Goal: Task Accomplishment & Management: Manage account settings

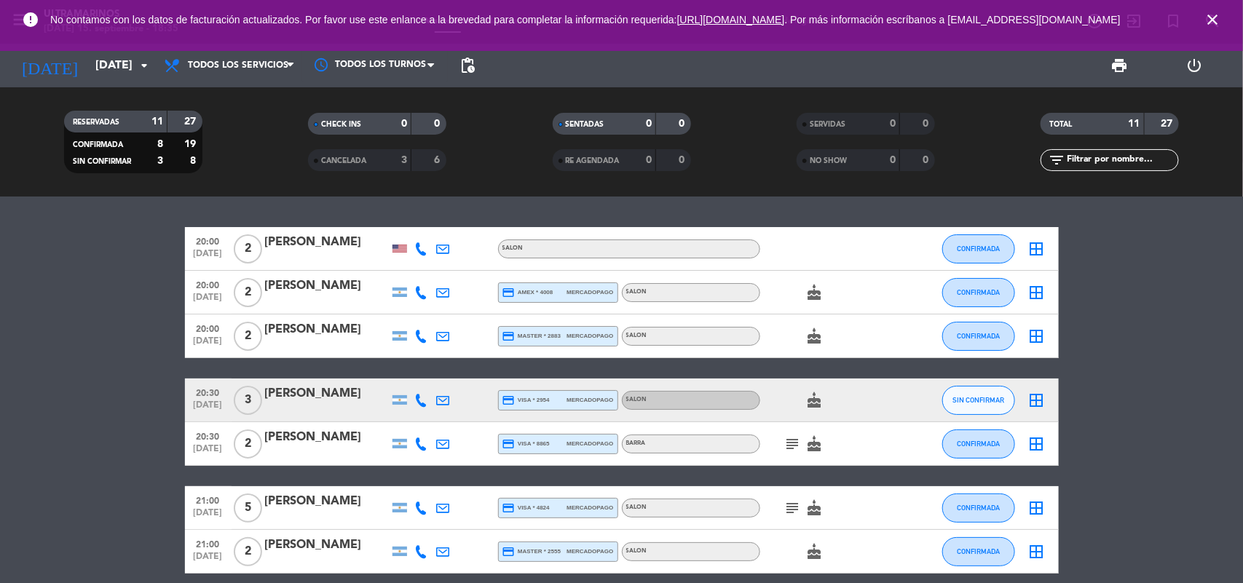
click at [1036, 503] on icon "border_all" at bounding box center [1036, 508] width 17 height 17
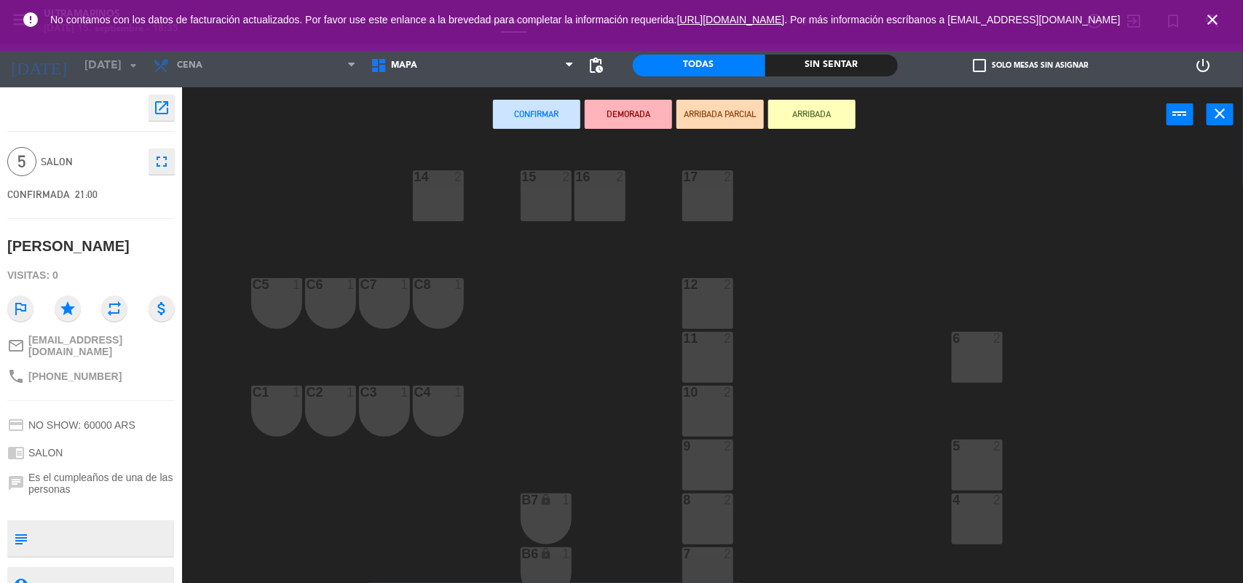
click at [729, 183] on div "17 2" at bounding box center [707, 177] width 51 height 15
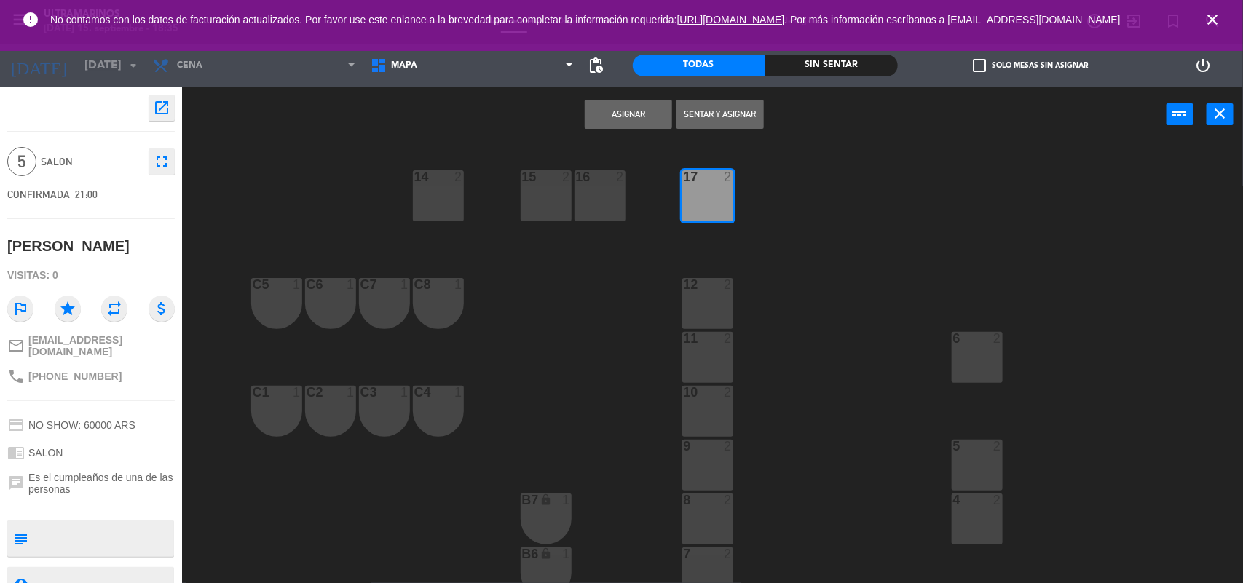
click at [628, 107] on button "Asignar" at bounding box center [628, 114] width 87 height 29
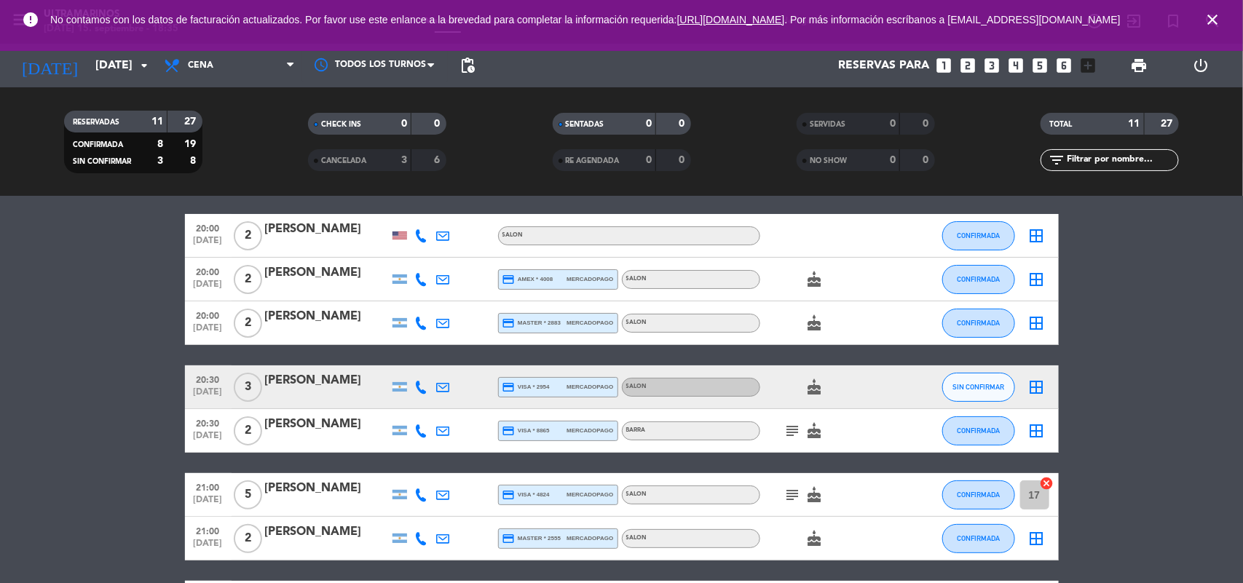
scroll to position [91, 0]
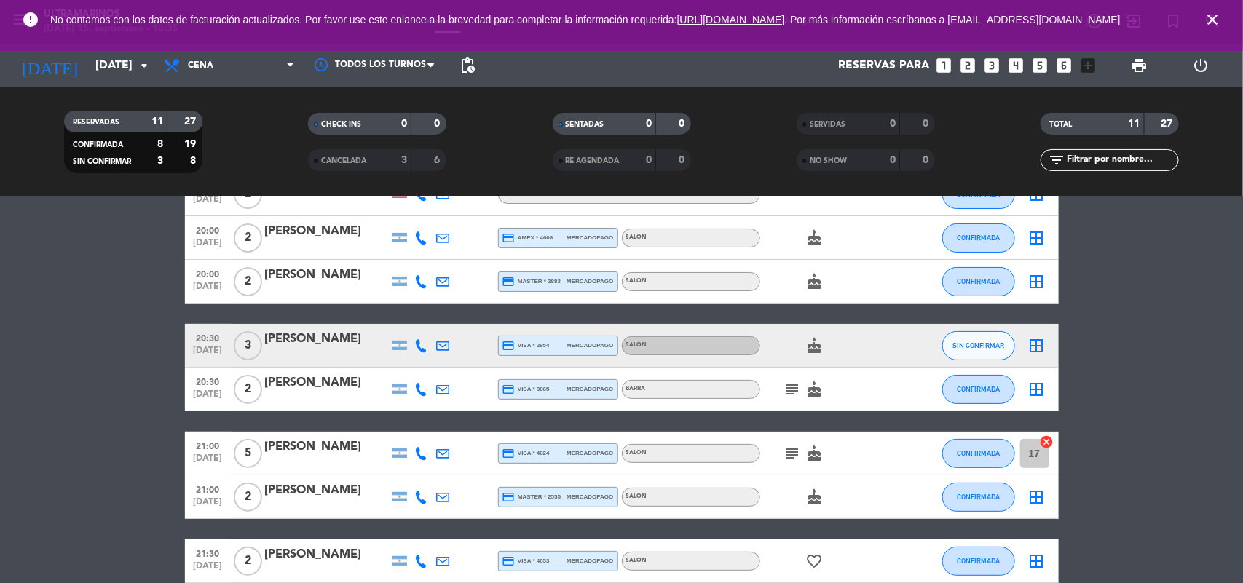
click at [1034, 384] on icon "border_all" at bounding box center [1036, 389] width 17 height 17
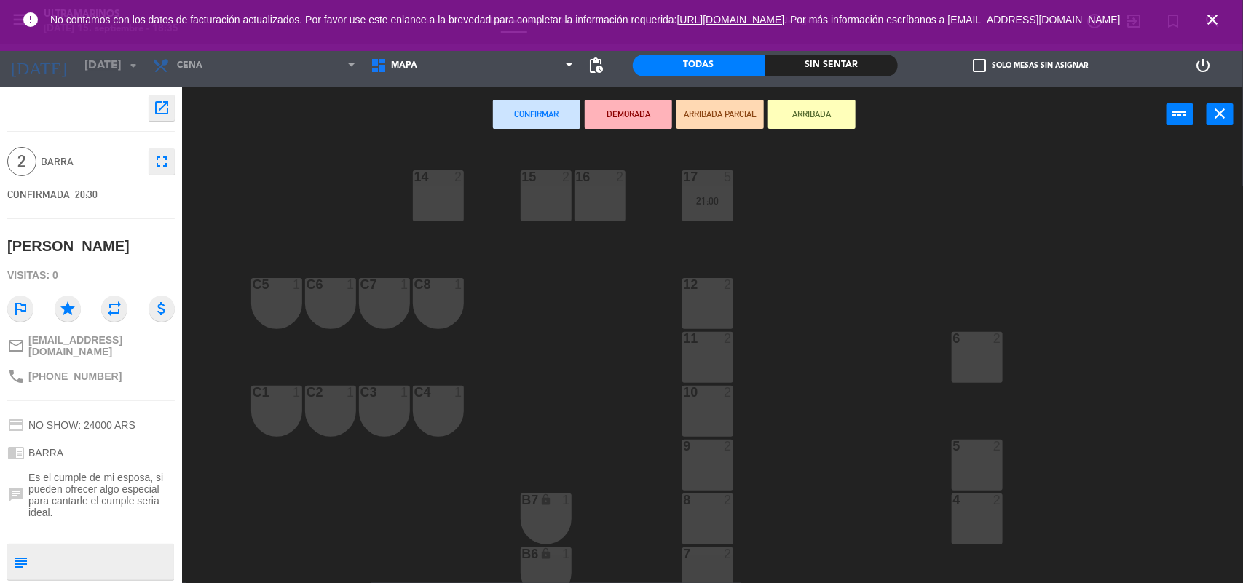
click at [342, 402] on div "C2 1" at bounding box center [330, 411] width 51 height 51
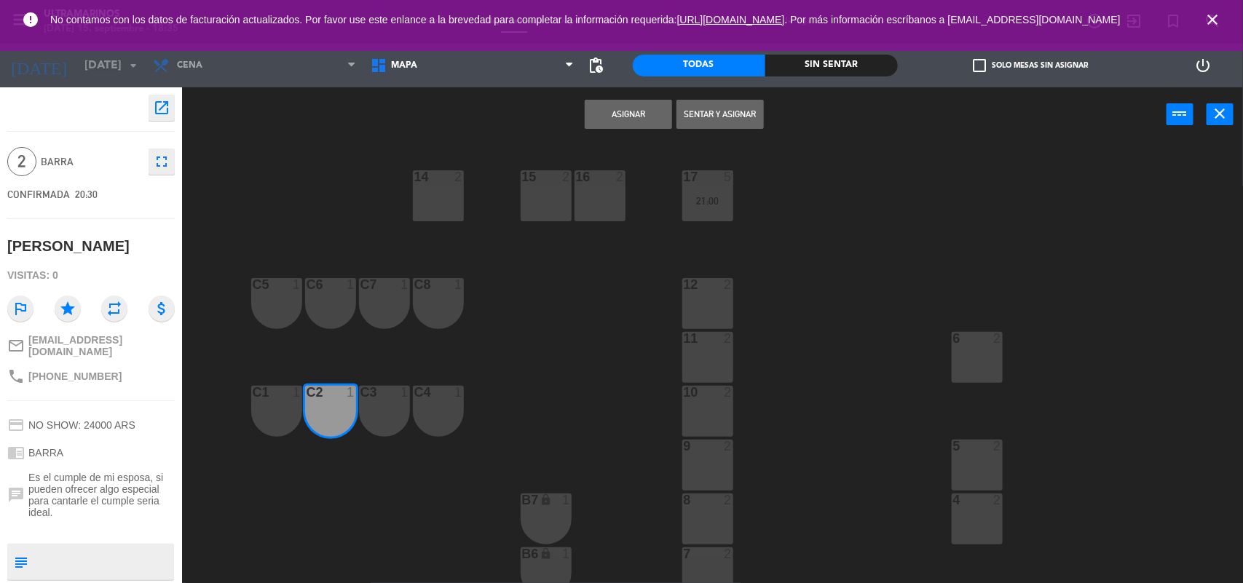
click at [619, 108] on button "Asignar" at bounding box center [628, 114] width 87 height 29
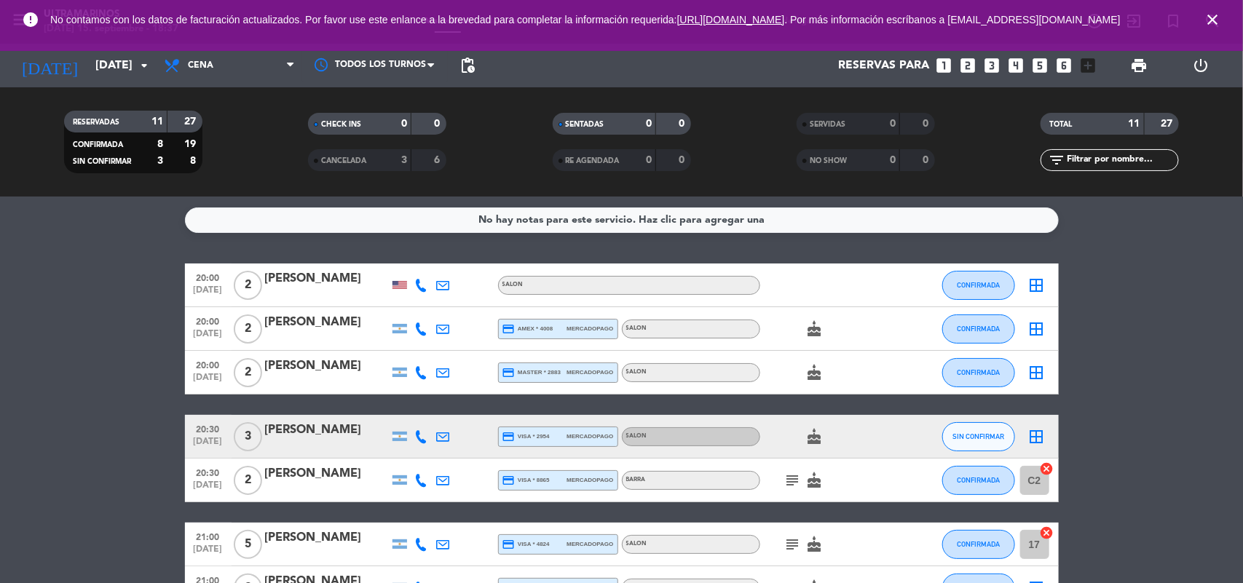
click at [1032, 282] on icon "border_all" at bounding box center [1036, 285] width 17 height 17
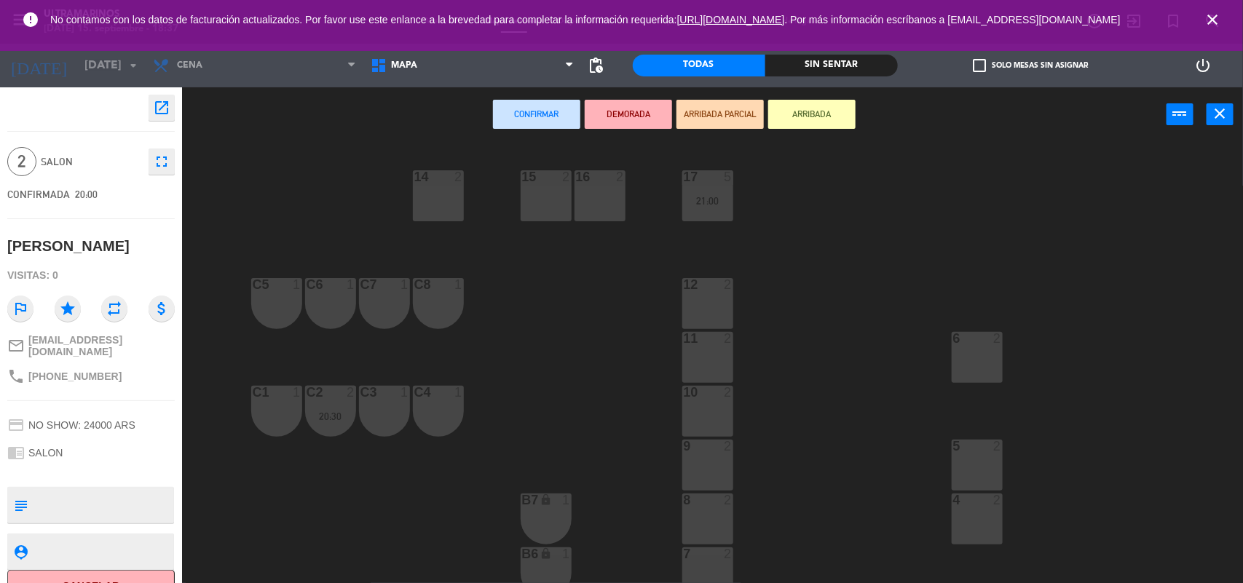
click at [437, 190] on div "14 2" at bounding box center [438, 195] width 51 height 51
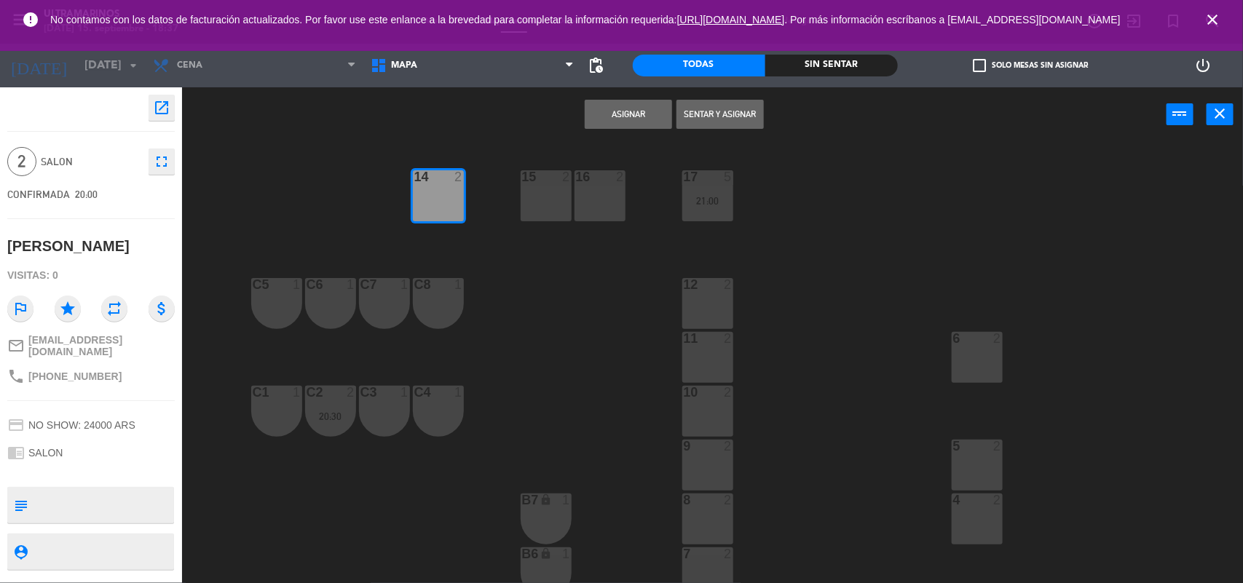
click at [610, 103] on button "Asignar" at bounding box center [628, 114] width 87 height 29
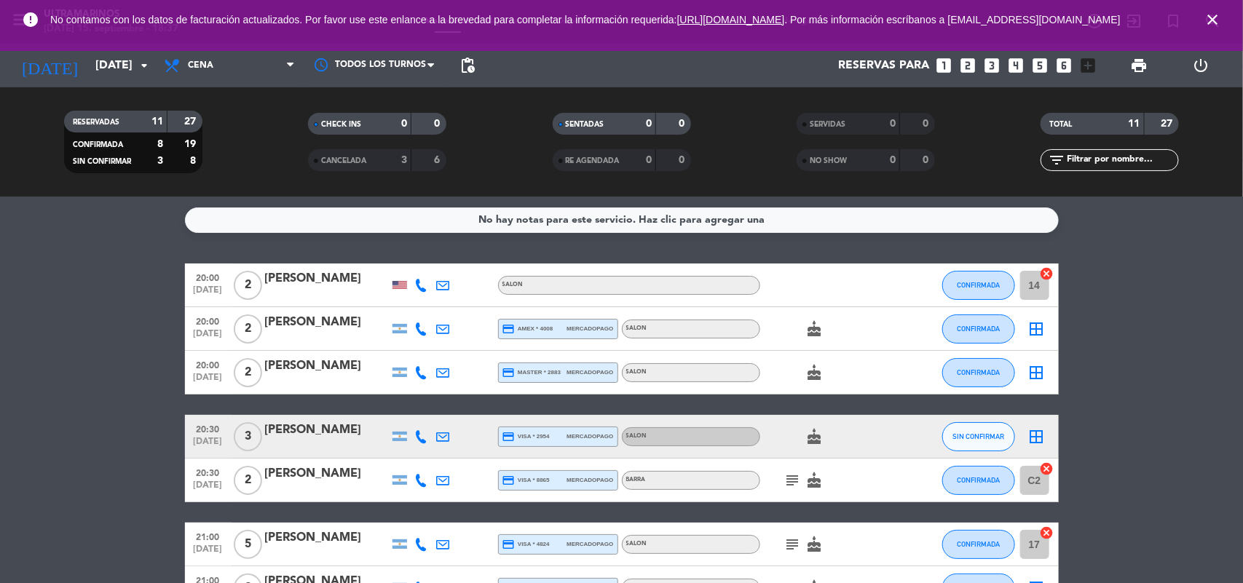
click at [1038, 330] on icon "border_all" at bounding box center [1036, 328] width 17 height 17
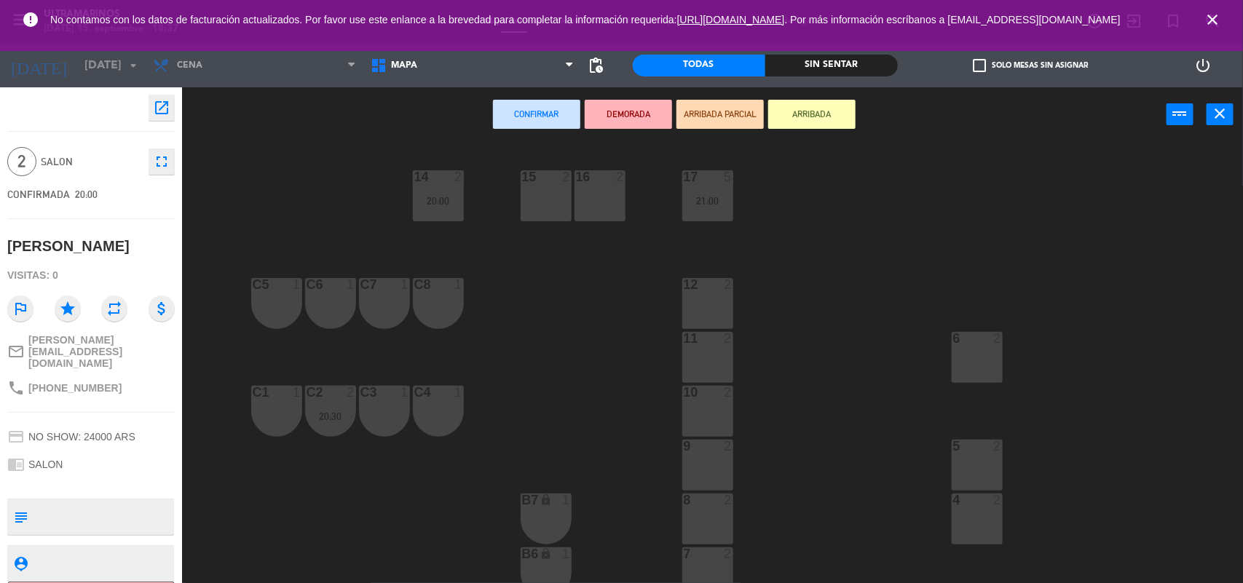
click at [711, 311] on div "12 2" at bounding box center [707, 303] width 51 height 51
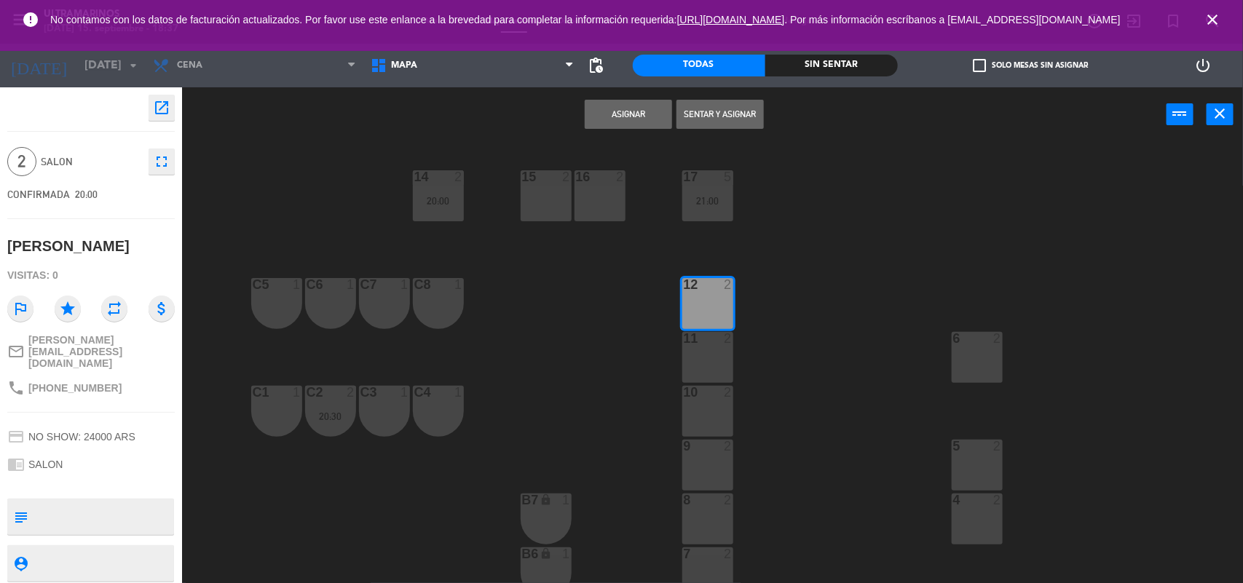
click at [642, 104] on button "Asignar" at bounding box center [628, 114] width 87 height 29
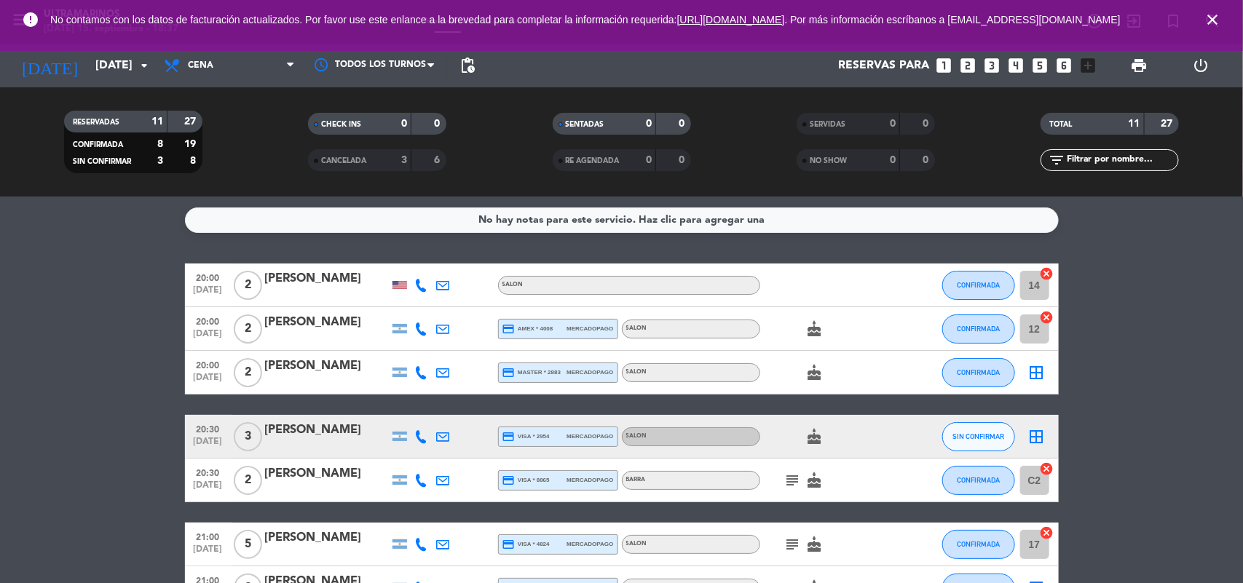
click at [1034, 370] on icon "border_all" at bounding box center [1036, 372] width 17 height 17
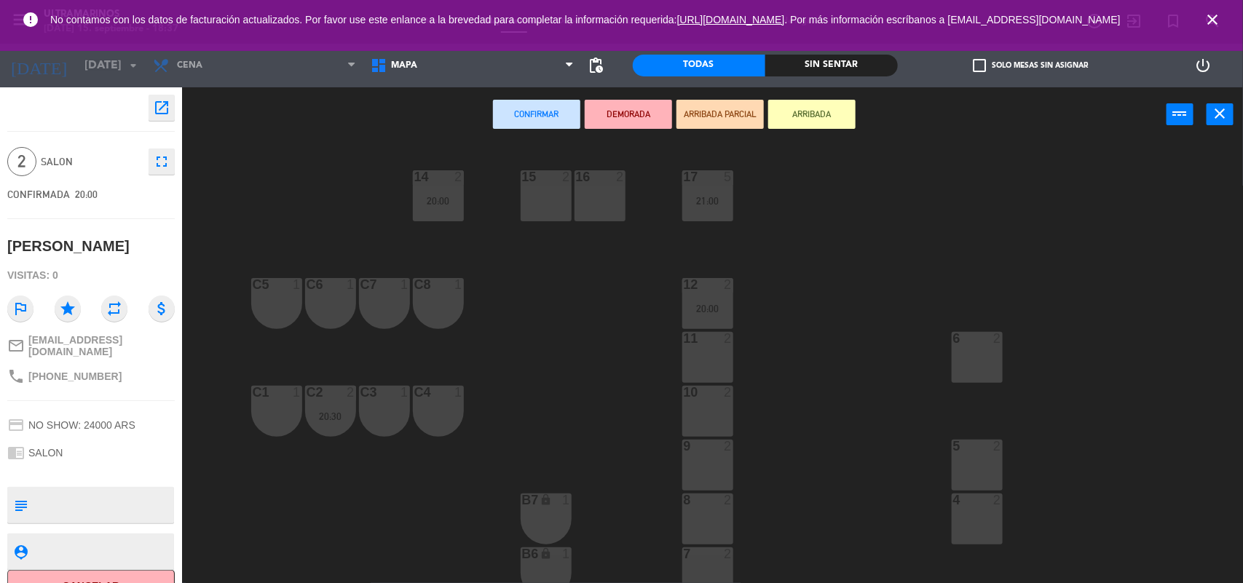
click at [692, 557] on div "7" at bounding box center [683, 554] width 24 height 13
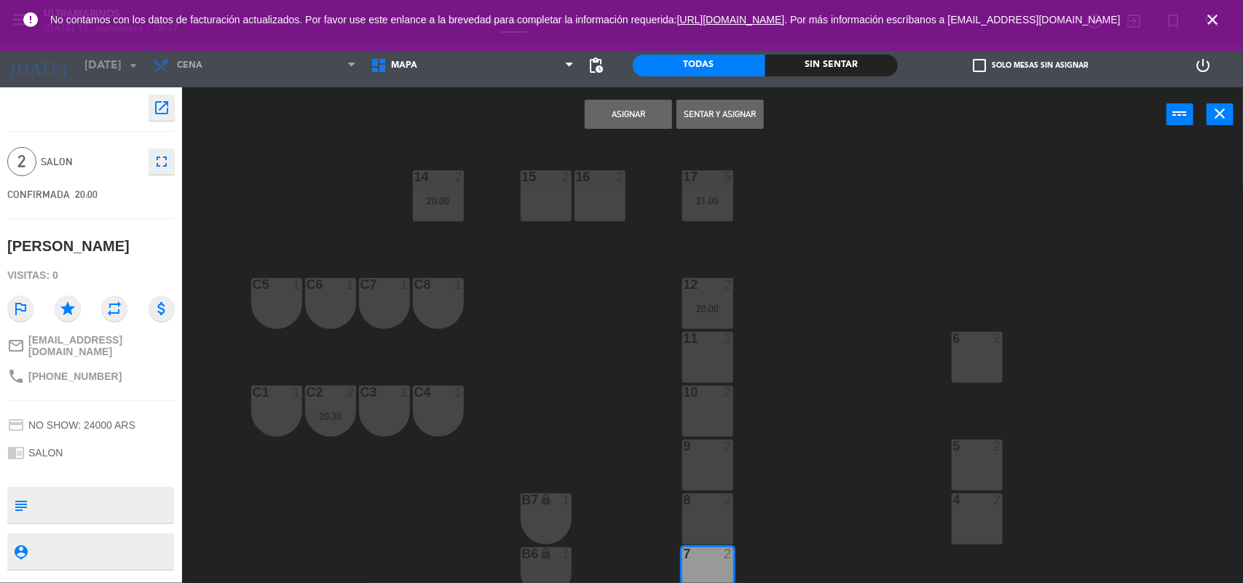
click at [630, 106] on button "Asignar" at bounding box center [628, 114] width 87 height 29
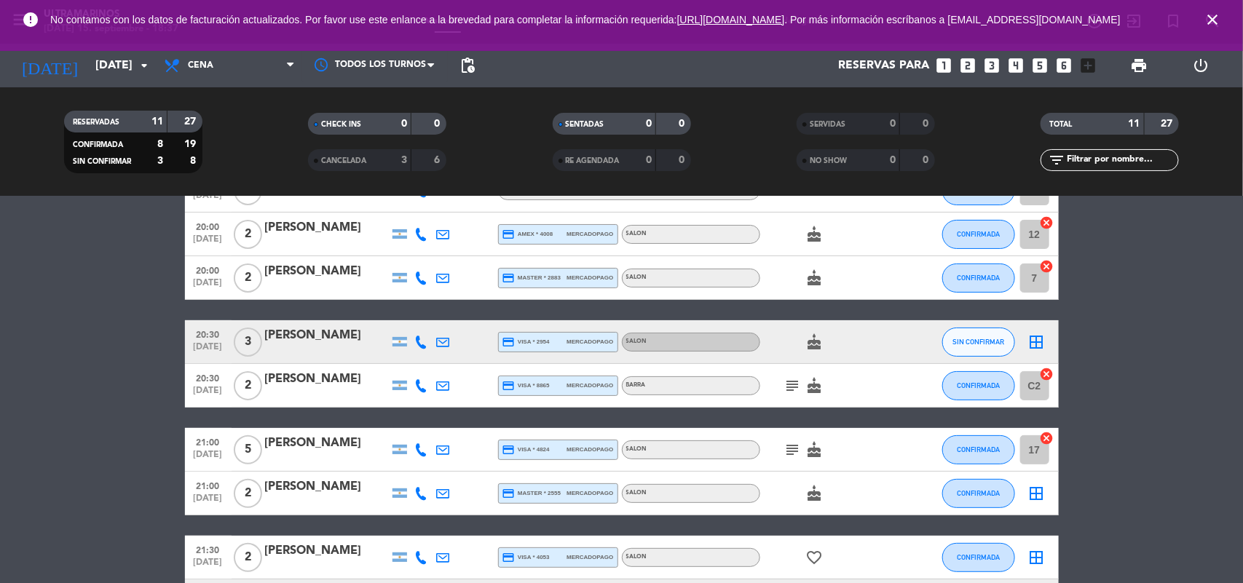
scroll to position [182, 0]
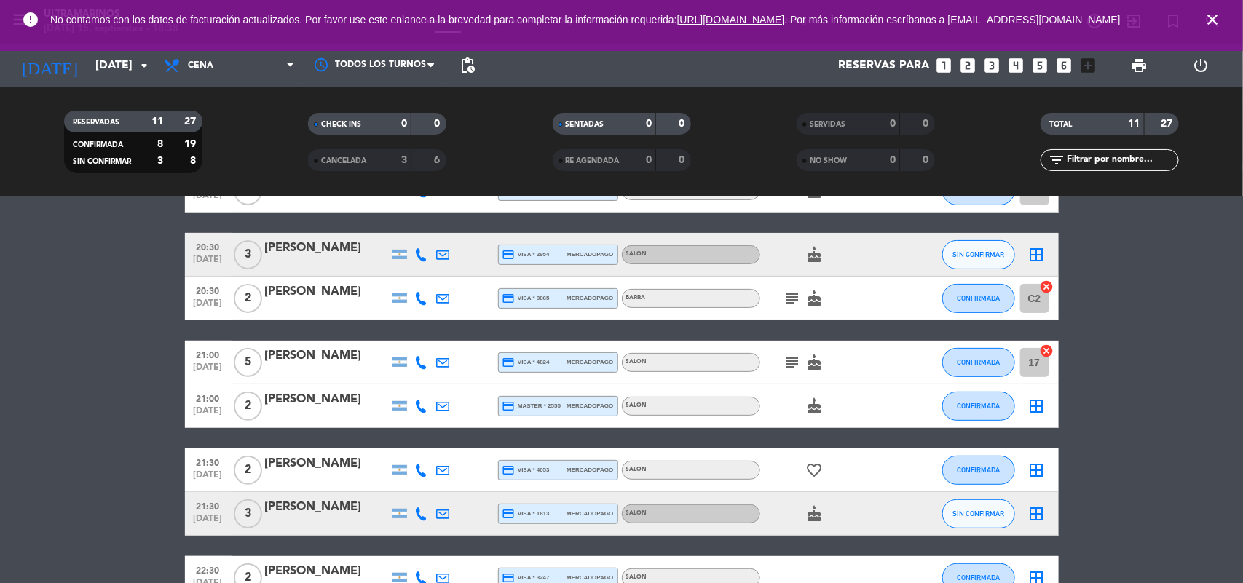
click at [1040, 251] on icon "border_all" at bounding box center [1036, 254] width 17 height 17
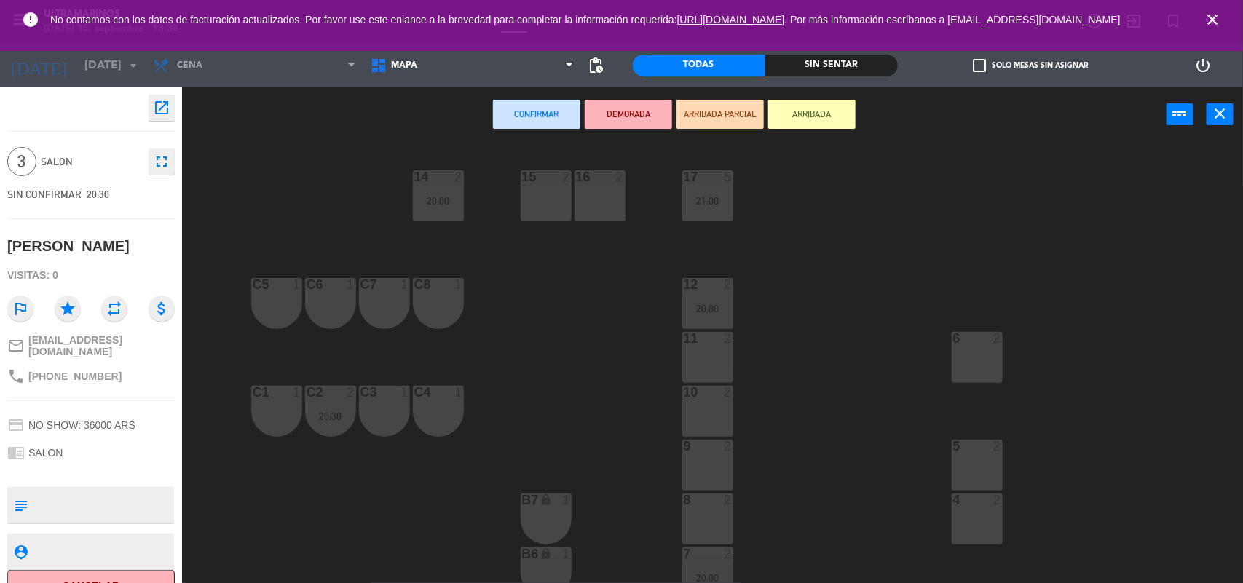
click at [718, 394] on div at bounding box center [707, 392] width 24 height 13
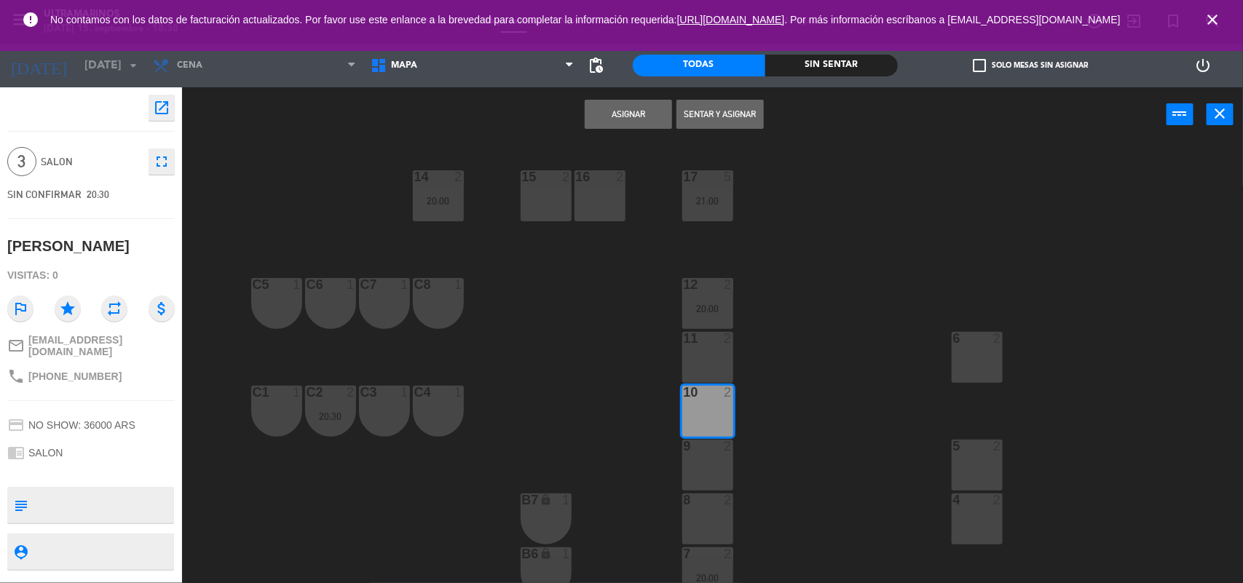
click at [623, 118] on button "Asignar" at bounding box center [628, 114] width 87 height 29
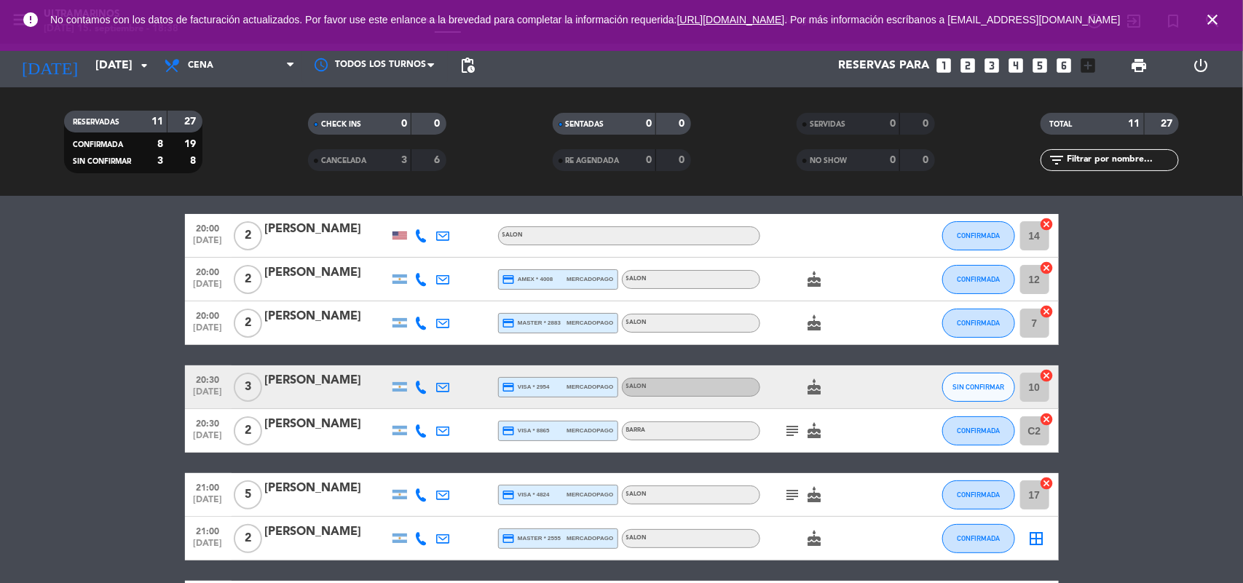
scroll to position [91, 0]
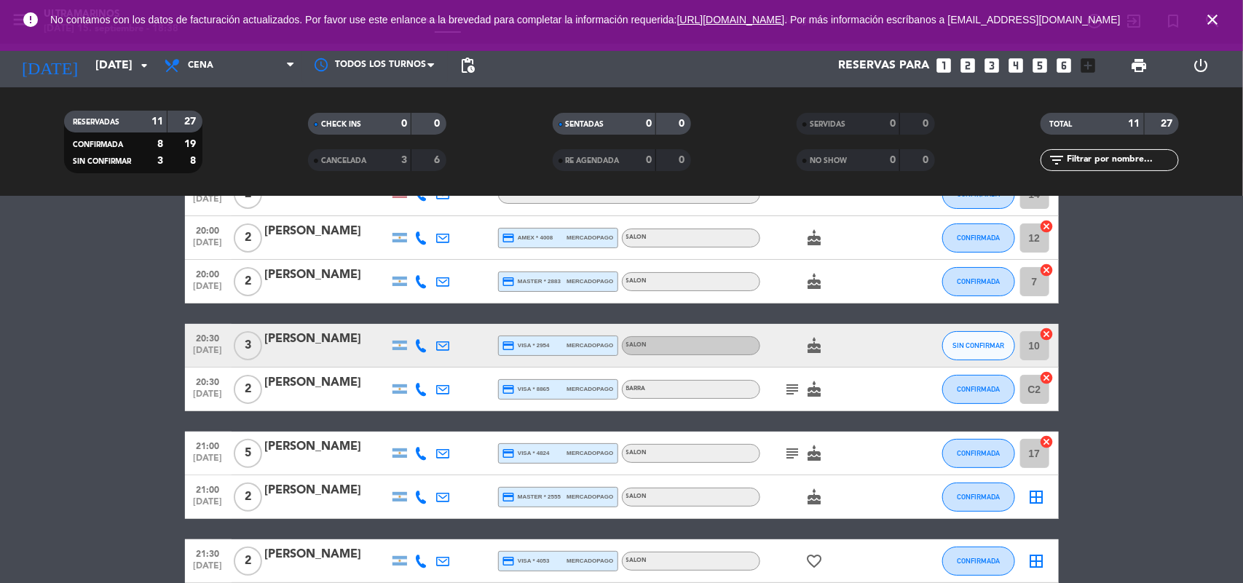
click at [1040, 497] on icon "border_all" at bounding box center [1036, 497] width 17 height 17
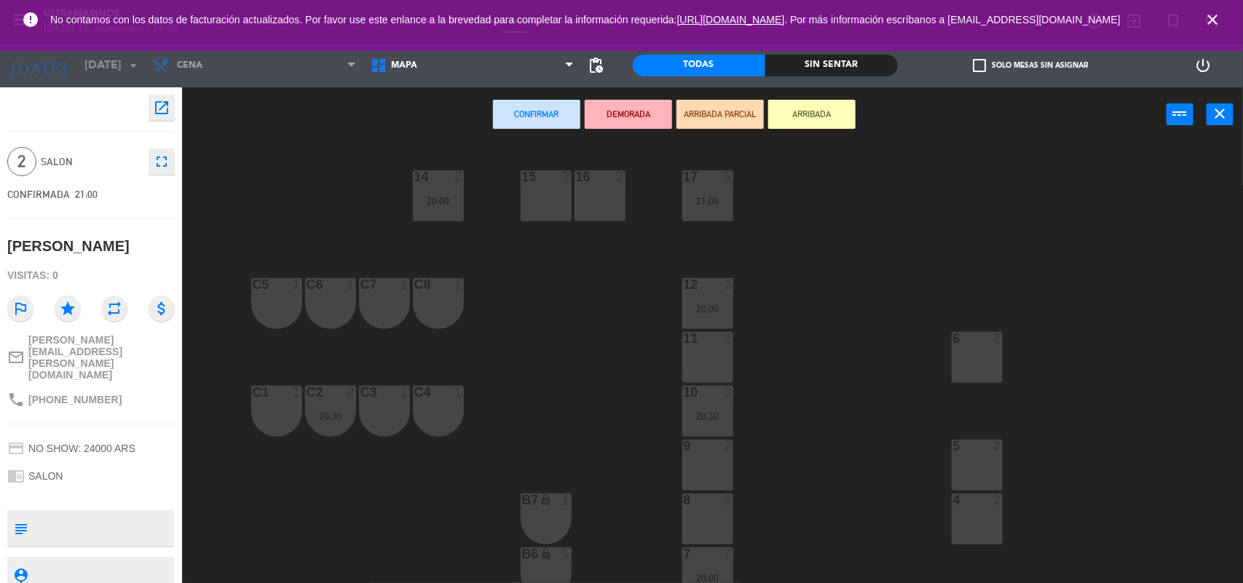
click at [562, 204] on div "15 2" at bounding box center [546, 195] width 51 height 51
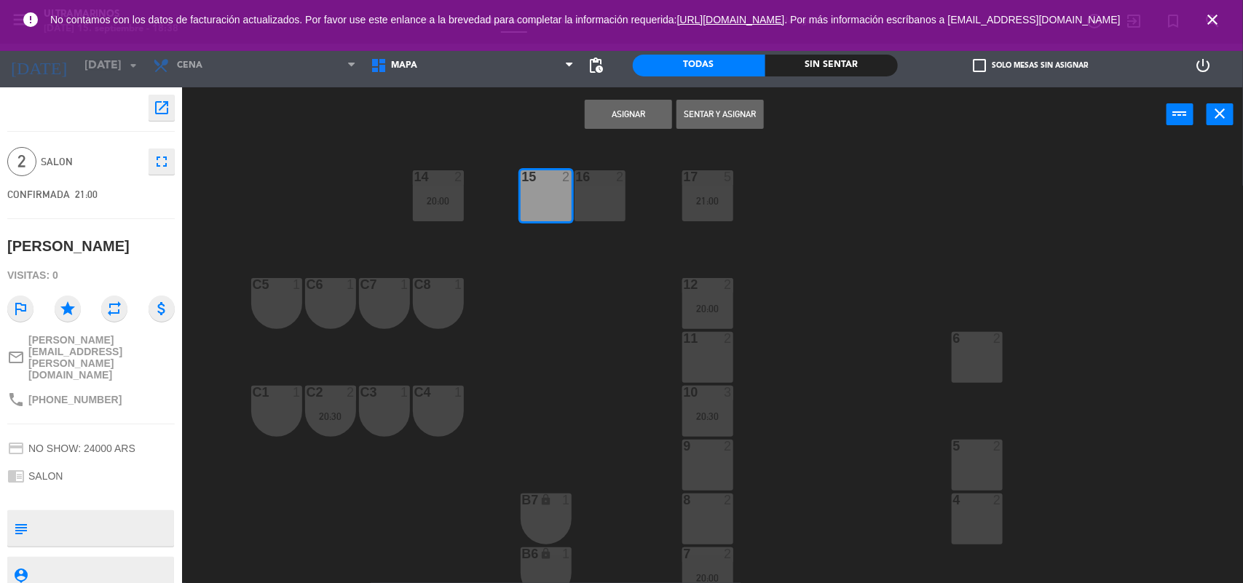
click at [617, 109] on button "Asignar" at bounding box center [628, 114] width 87 height 29
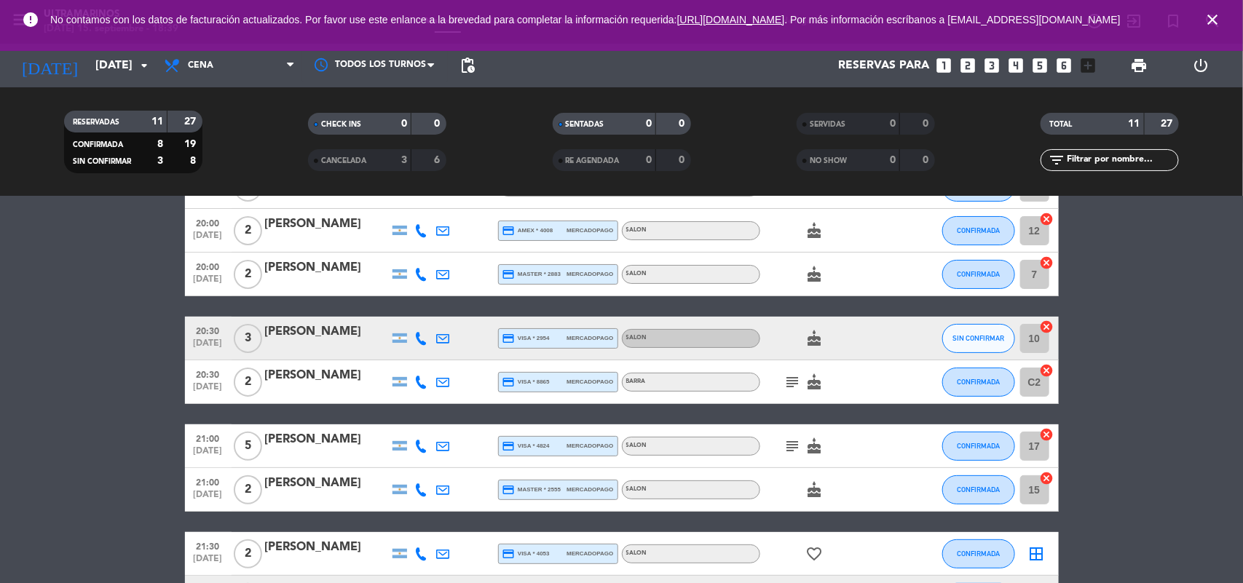
scroll to position [91, 0]
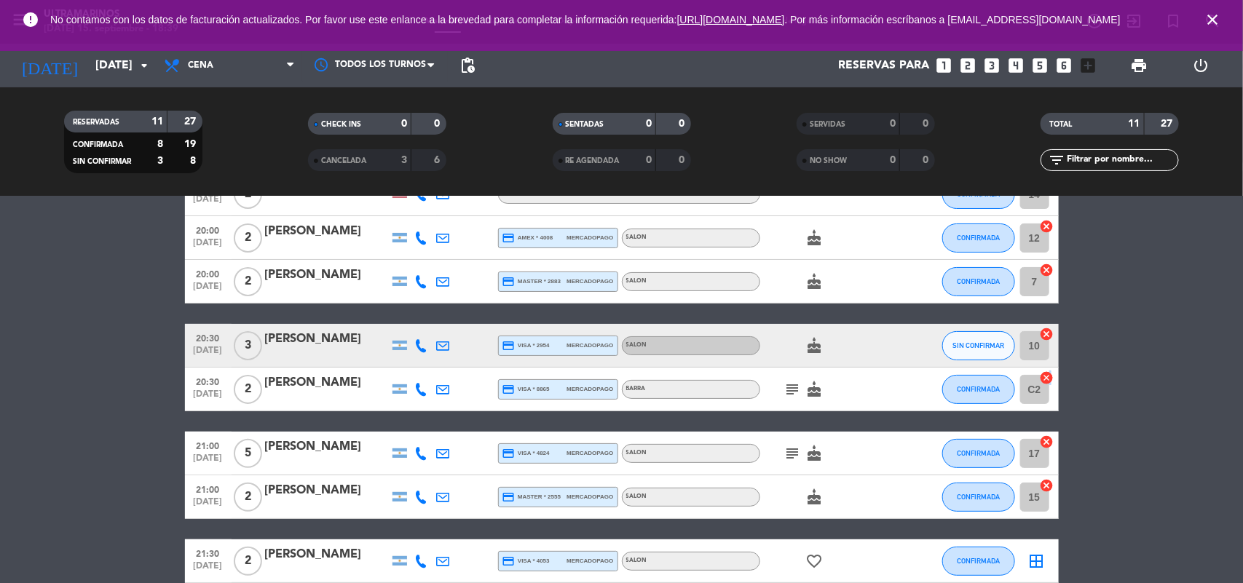
click at [1049, 379] on icon "cancel" at bounding box center [1047, 378] width 15 height 15
click at [1040, 390] on icon "border_all" at bounding box center [1036, 389] width 17 height 17
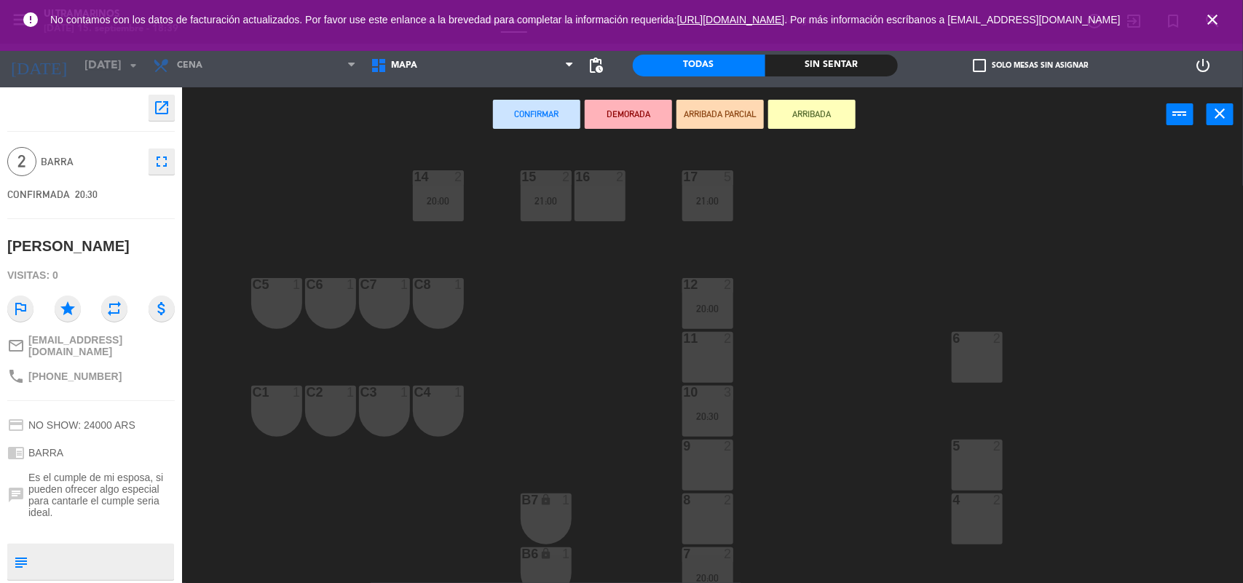
click at [329, 402] on div "C2 1" at bounding box center [330, 411] width 51 height 51
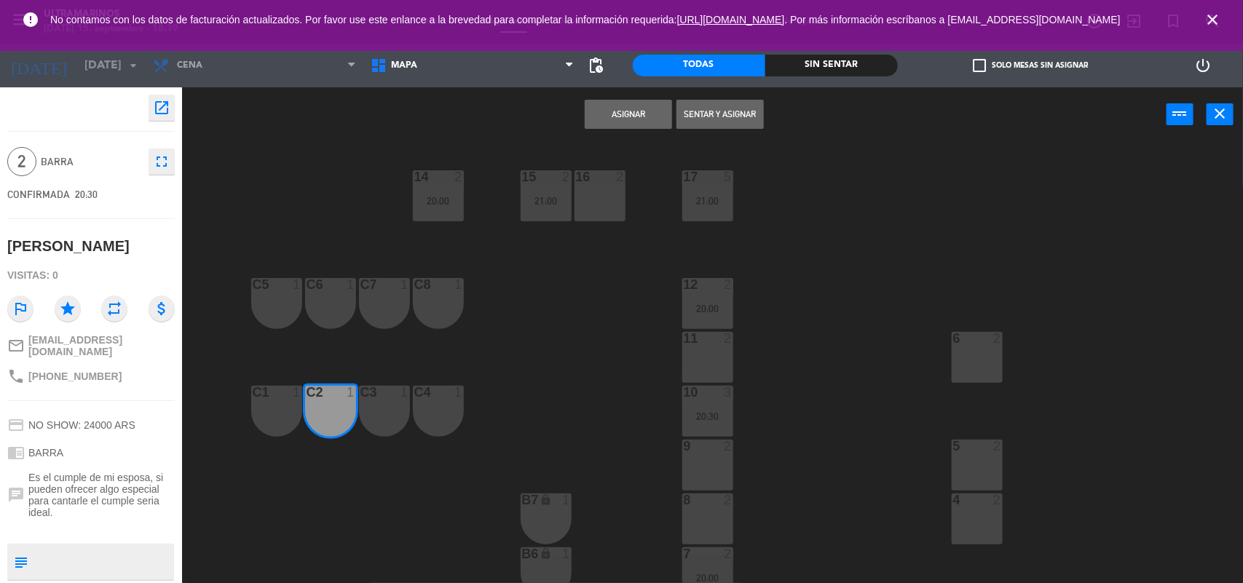
click at [617, 117] on button "Asignar" at bounding box center [628, 114] width 87 height 29
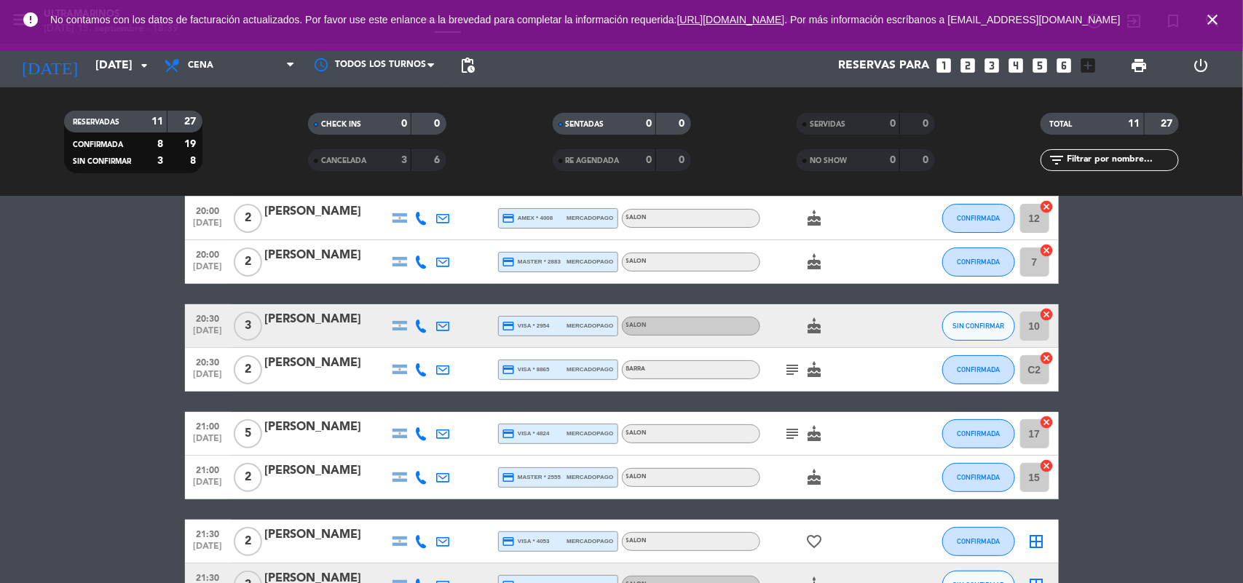
scroll to position [273, 0]
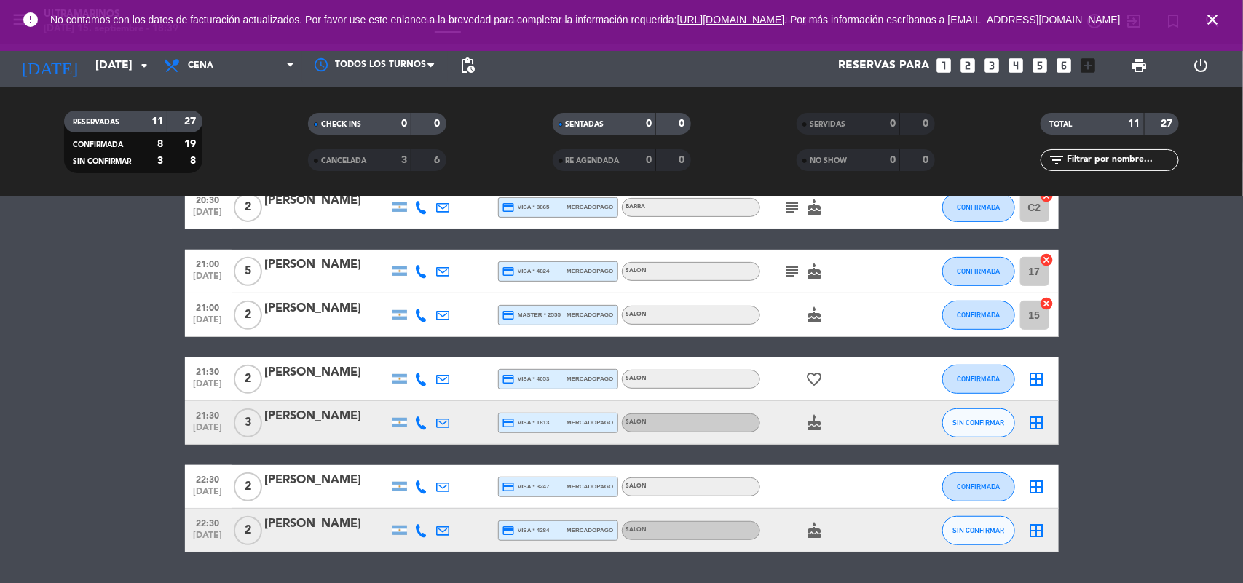
click at [1038, 379] on icon "border_all" at bounding box center [1036, 379] width 17 height 17
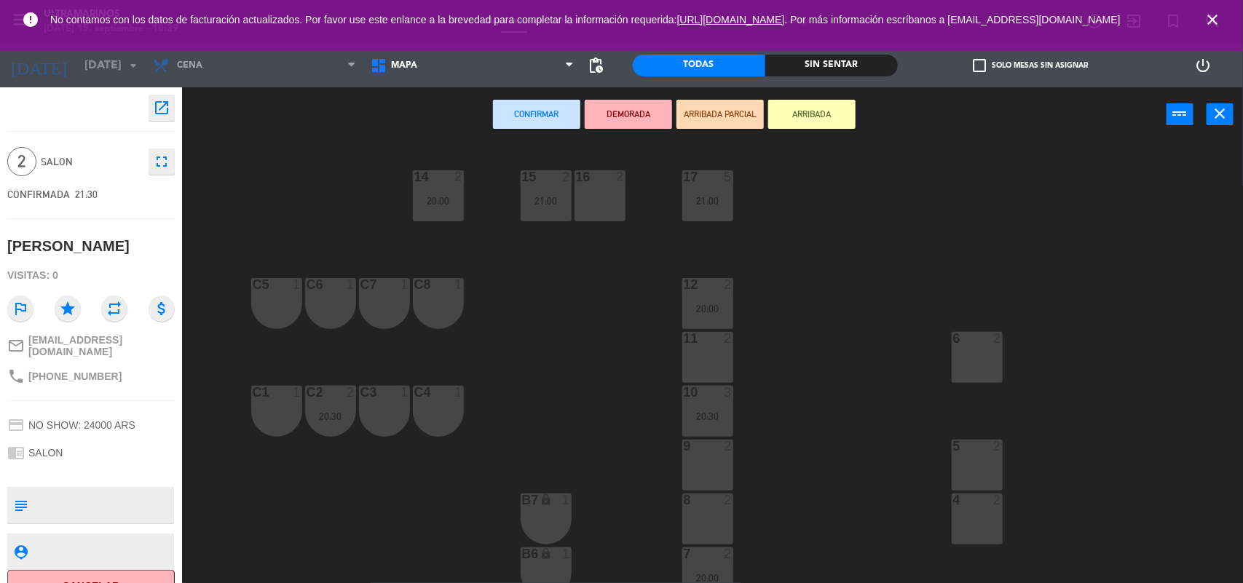
click at [968, 357] on div "6 2" at bounding box center [977, 357] width 51 height 51
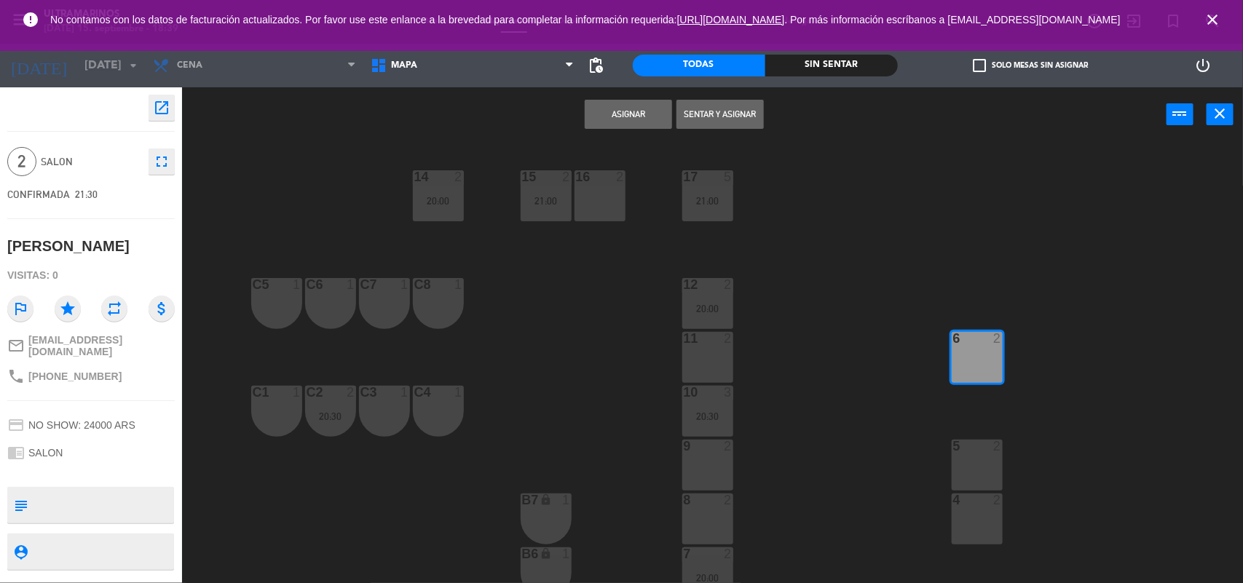
click at [612, 121] on button "Asignar" at bounding box center [628, 114] width 87 height 29
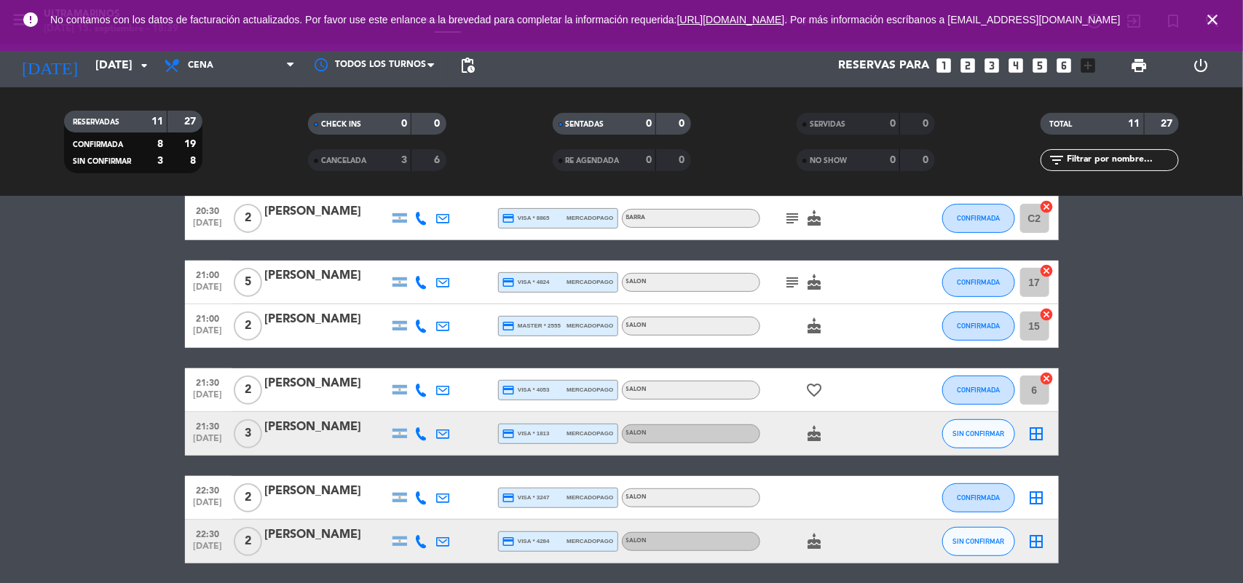
scroll to position [273, 0]
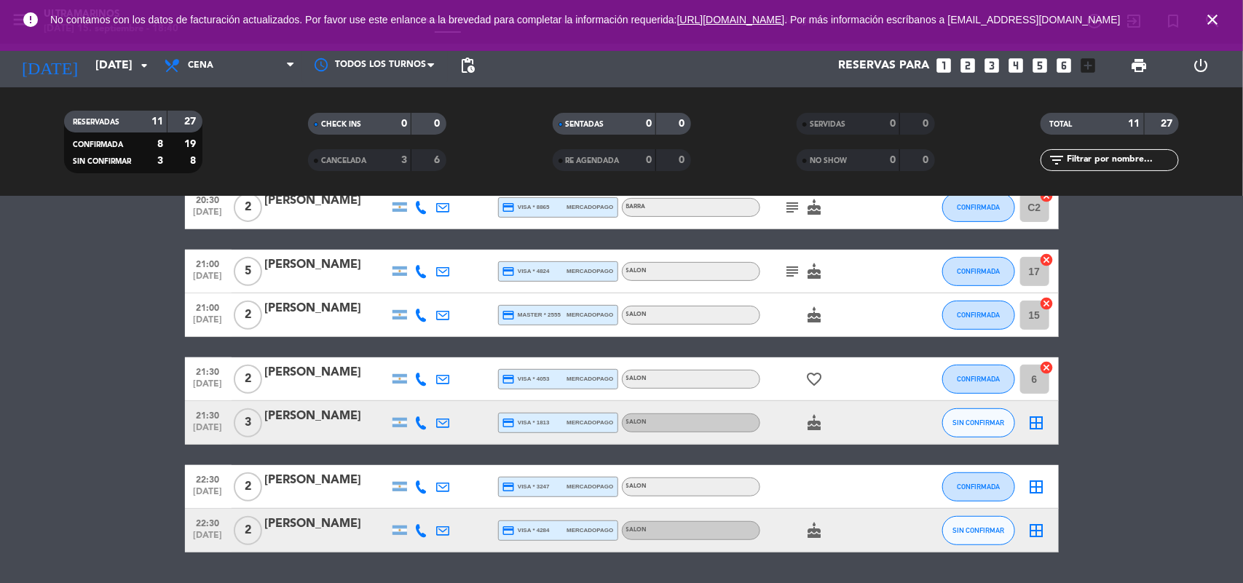
click at [1032, 425] on icon "border_all" at bounding box center [1036, 422] width 17 height 17
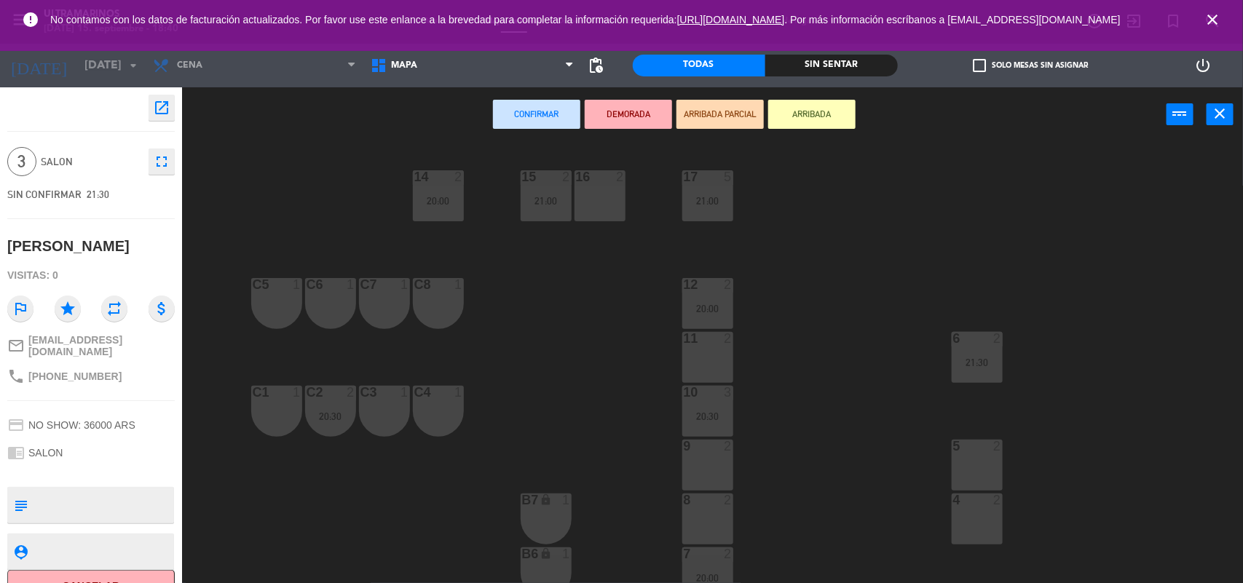
click at [711, 500] on div at bounding box center [707, 500] width 24 height 13
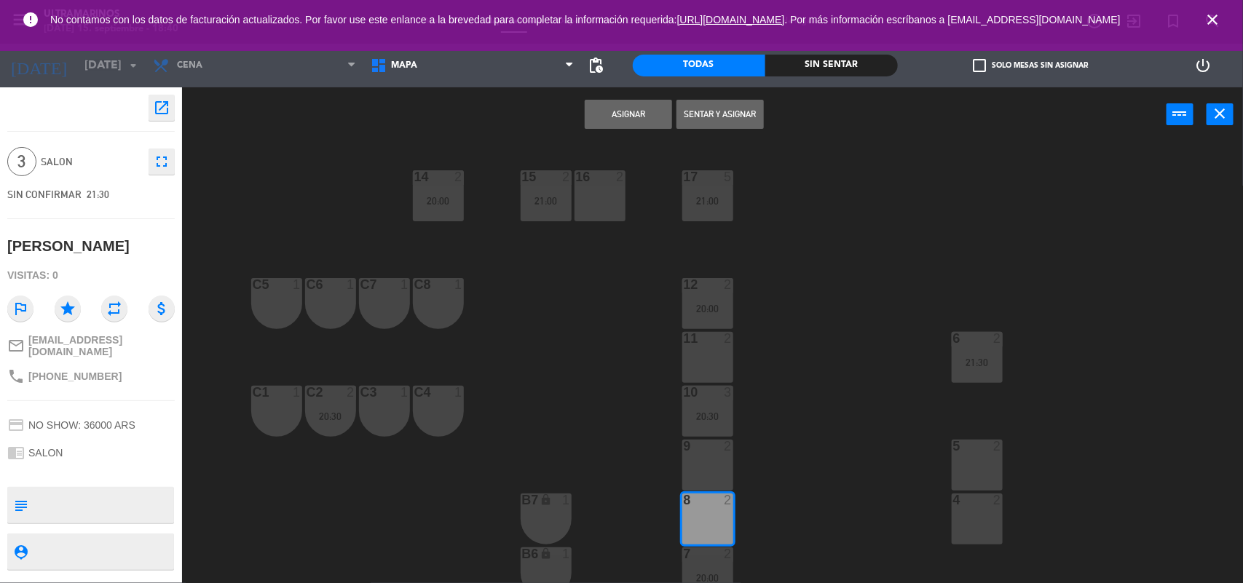
click at [617, 122] on button "Asignar" at bounding box center [628, 114] width 87 height 29
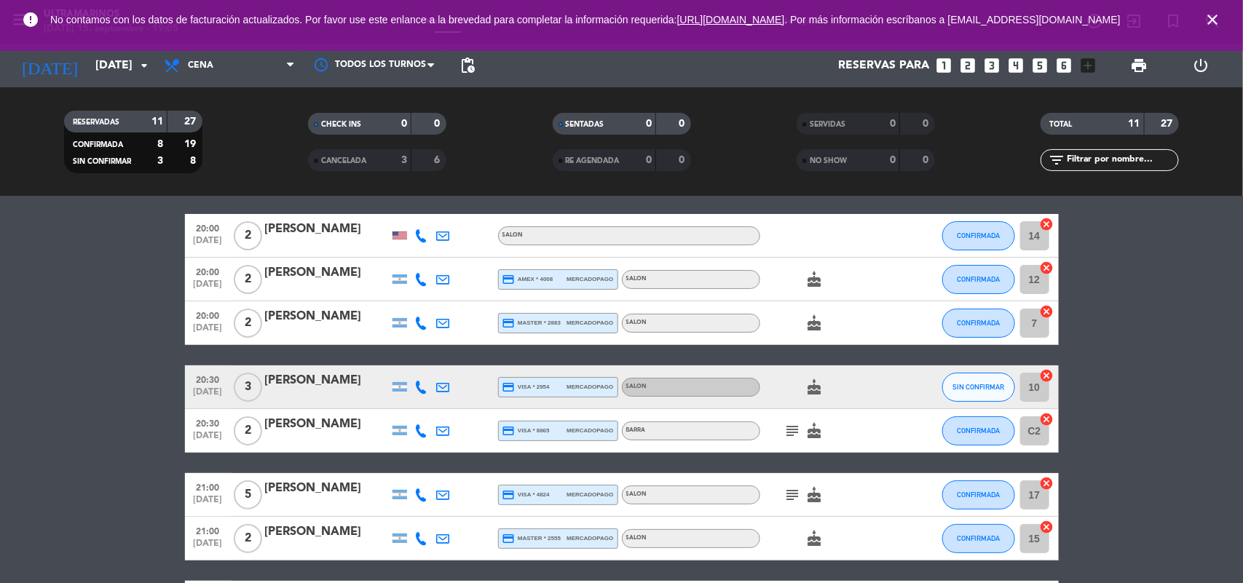
scroll to position [42, 0]
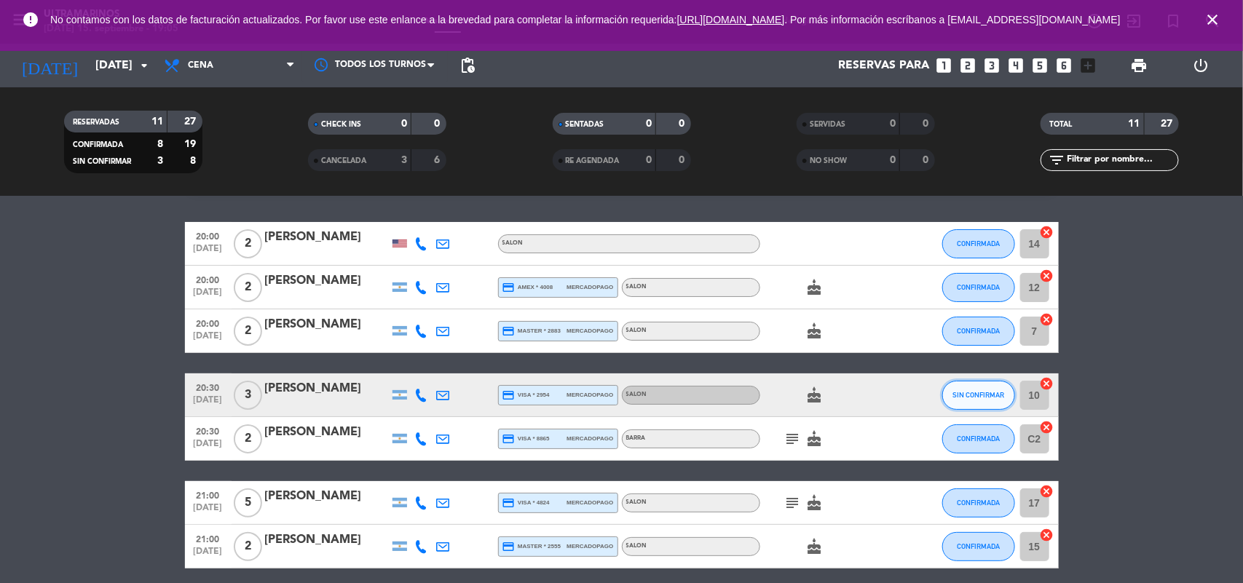
click at [987, 388] on button "SIN CONFIRMAR" at bounding box center [978, 395] width 73 height 29
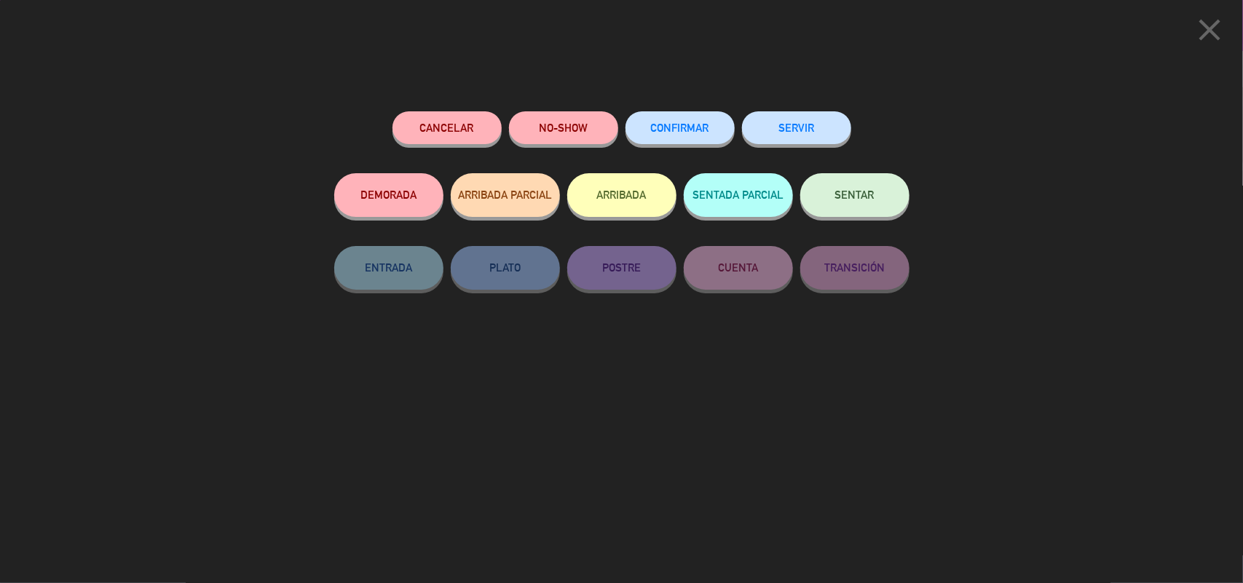
click at [688, 118] on button "CONFIRMAR" at bounding box center [679, 127] width 109 height 33
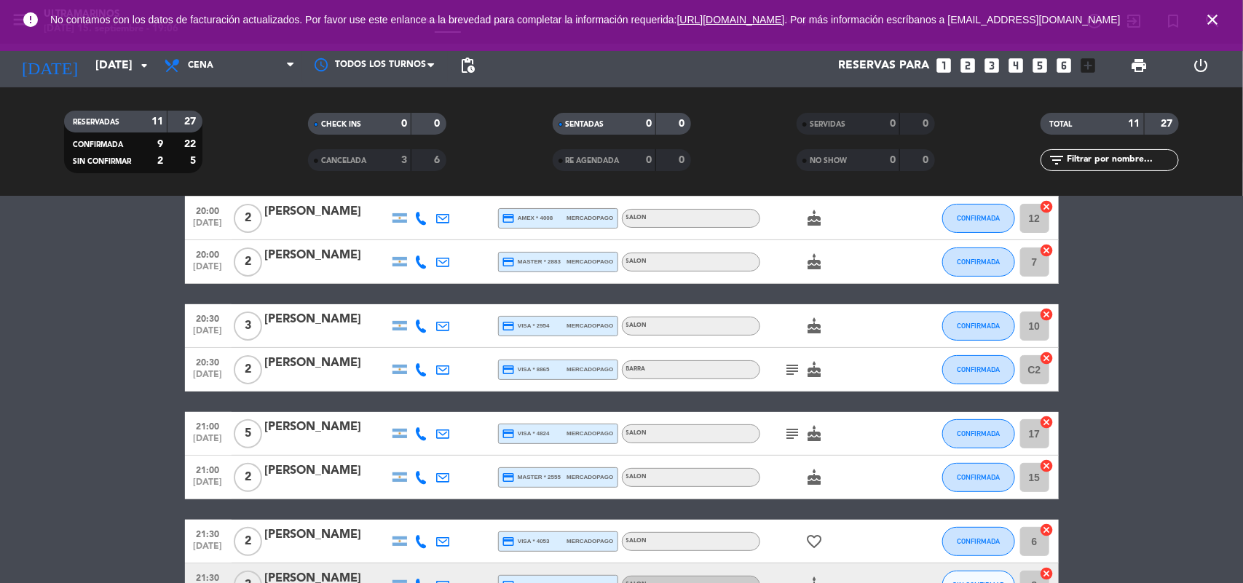
scroll to position [315, 0]
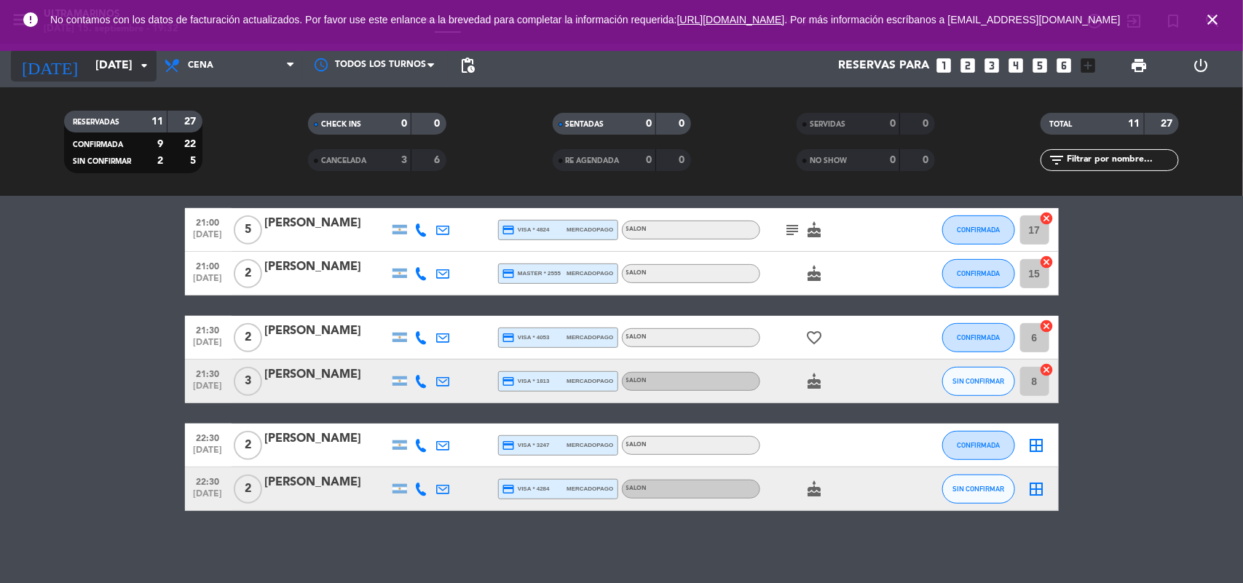
click at [93, 68] on input "[DATE]" at bounding box center [165, 66] width 154 height 28
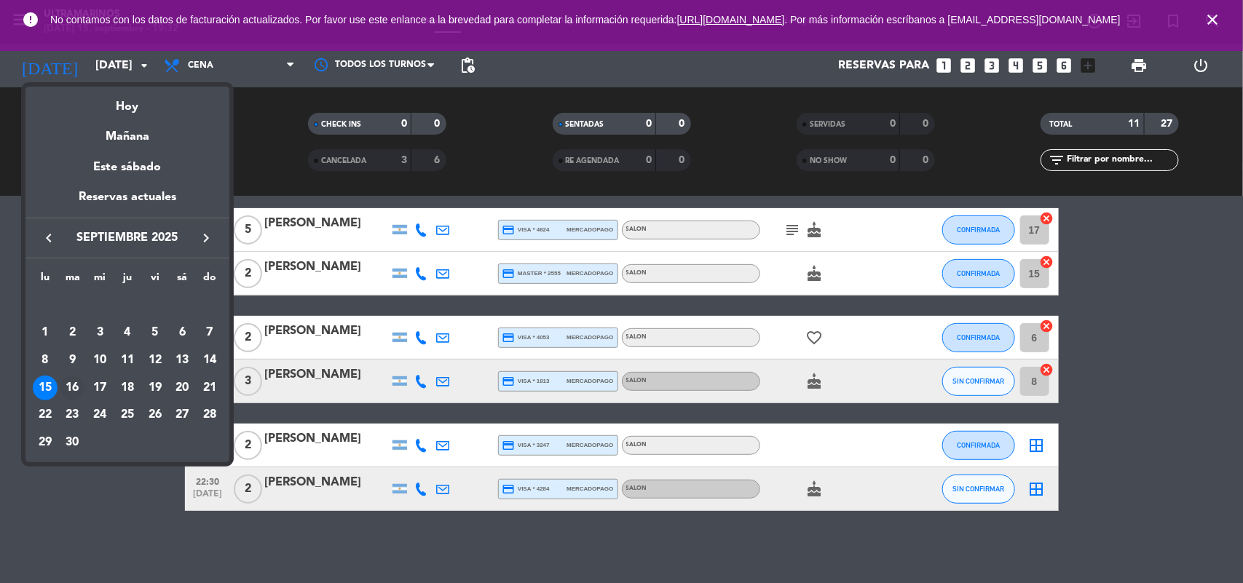
click at [71, 390] on div "16" at bounding box center [72, 388] width 25 height 25
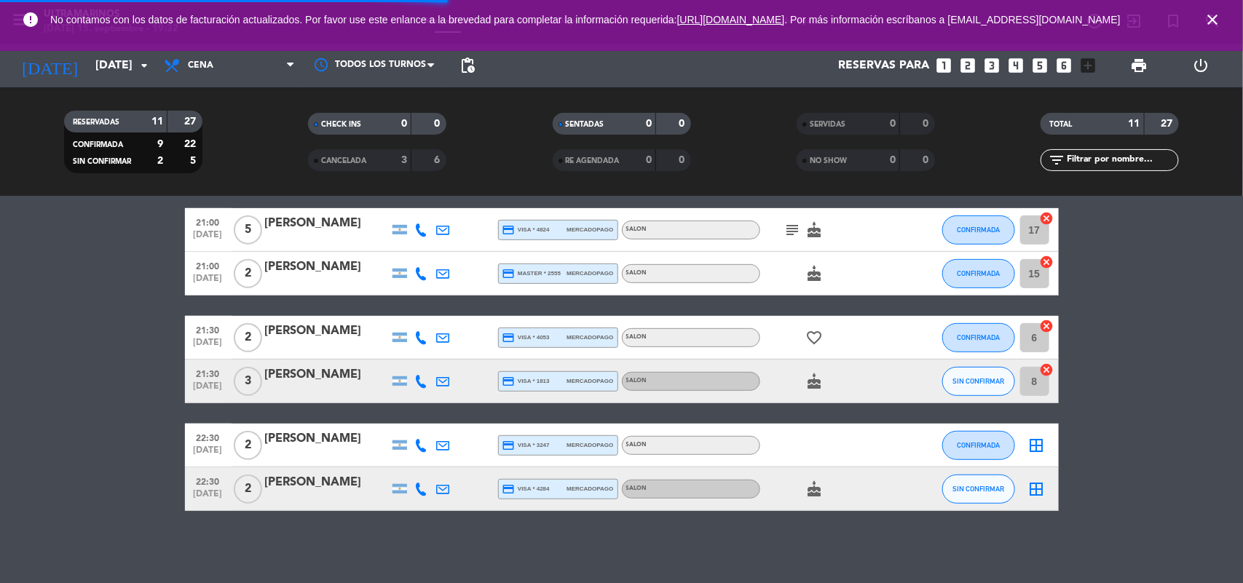
scroll to position [0, 0]
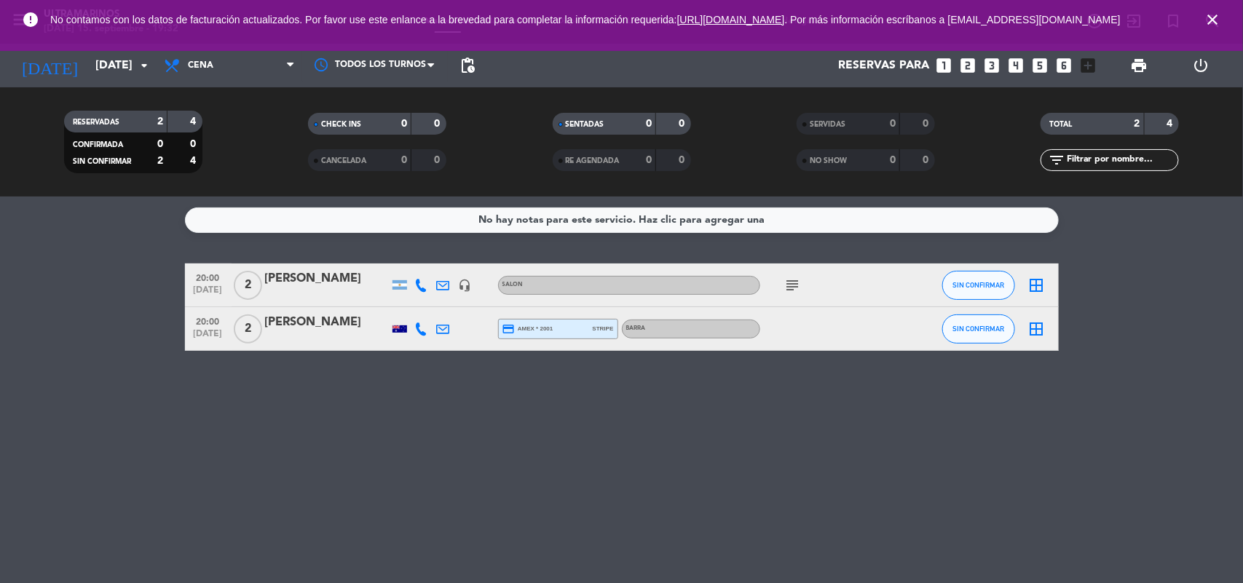
click at [785, 285] on icon "subject" at bounding box center [792, 285] width 17 height 17
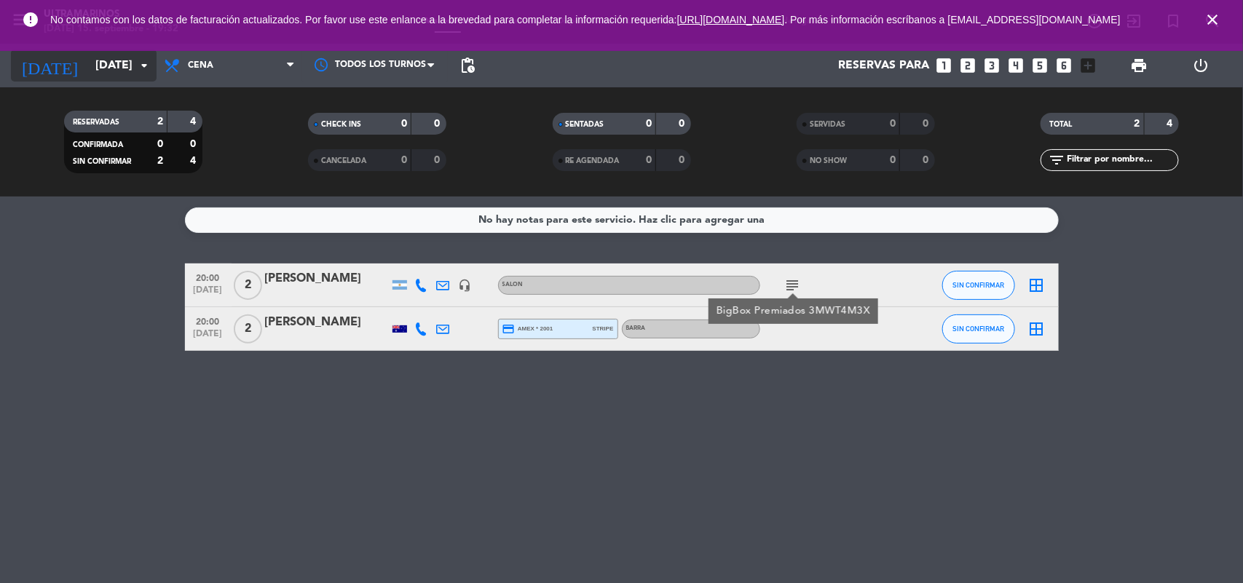
click at [95, 59] on input "[DATE]" at bounding box center [165, 66] width 154 height 28
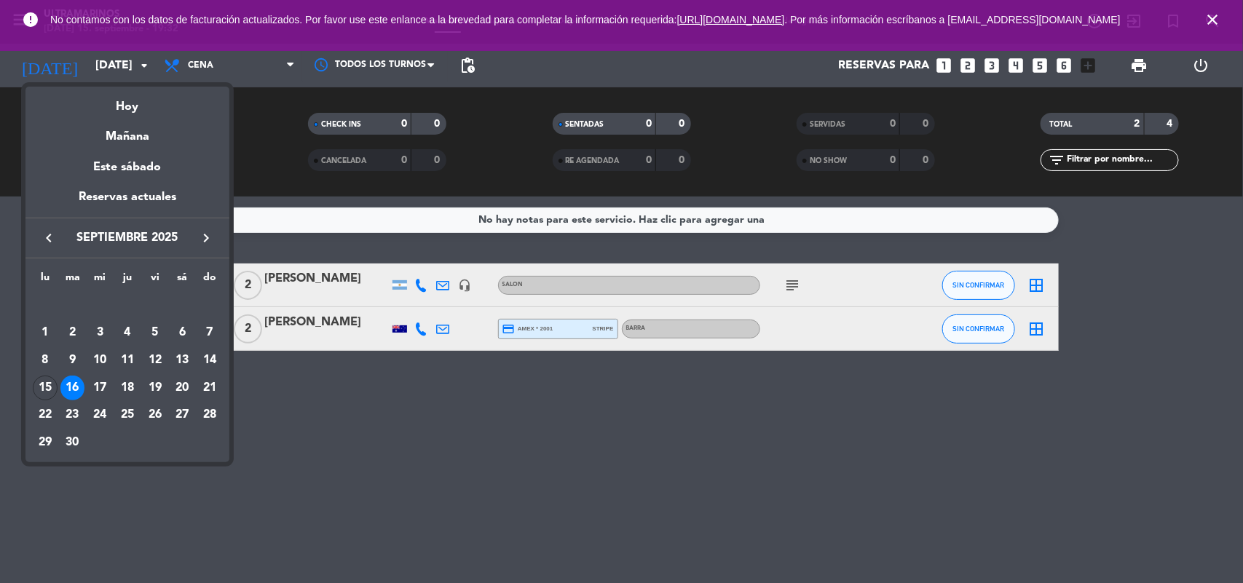
click at [92, 381] on div "17" at bounding box center [99, 388] width 25 height 25
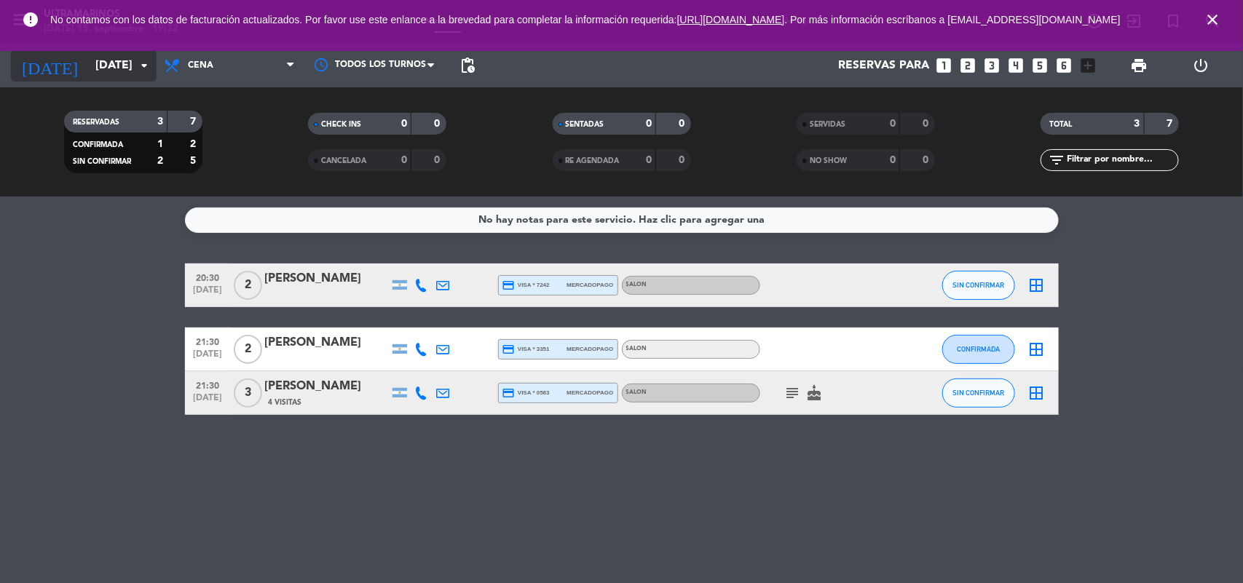
click at [128, 52] on input "[DATE]" at bounding box center [165, 66] width 154 height 28
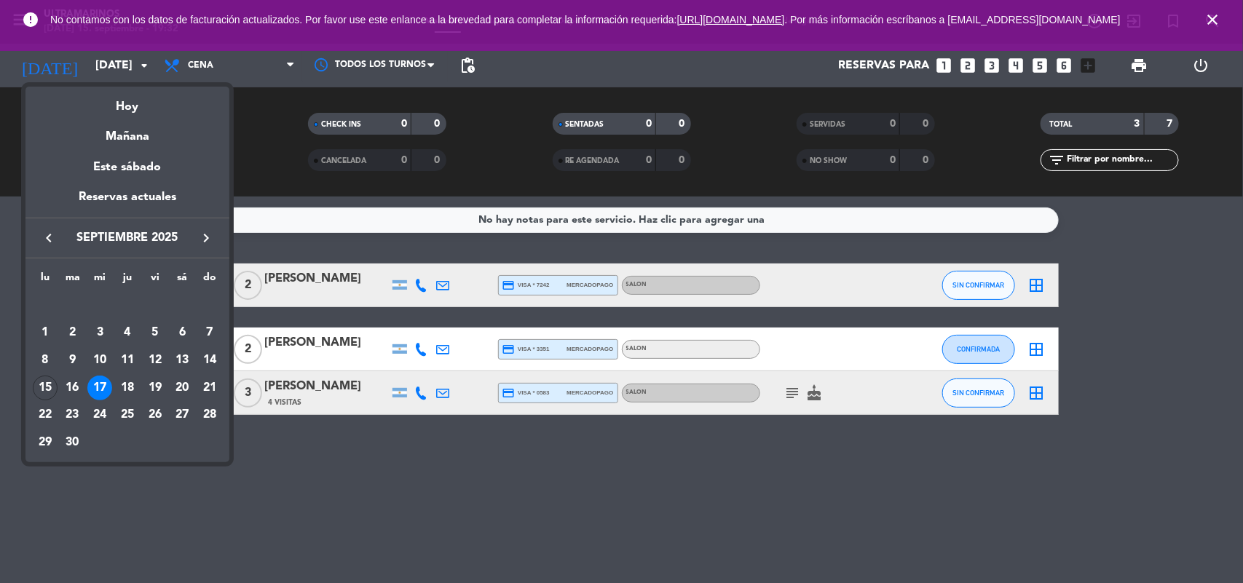
drag, startPoint x: 42, startPoint y: 390, endPoint x: 38, endPoint y: 398, distance: 8.1
click at [40, 392] on div "15" at bounding box center [45, 388] width 25 height 25
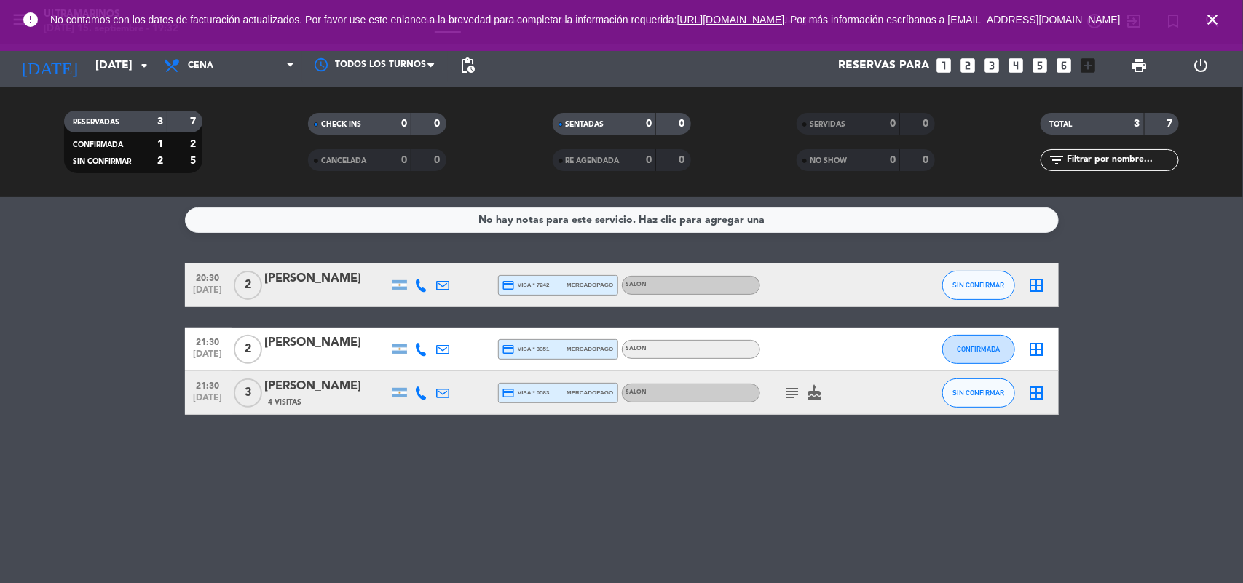
type input "[DATE]"
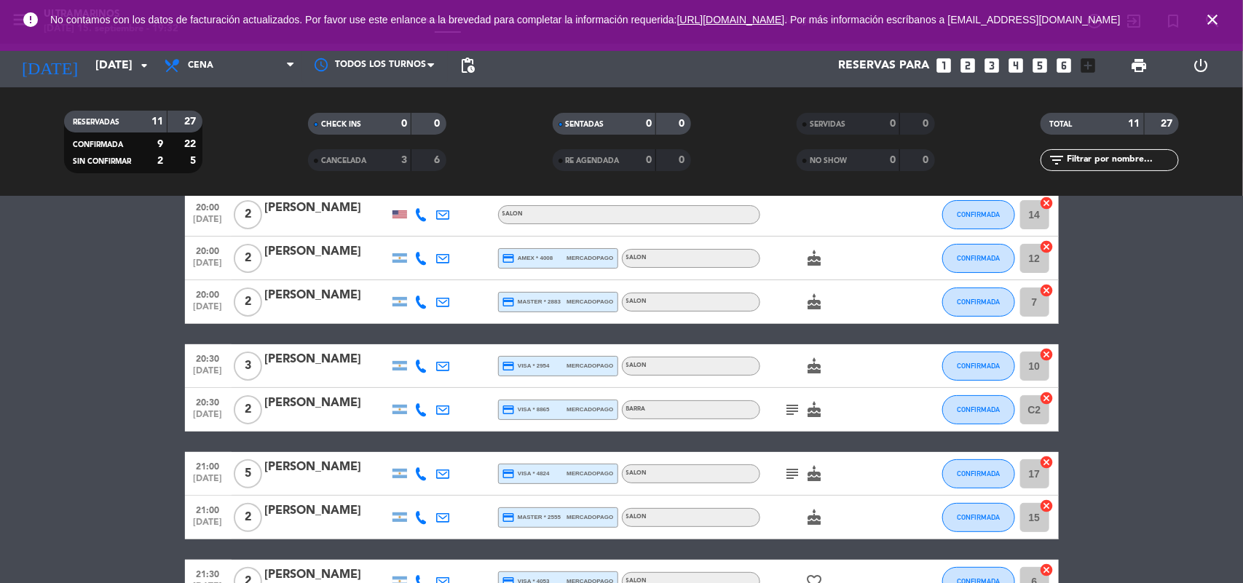
scroll to position [42, 0]
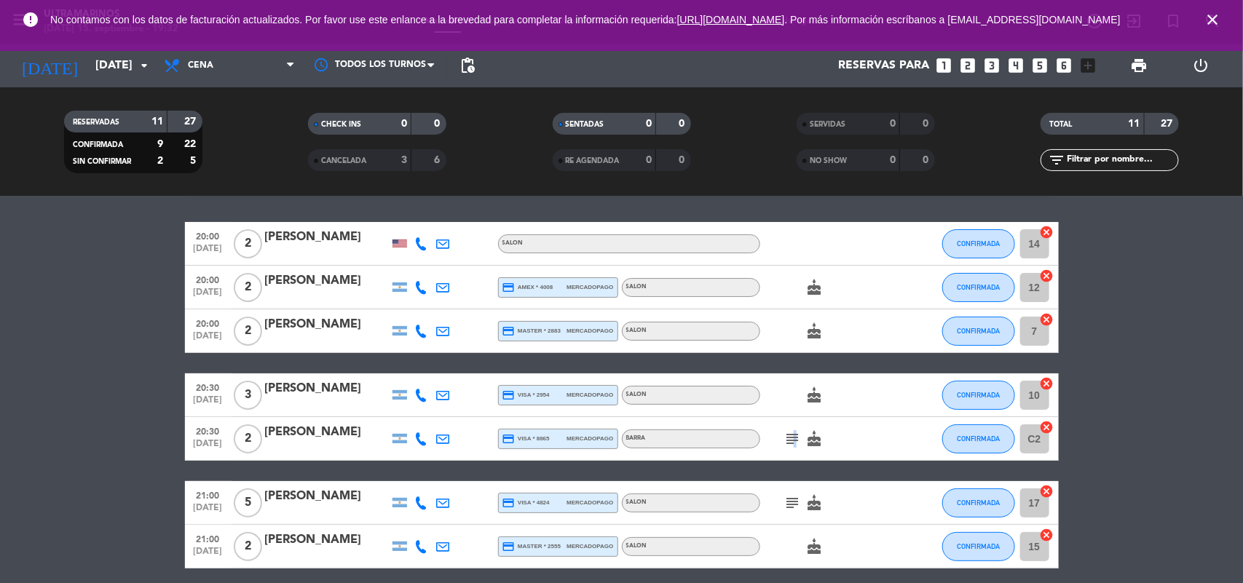
click at [792, 445] on icon "subject" at bounding box center [792, 438] width 17 height 17
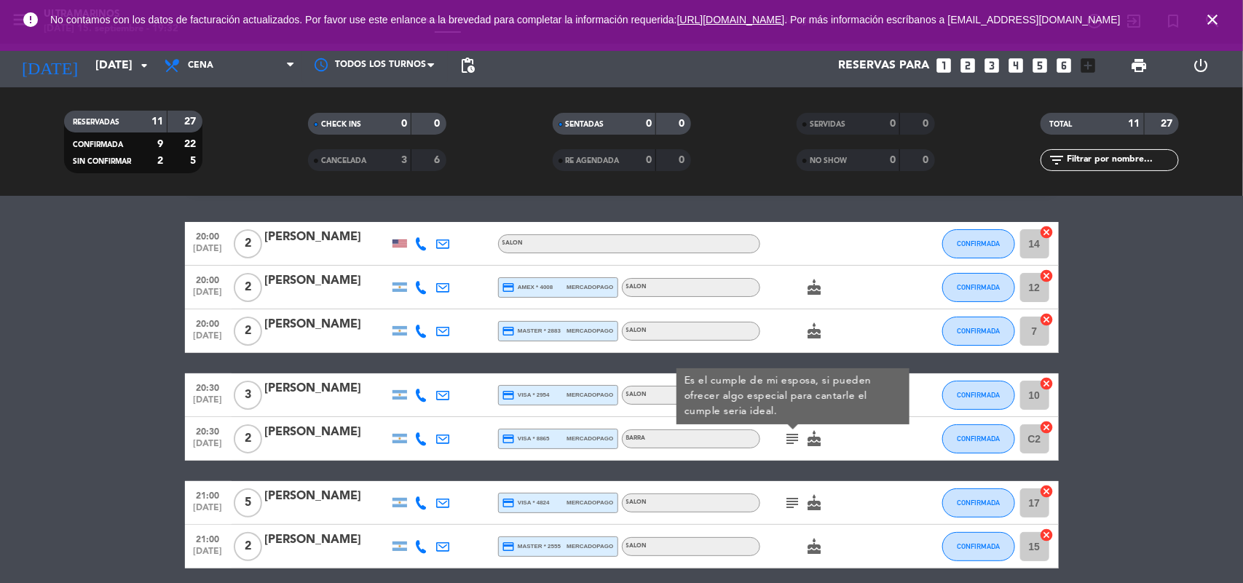
click at [796, 442] on icon "subject" at bounding box center [792, 438] width 17 height 17
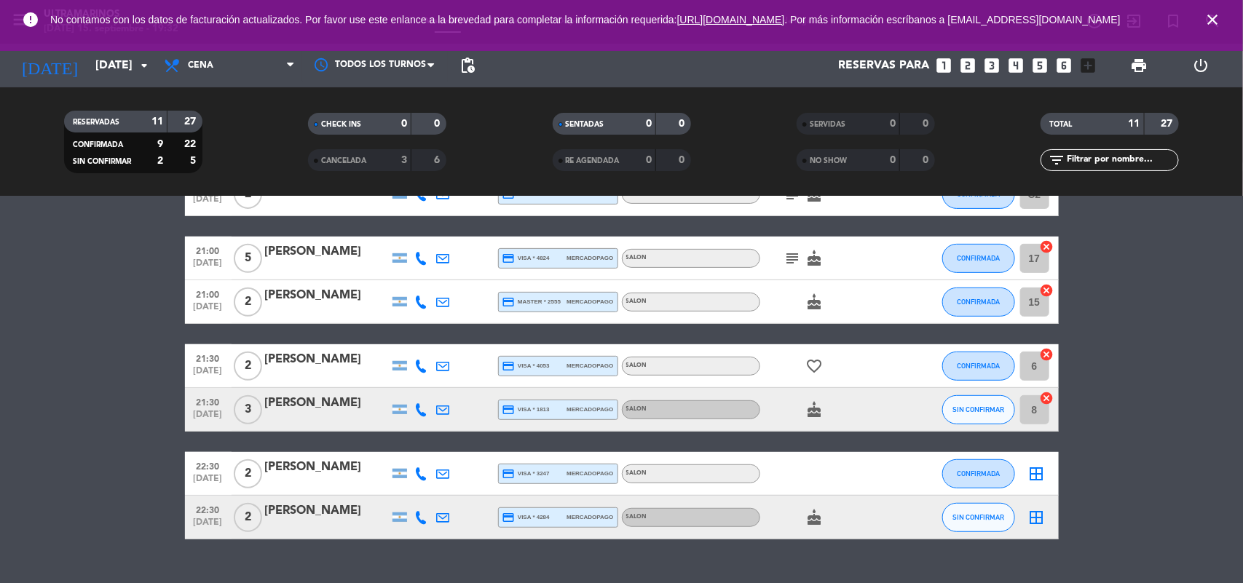
scroll to position [315, 0]
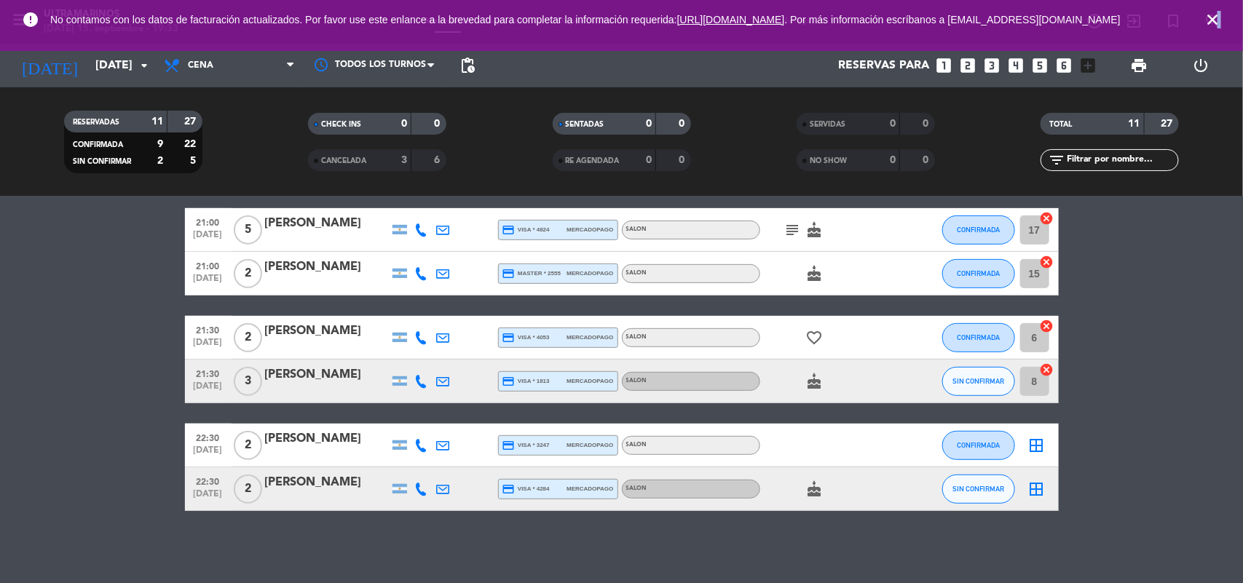
drag, startPoint x: 1222, startPoint y: 19, endPoint x: 1213, endPoint y: 20, distance: 8.9
click at [1214, 20] on span "close" at bounding box center [1212, 19] width 39 height 39
click at [1213, 20] on icon "close" at bounding box center [1212, 19] width 17 height 17
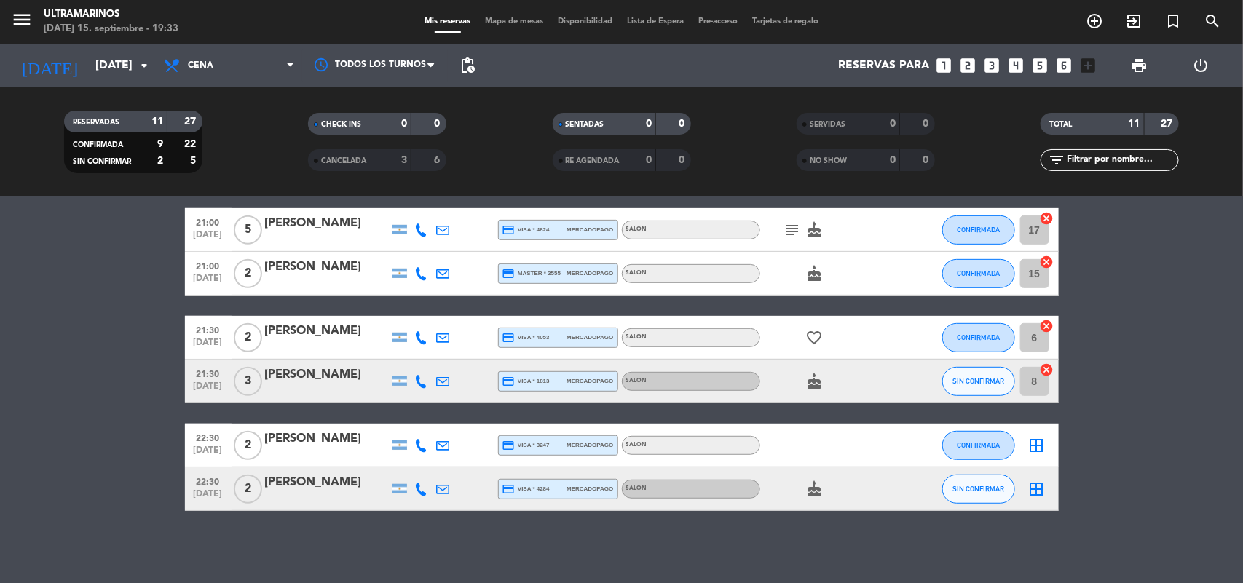
drag, startPoint x: 915, startPoint y: 117, endPoint x: 1207, endPoint y: 288, distance: 339.4
click at [1207, 288] on bookings-row "20:00 [DATE] 2 [PERSON_NAME] SALON CONFIRMADA 14 cancel 20:00 [DATE] 2 [PERSON_…" at bounding box center [621, 230] width 1243 height 562
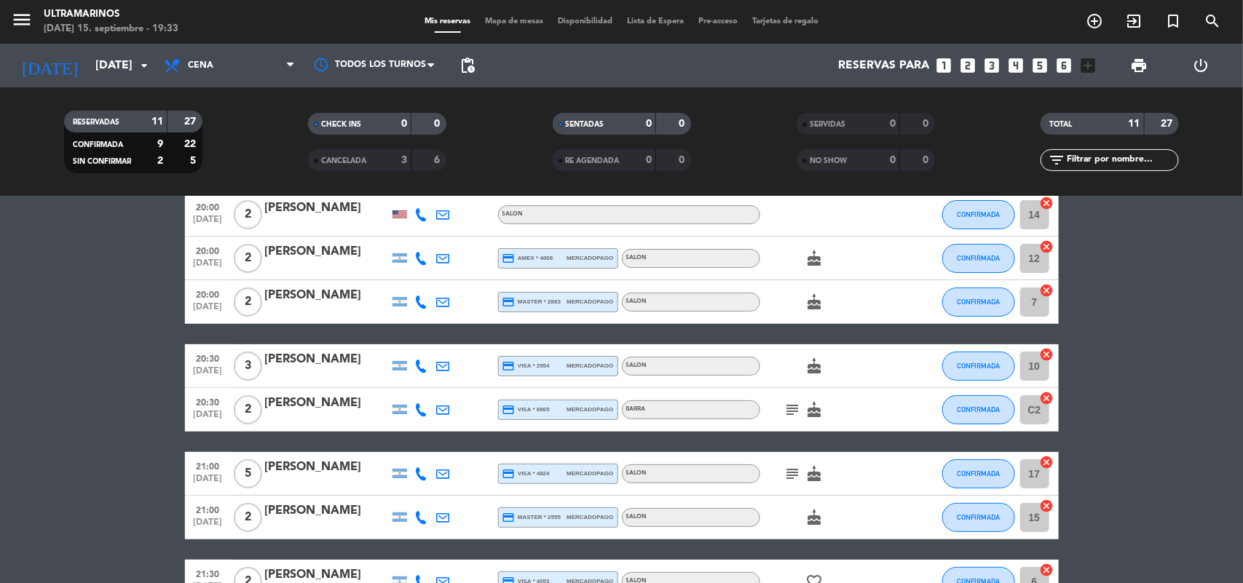
scroll to position [42, 0]
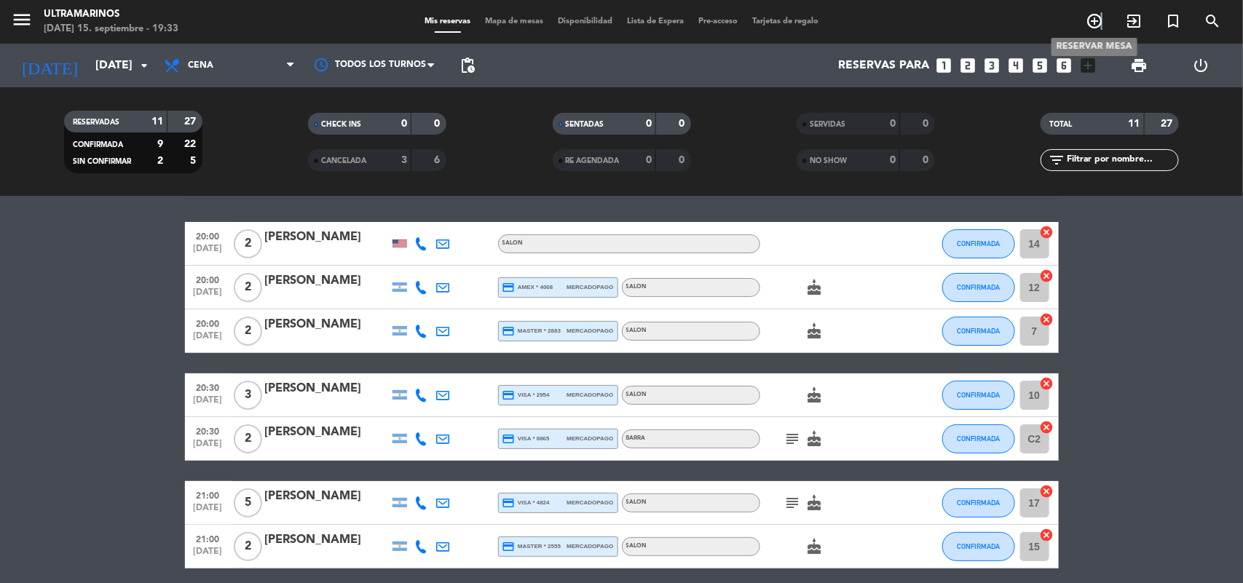
click at [1101, 16] on icon "add_circle_outline" at bounding box center [1094, 20] width 17 height 17
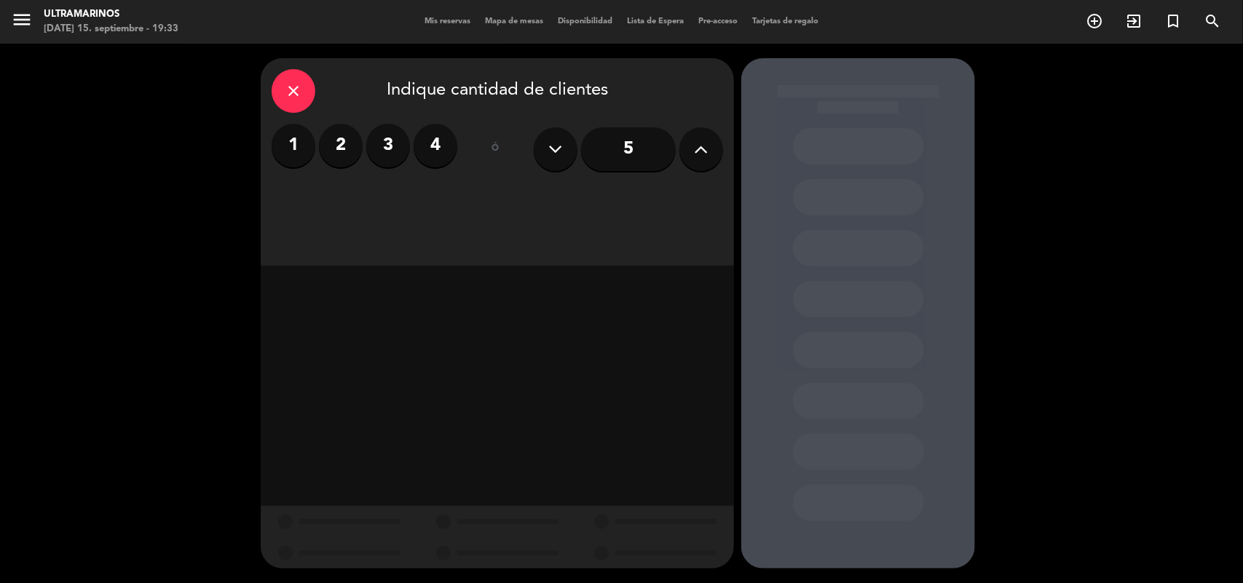
click at [329, 144] on label "2" at bounding box center [341, 146] width 44 height 44
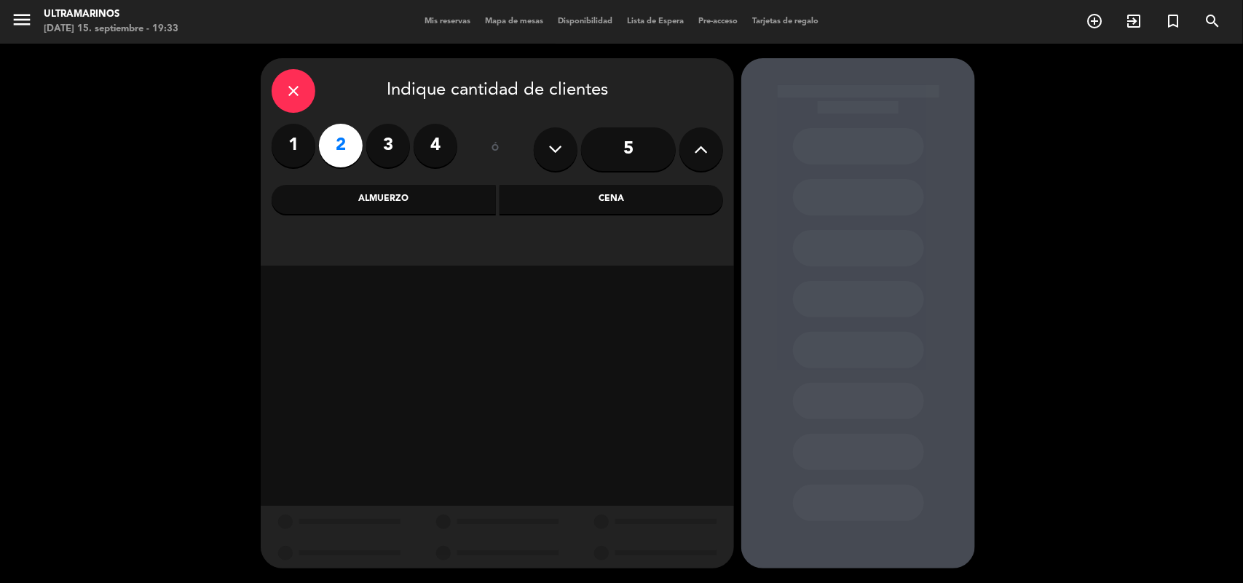
click at [544, 199] on div "Cena" at bounding box center [612, 199] width 224 height 29
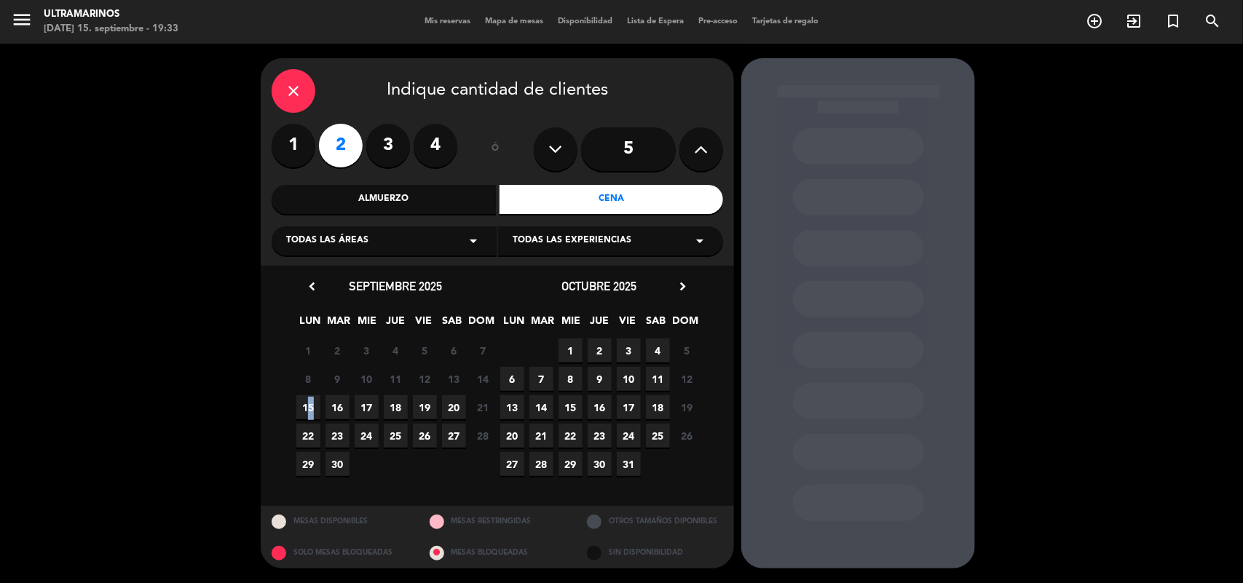
click at [304, 414] on span "15" at bounding box center [308, 407] width 24 height 24
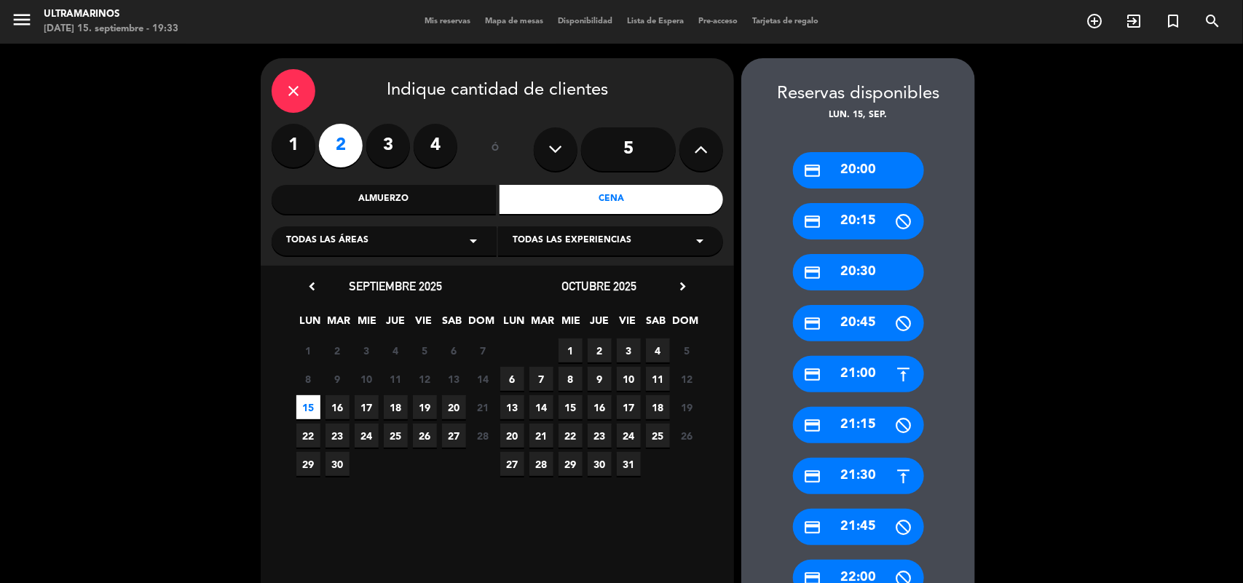
click at [876, 273] on div "credit_card 20:30" at bounding box center [858, 272] width 131 height 36
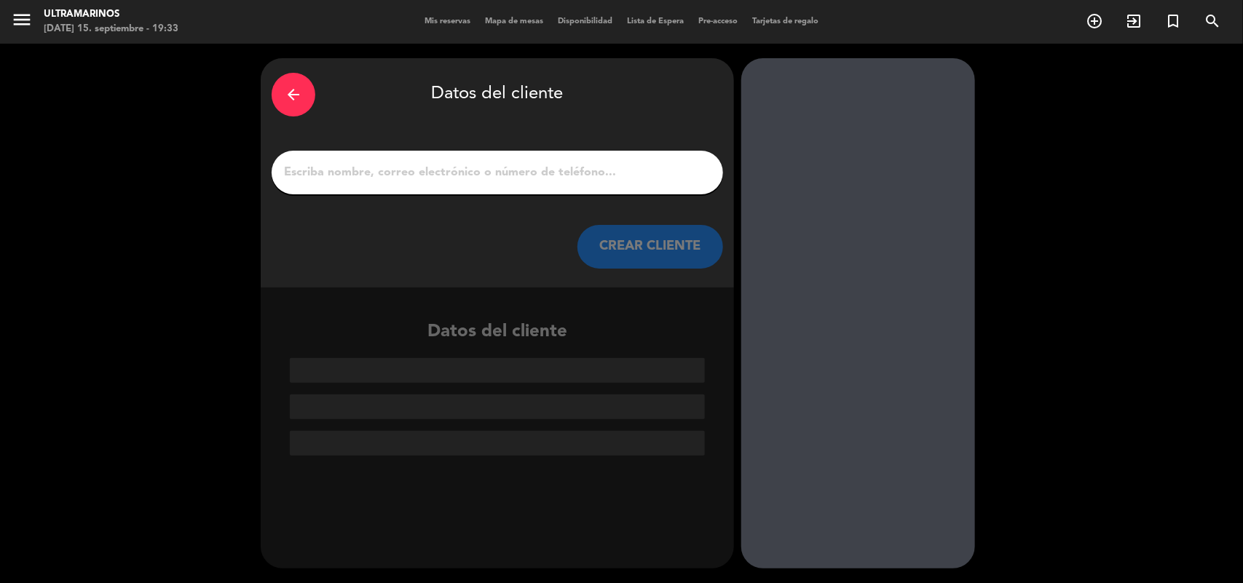
click at [499, 164] on input "1" at bounding box center [498, 172] width 430 height 20
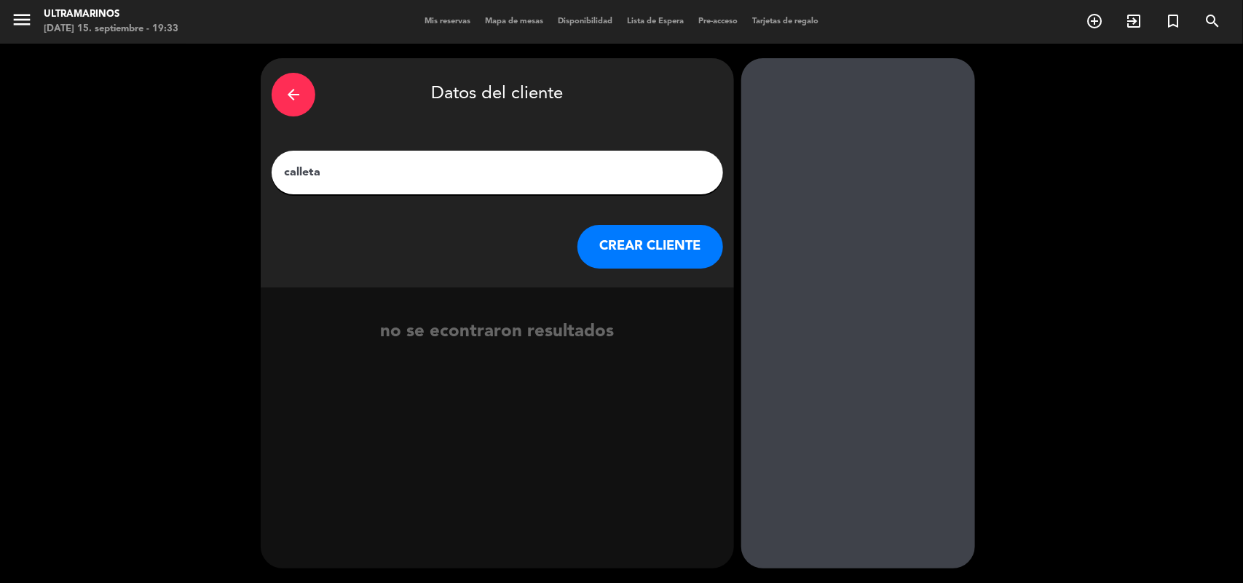
drag, startPoint x: 499, startPoint y: 164, endPoint x: 85, endPoint y: 258, distance: 424.3
click at [80, 258] on div "arrow_back Datos del cliente calleta CREAR CLIENTE no se econtraron resultados" at bounding box center [621, 314] width 1243 height 540
drag, startPoint x: 340, startPoint y: 178, endPoint x: 318, endPoint y: 161, distance: 28.0
click at [339, 176] on input "calleta" at bounding box center [498, 172] width 430 height 20
drag, startPoint x: 306, startPoint y: 162, endPoint x: 306, endPoint y: 173, distance: 10.2
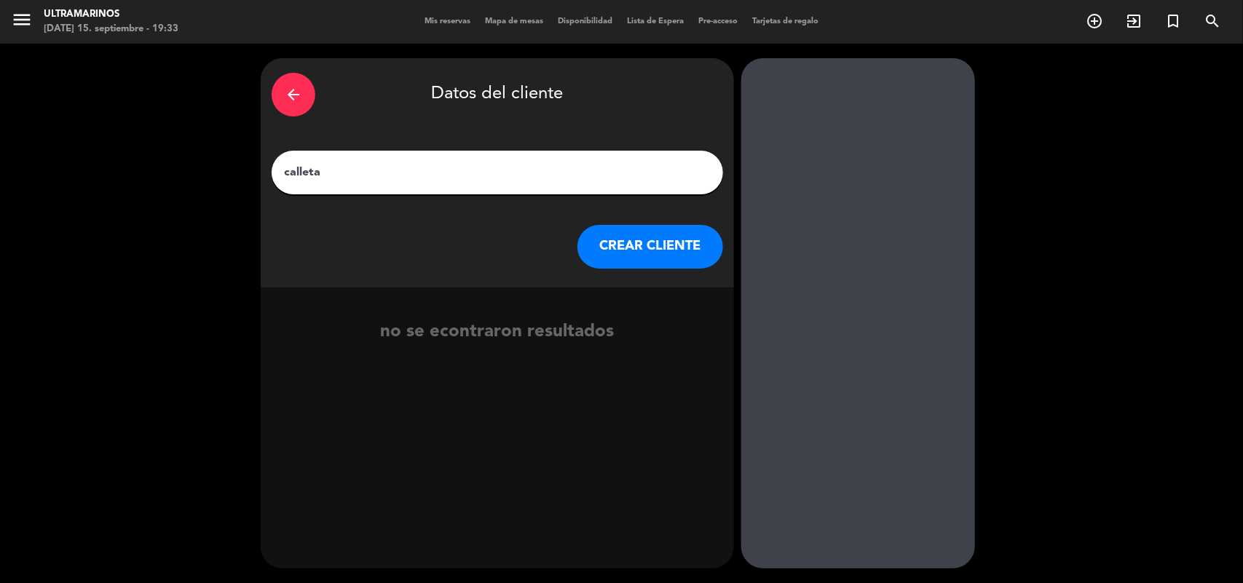
click at [307, 165] on div "calleta" at bounding box center [497, 173] width 451 height 44
click at [302, 169] on input "calleta" at bounding box center [498, 172] width 430 height 20
click at [353, 179] on input "[PERSON_NAME]" at bounding box center [498, 172] width 430 height 20
type input "[PERSON_NAME]"
click at [668, 248] on button "CREAR CLIENTE" at bounding box center [650, 247] width 146 height 44
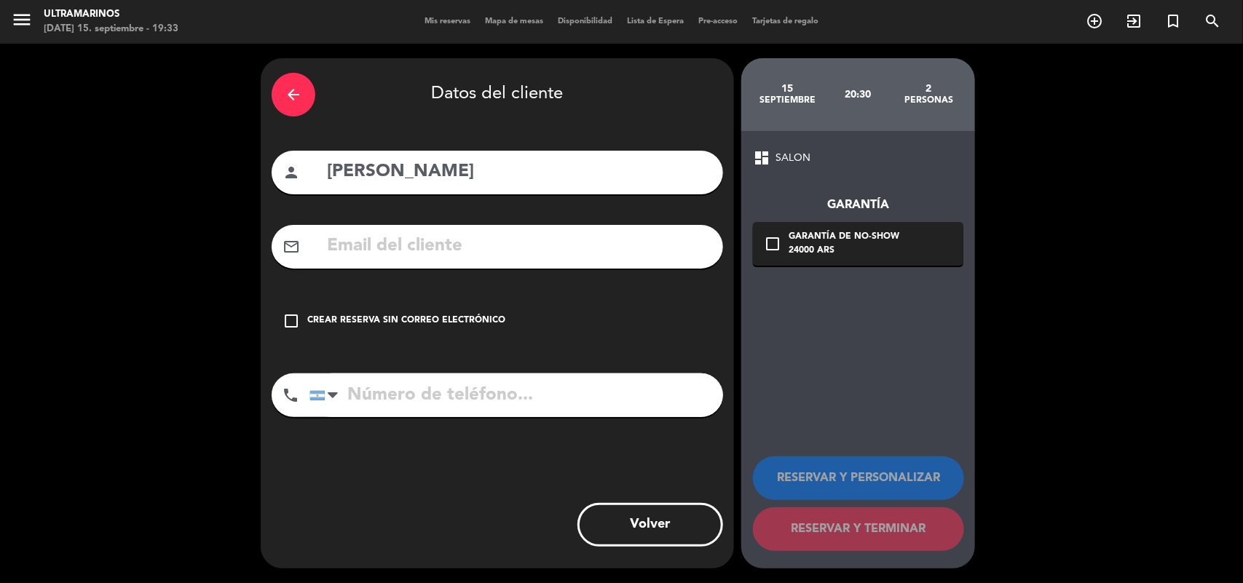
click at [357, 317] on div "Crear reserva sin correo electrónico" at bounding box center [406, 321] width 198 height 15
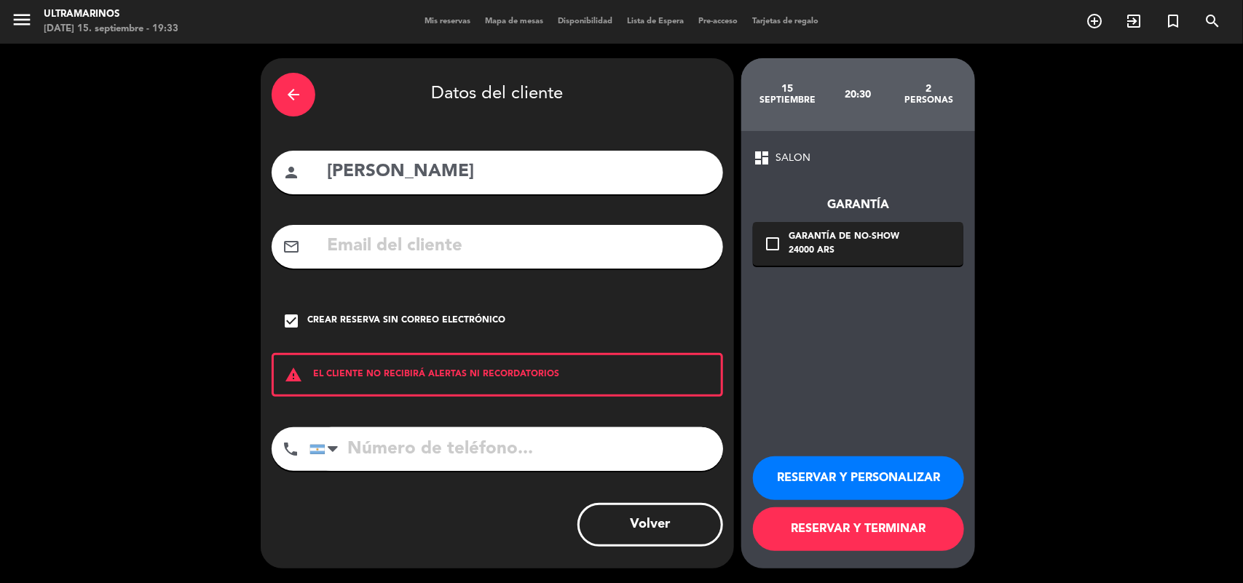
click at [816, 454] on div "RESERVAR Y PERSONALIZAR RESERVAR Y TERMINAR" at bounding box center [858, 497] width 210 height 143
click at [809, 461] on button "RESERVAR Y PERSONALIZAR" at bounding box center [858, 479] width 211 height 44
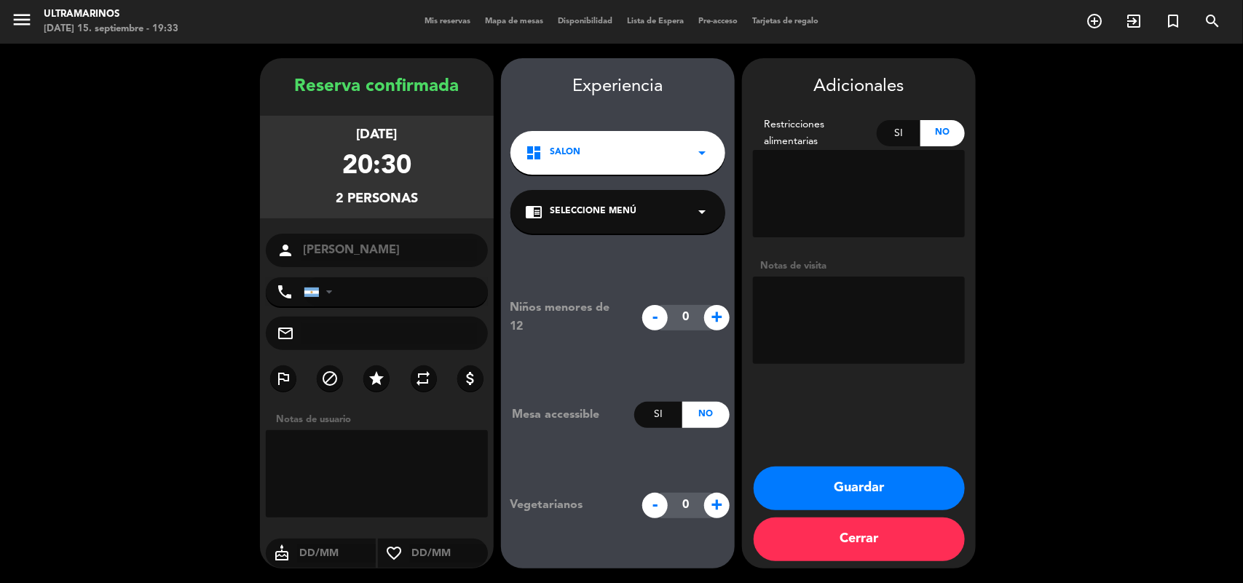
click at [866, 486] on button "Guardar" at bounding box center [859, 489] width 211 height 44
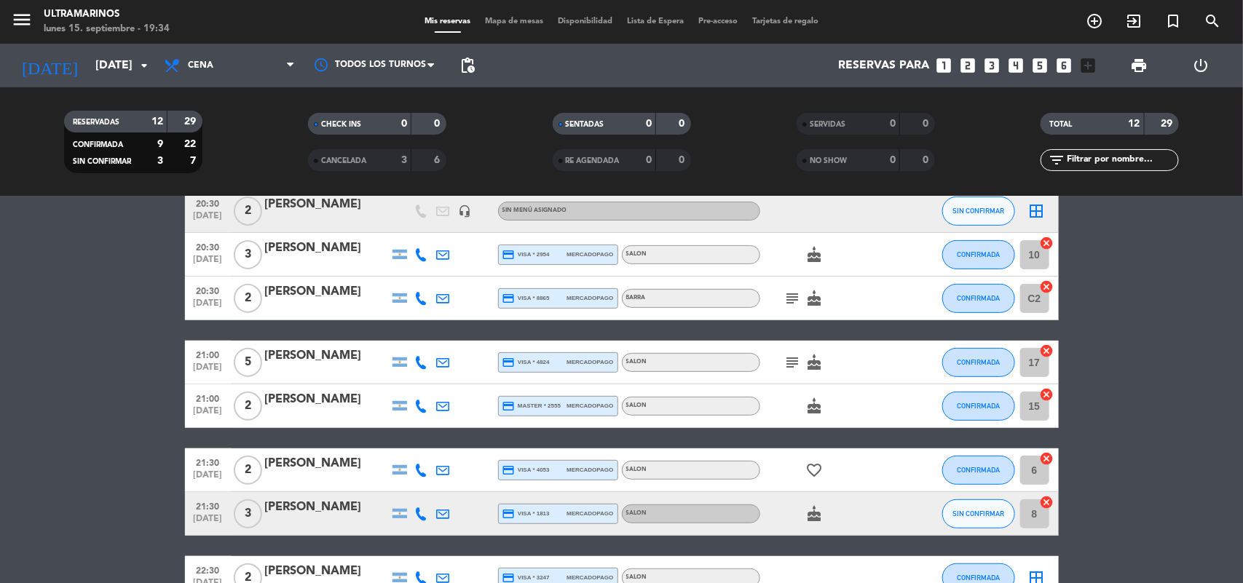
scroll to position [273, 0]
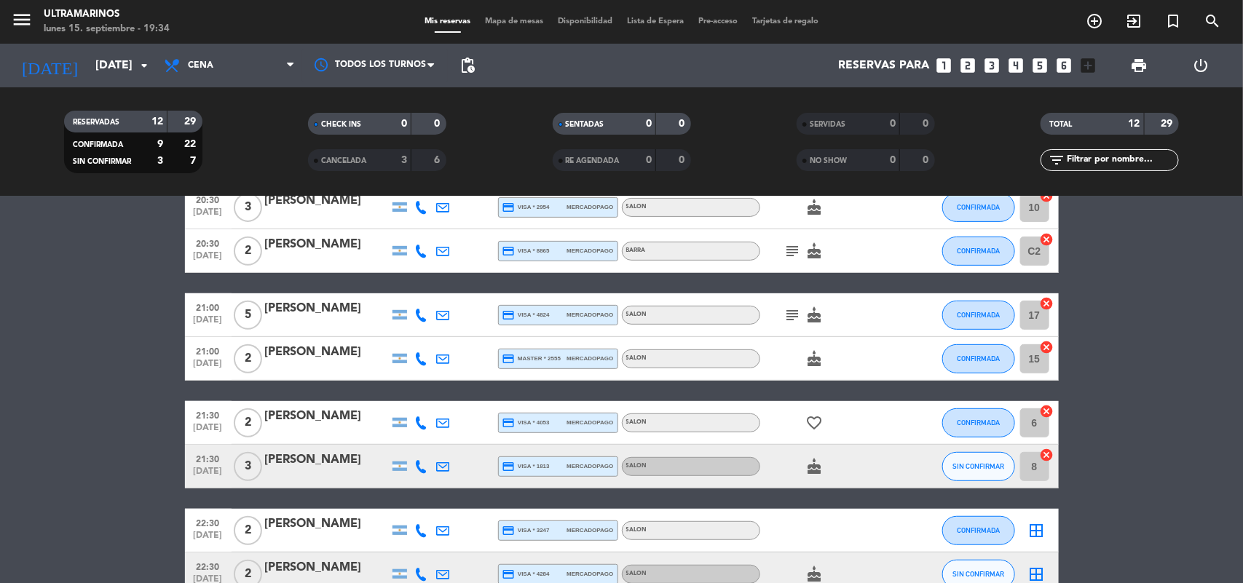
click at [786, 255] on icon "subject" at bounding box center [792, 250] width 17 height 17
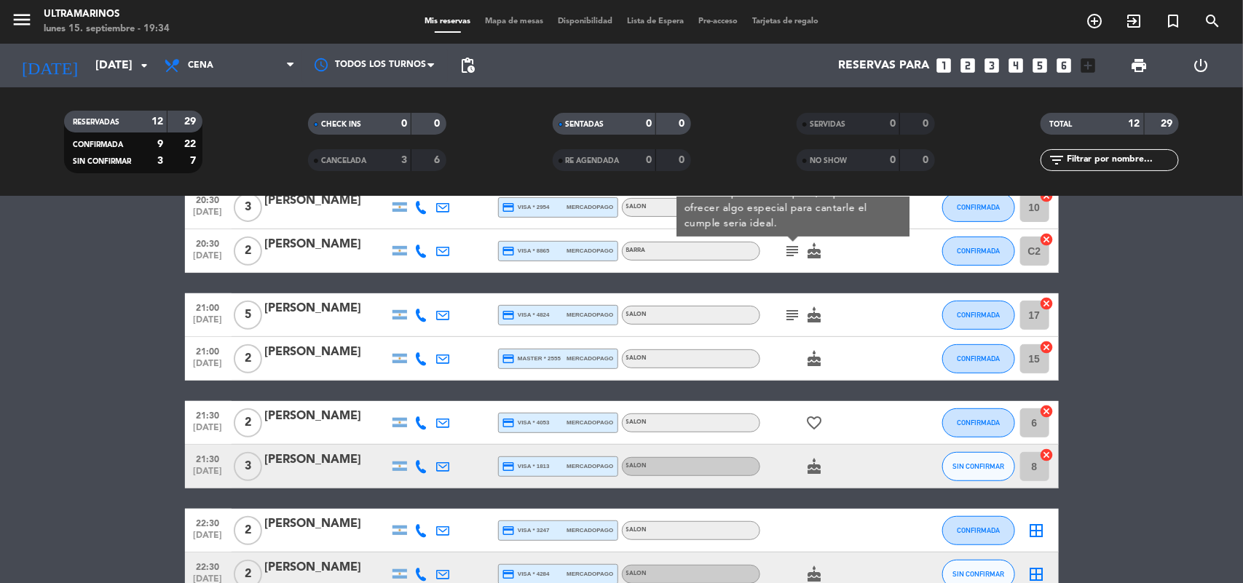
scroll to position [182, 0]
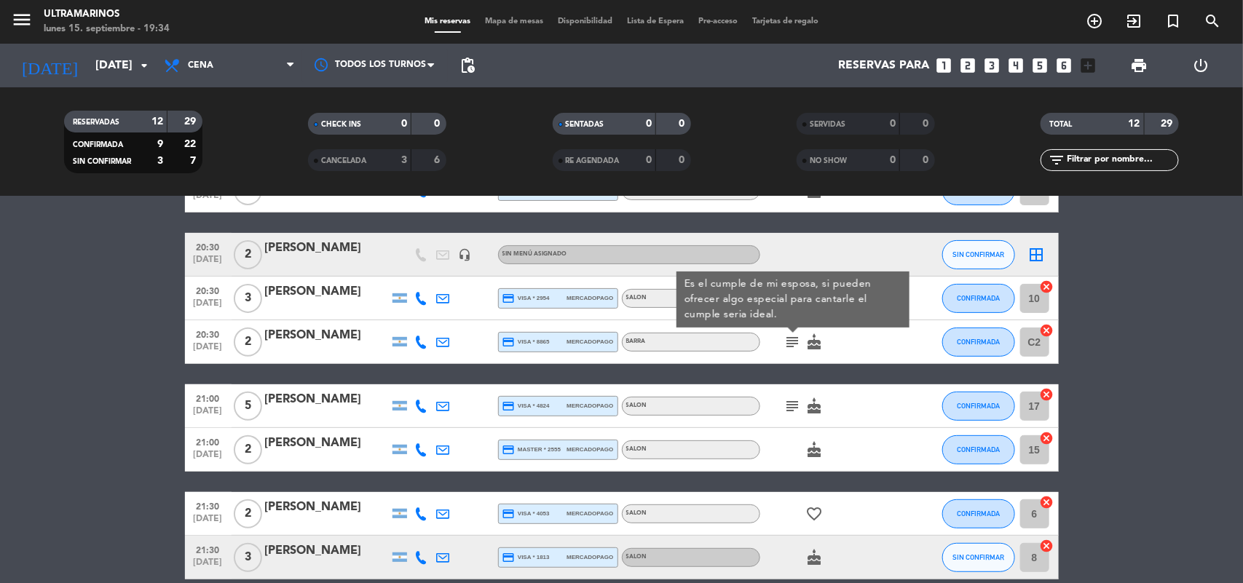
click at [790, 406] on icon "subject" at bounding box center [792, 406] width 17 height 17
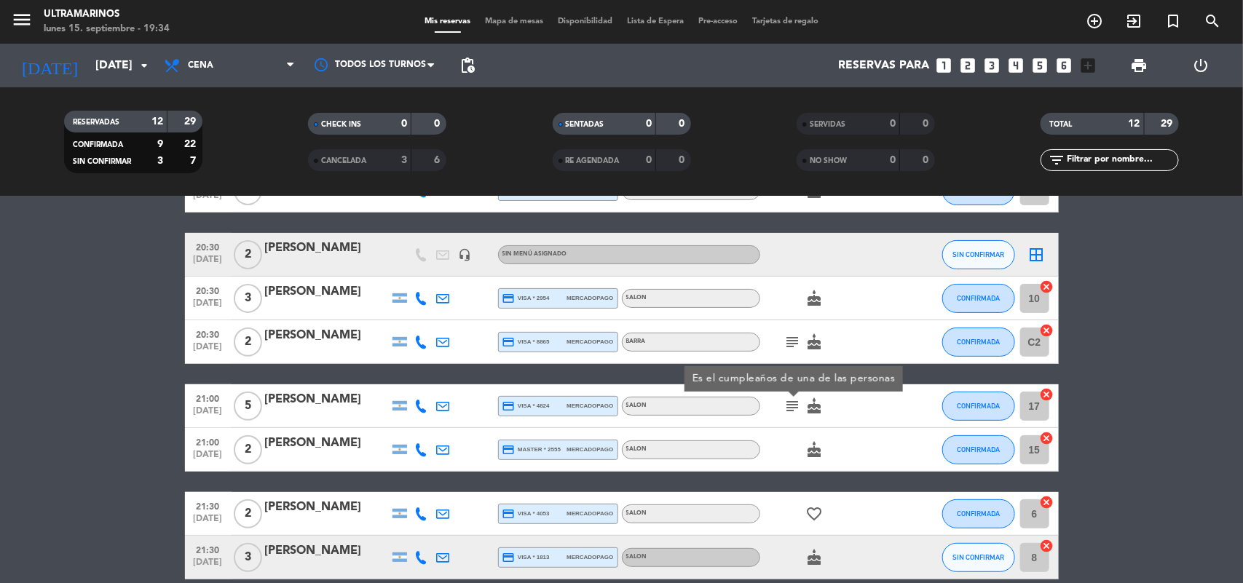
click at [1040, 242] on div "border_all" at bounding box center [1037, 254] width 44 height 43
click at [1038, 252] on icon "border_all" at bounding box center [1036, 254] width 17 height 17
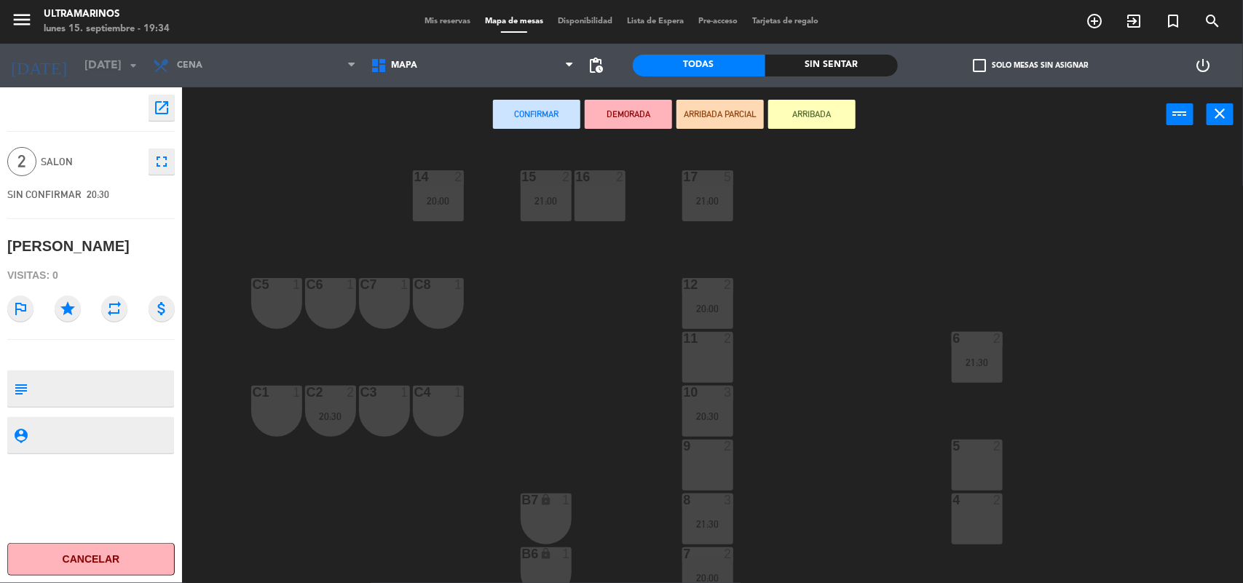
click at [342, 299] on div "C6 1" at bounding box center [330, 303] width 51 height 51
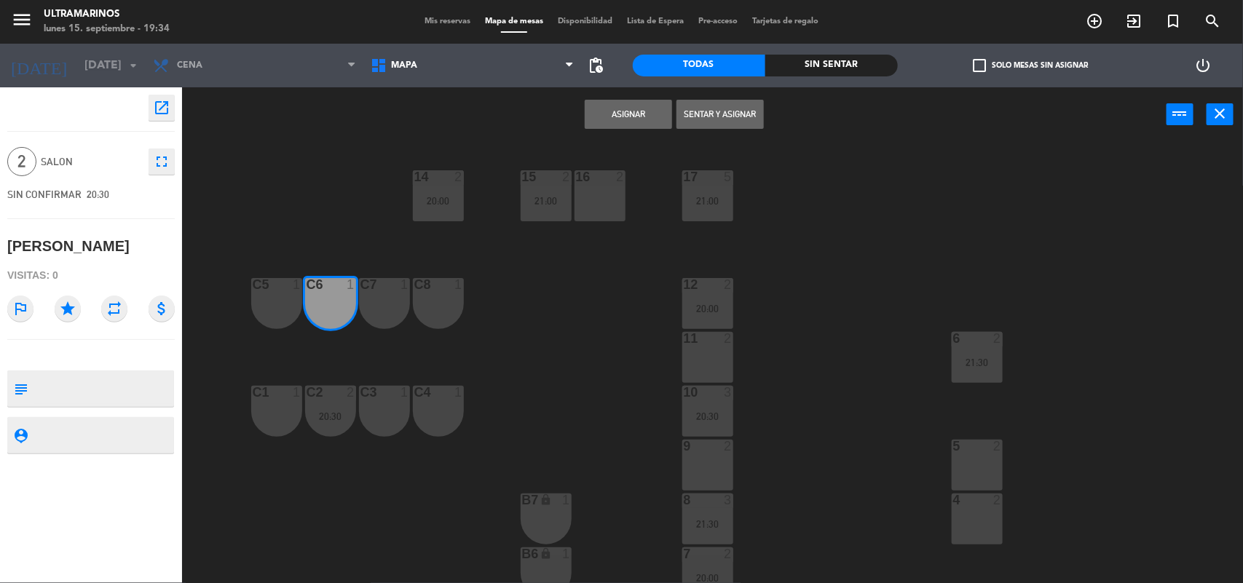
click at [656, 114] on button "Asignar" at bounding box center [628, 114] width 87 height 29
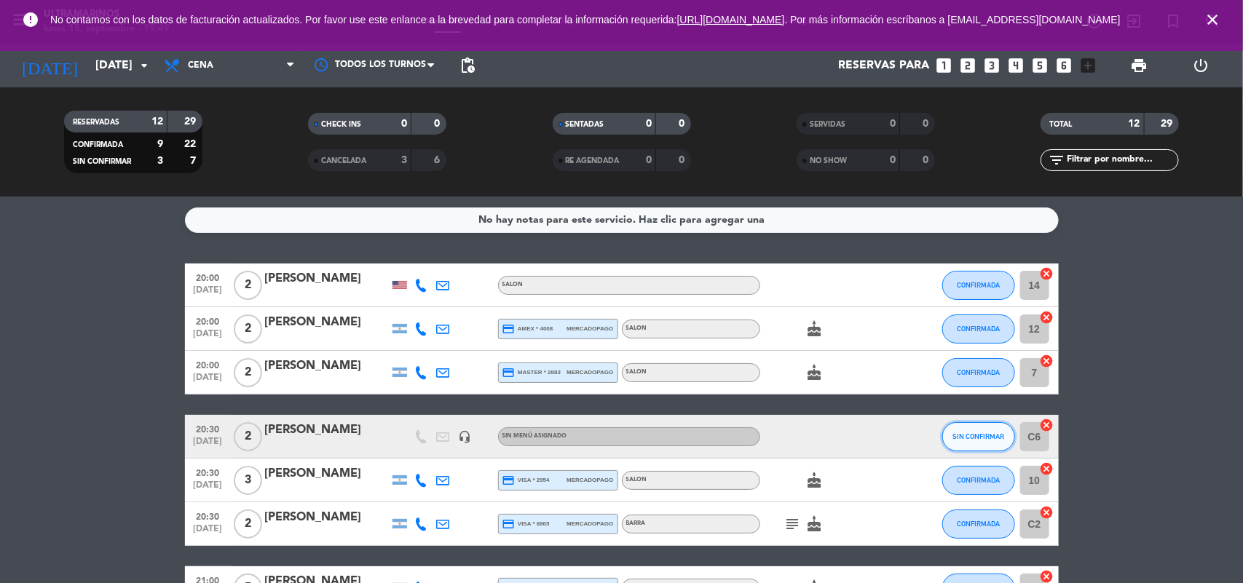
click at [983, 441] on span "SIN CONFIRMAR" at bounding box center [978, 437] width 52 height 8
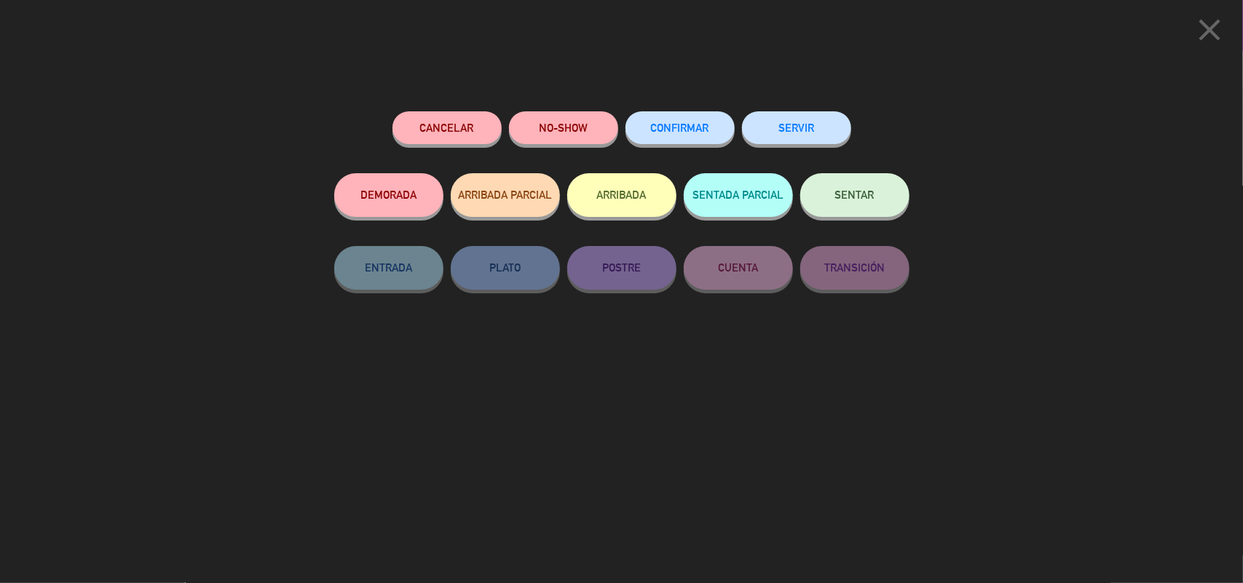
click at [697, 138] on button "CONFIRMAR" at bounding box center [679, 127] width 109 height 33
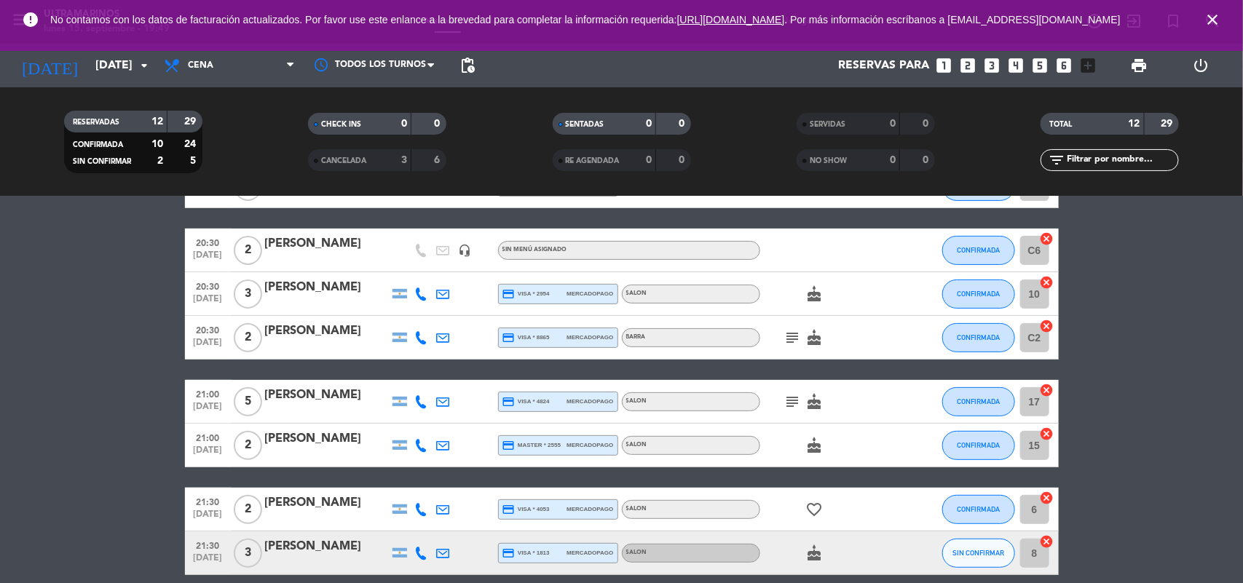
scroll to position [176, 0]
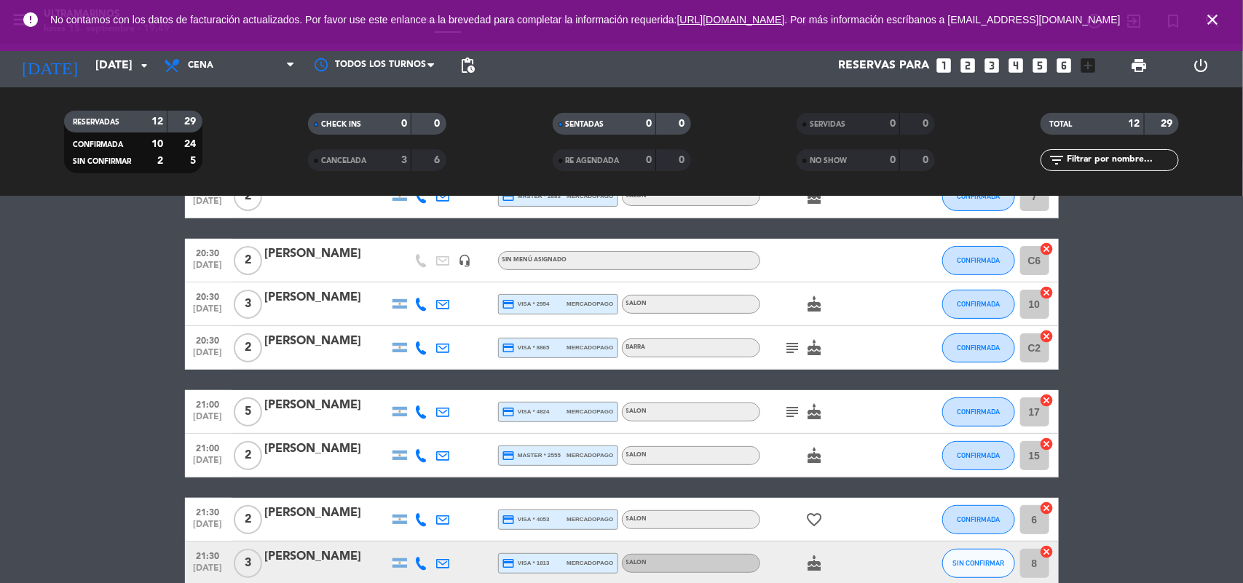
click at [792, 416] on icon "subject" at bounding box center [792, 411] width 17 height 17
click at [790, 346] on icon "subject" at bounding box center [792, 347] width 17 height 17
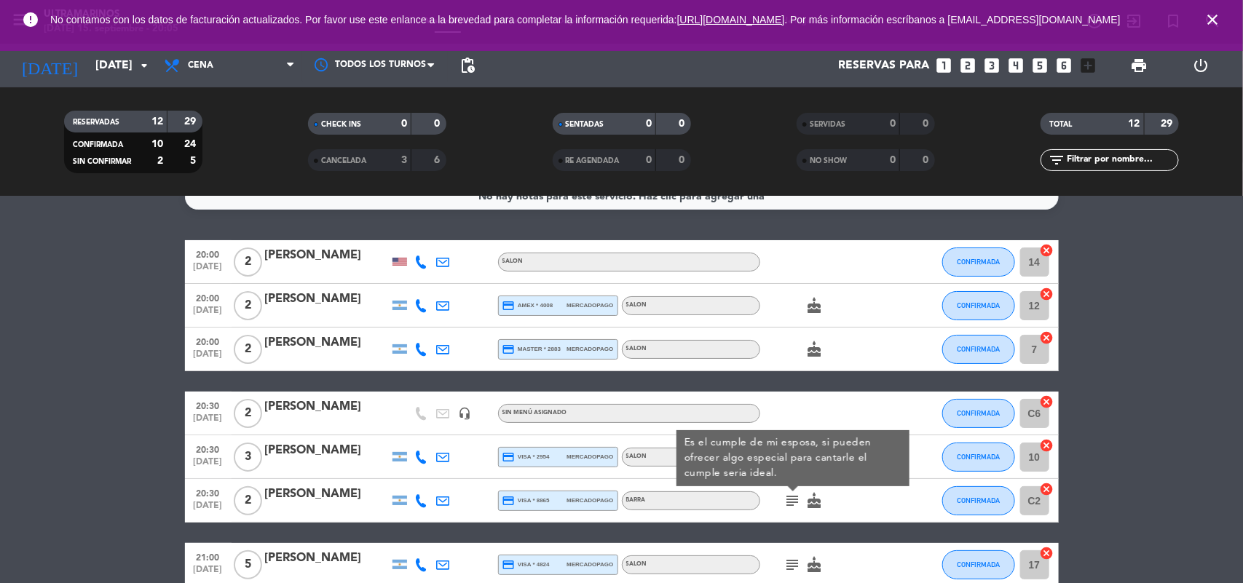
scroll to position [91, 0]
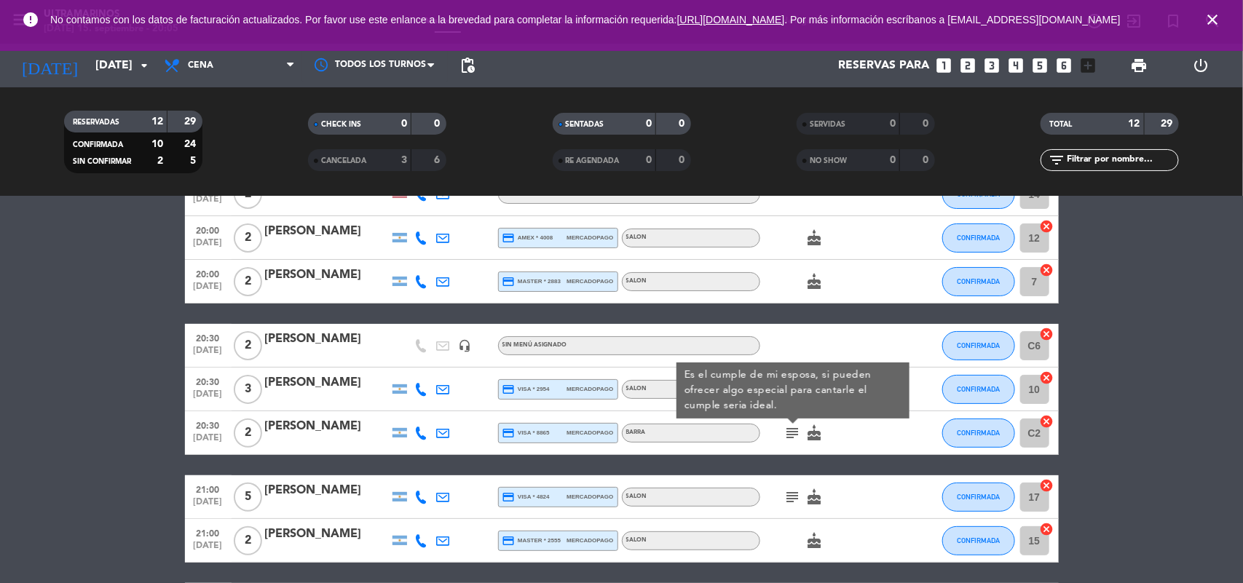
click at [1116, 352] on bookings-row "20:00 [DATE] 2 [PERSON_NAME] SALON CONFIRMADA 14 cancel 20:00 [DATE] 2 [PERSON_…" at bounding box center [621, 476] width 1243 height 606
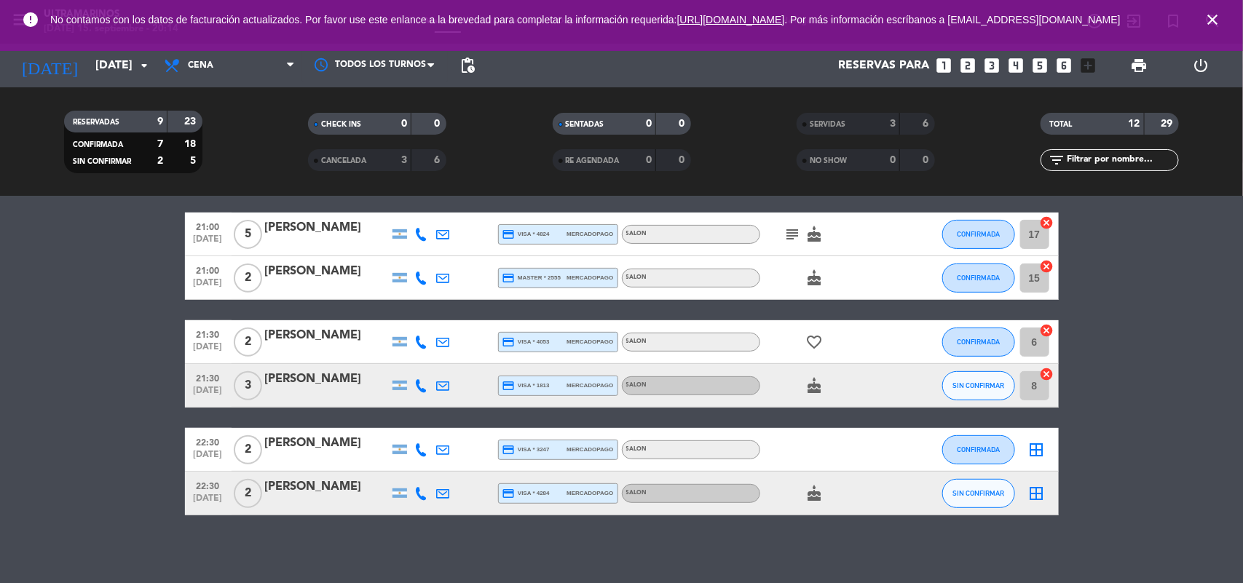
scroll to position [227, 0]
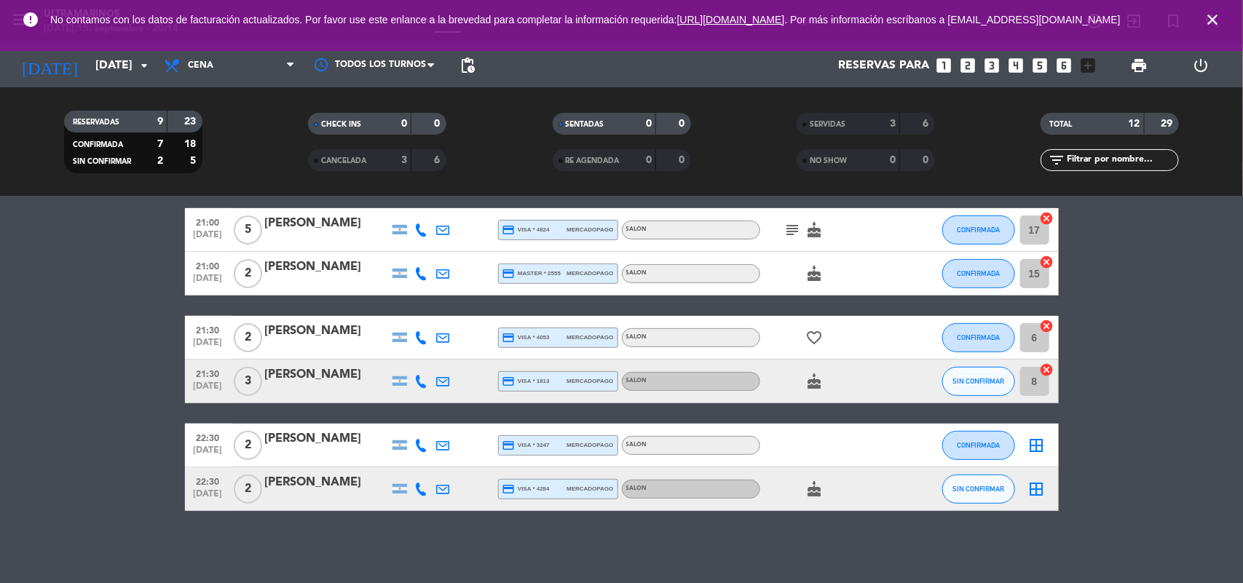
click at [1014, 64] on icon "looks_4" at bounding box center [1016, 65] width 19 height 19
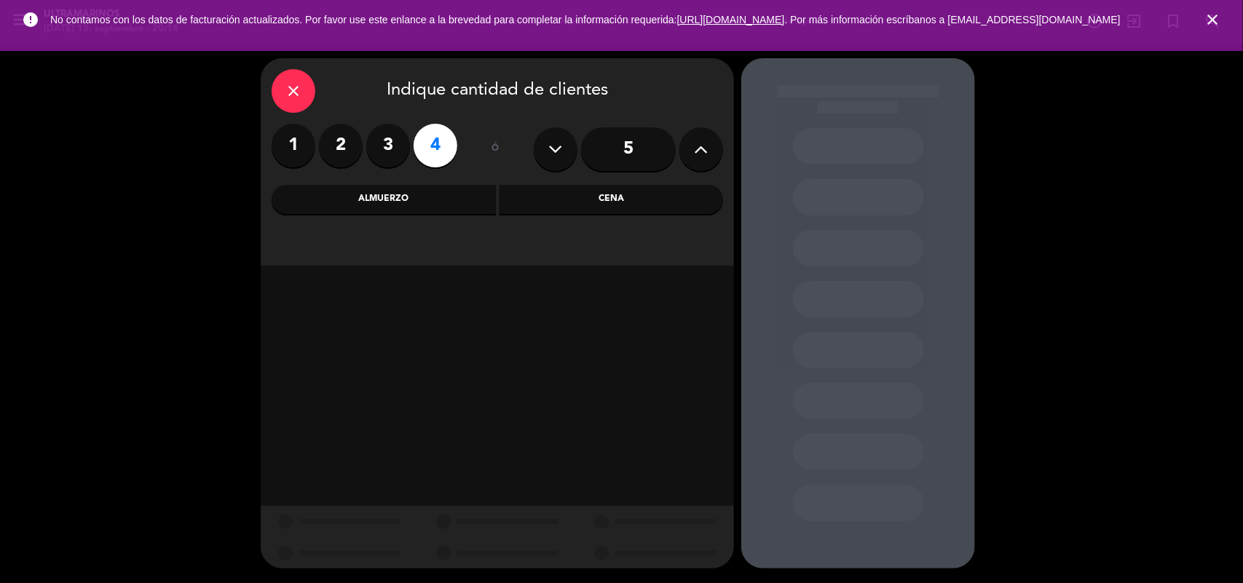
click at [558, 210] on div "Cena" at bounding box center [612, 199] width 224 height 29
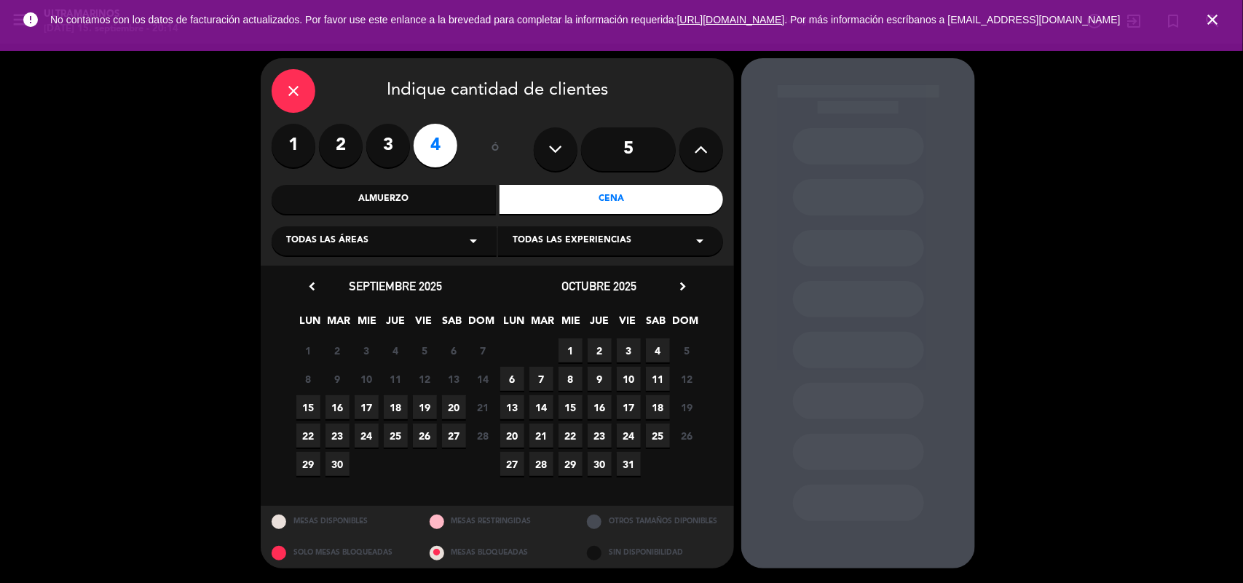
click at [312, 403] on span "15" at bounding box center [308, 407] width 24 height 24
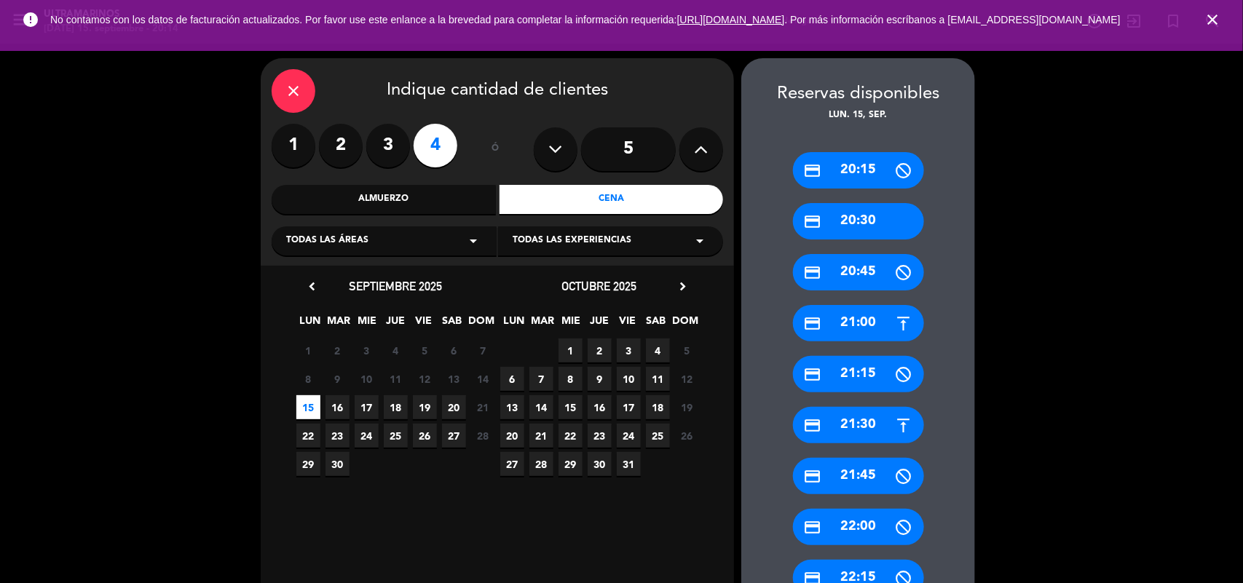
click at [872, 438] on div "credit_card 21:30" at bounding box center [858, 425] width 131 height 36
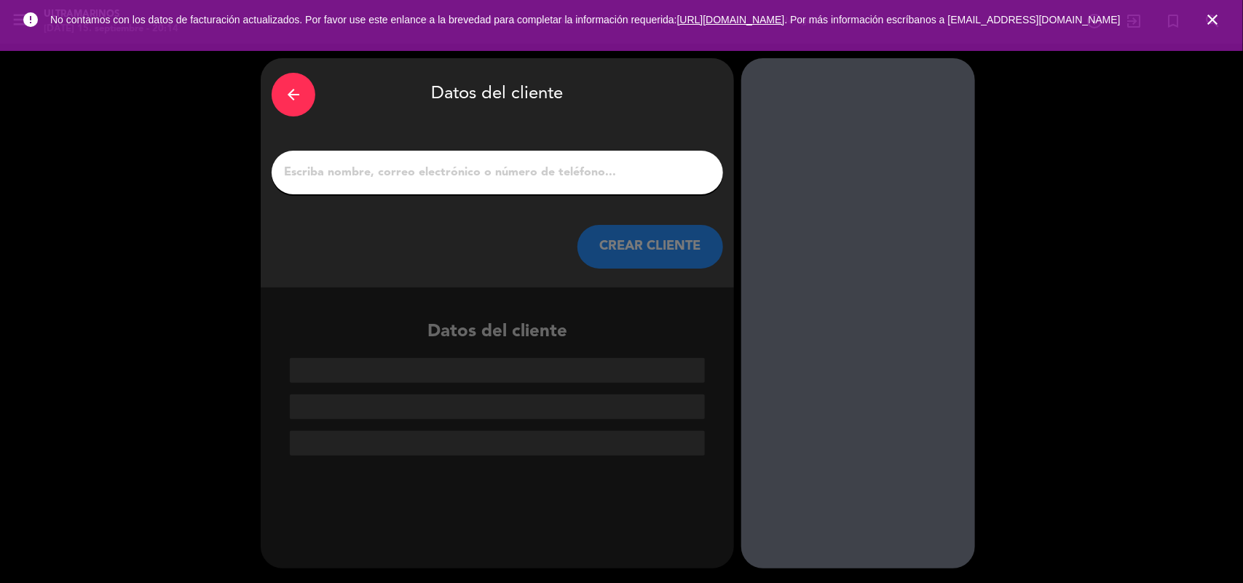
click at [540, 161] on div at bounding box center [497, 173] width 451 height 44
click at [539, 172] on input "1" at bounding box center [498, 172] width 430 height 20
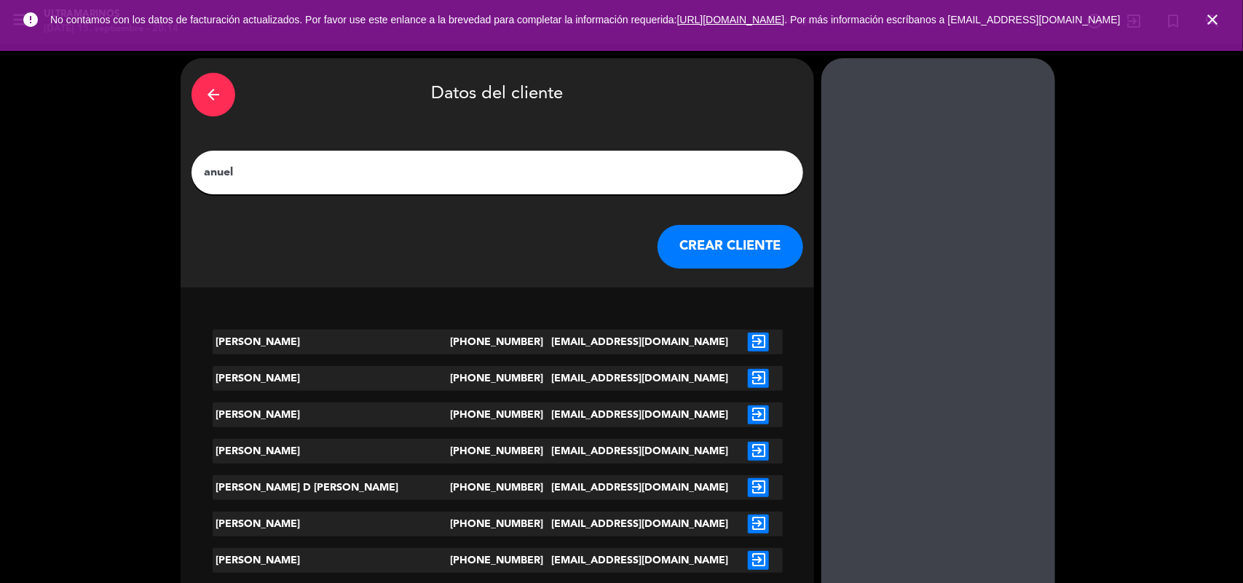
type input "anuel"
drag, startPoint x: 284, startPoint y: 168, endPoint x: 333, endPoint y: 165, distance: 48.9
click at [284, 169] on input "anuel" at bounding box center [497, 172] width 590 height 20
drag, startPoint x: 286, startPoint y: 169, endPoint x: 293, endPoint y: 167, distance: 7.4
click at [288, 169] on input "anuel" at bounding box center [497, 172] width 590 height 20
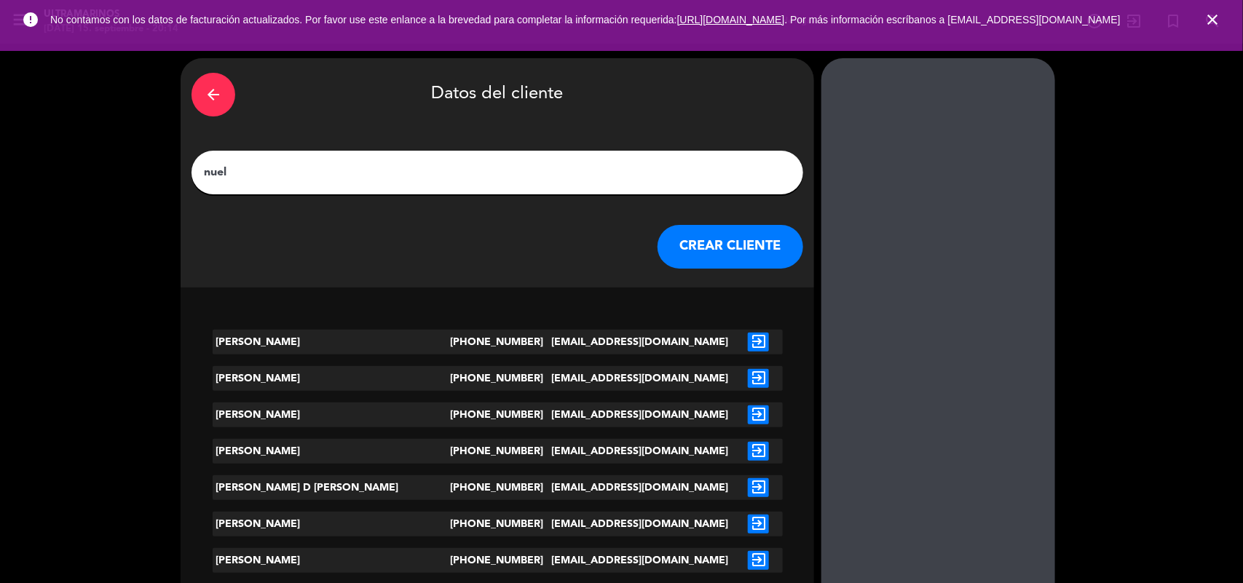
type input "nuel"
click at [408, 162] on input "nuel" at bounding box center [497, 172] width 590 height 20
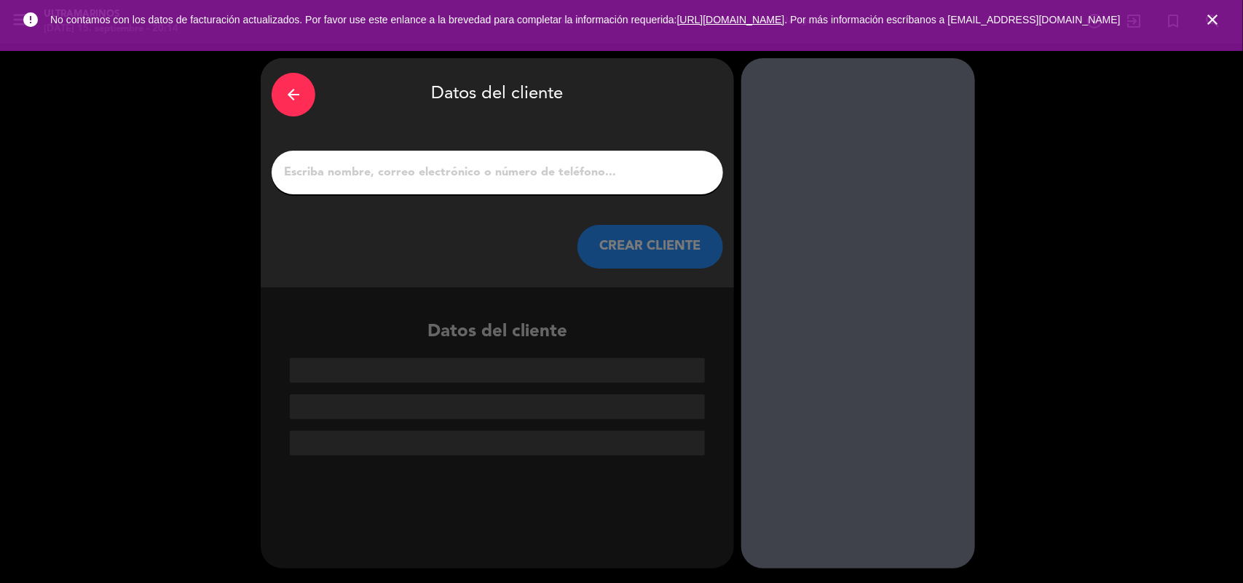
type input "m"
click at [408, 162] on input "1" at bounding box center [498, 172] width 430 height 20
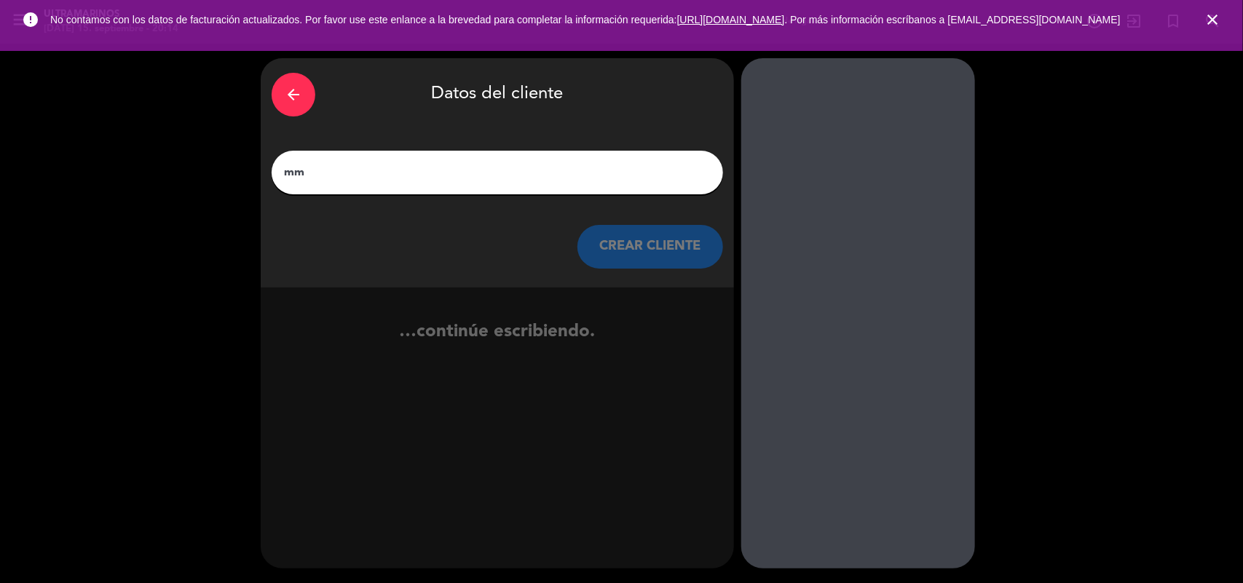
type input "m"
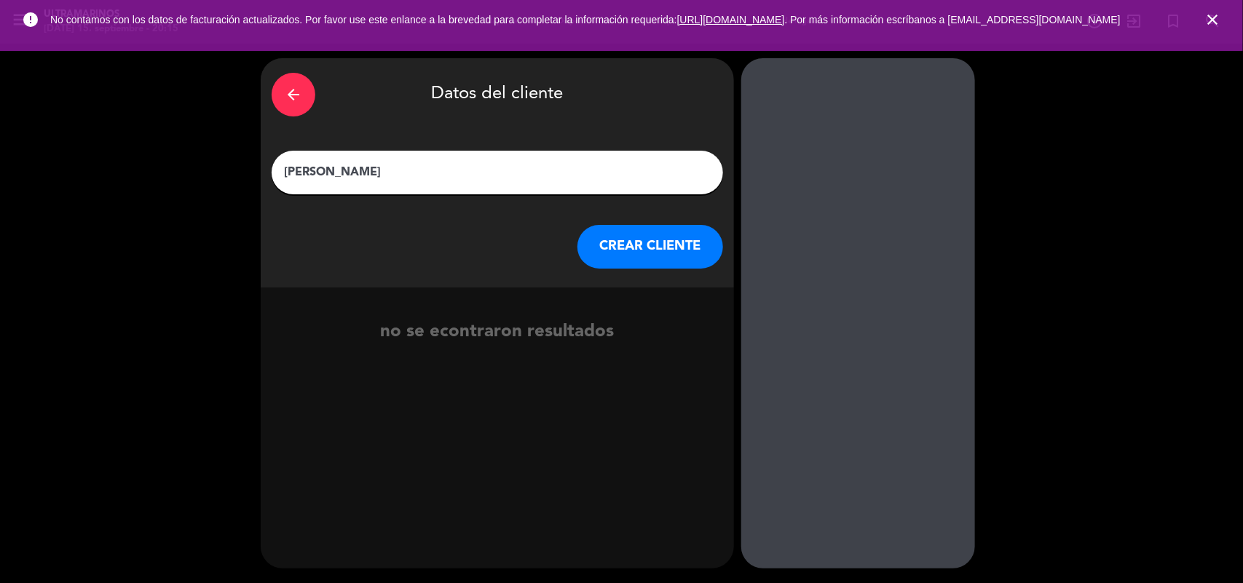
type input "[PERSON_NAME]"
click at [652, 251] on button "CREAR CLIENTE" at bounding box center [650, 247] width 146 height 44
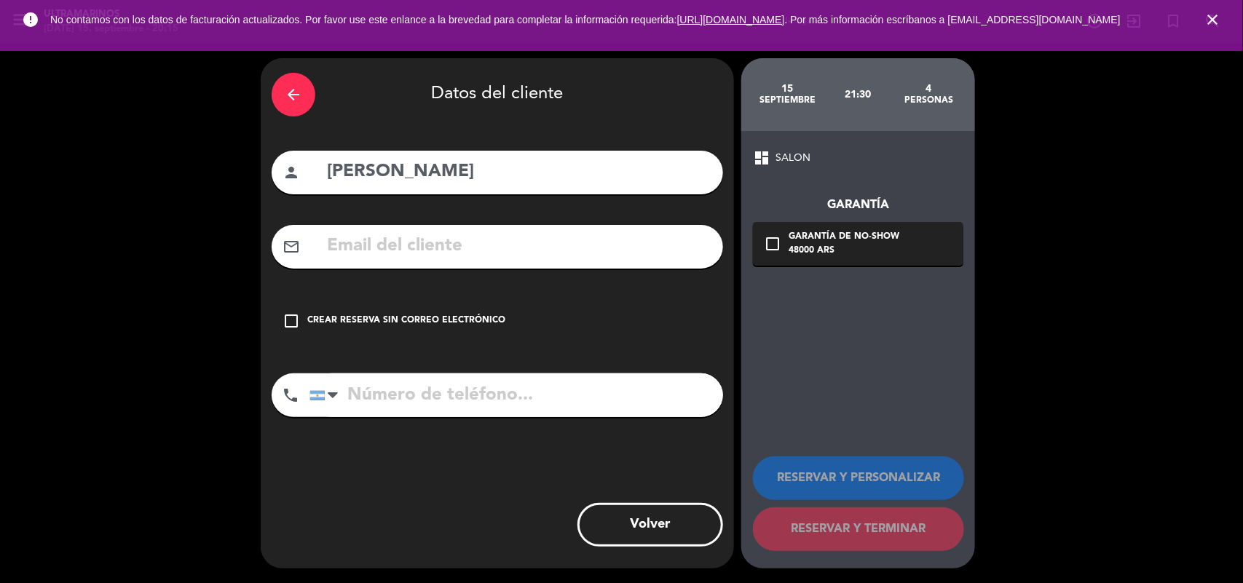
click at [449, 332] on div "check_box_outline_blank Crear reserva sin correo electrónico" at bounding box center [497, 321] width 451 height 44
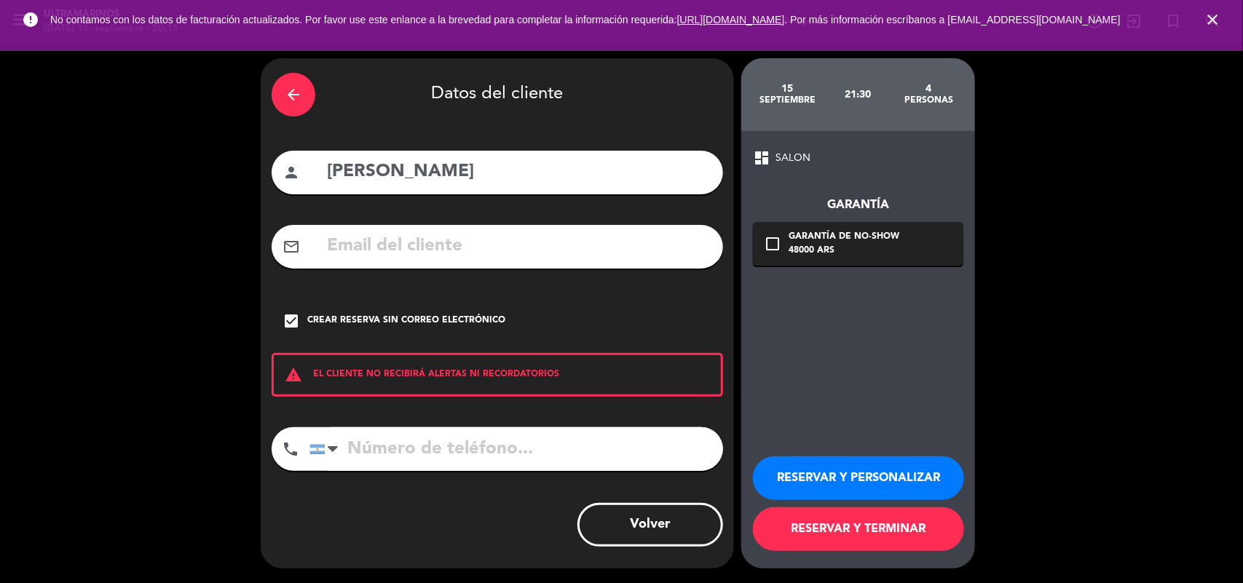
drag, startPoint x: 423, startPoint y: 170, endPoint x: 431, endPoint y: 169, distance: 8.0
click at [424, 170] on input "[PERSON_NAME]" at bounding box center [518, 172] width 387 height 30
click at [430, 169] on input "[PERSON_NAME]" at bounding box center [518, 172] width 387 height 30
type input "[PERSON_NAME]"
click at [840, 481] on button "RESERVAR Y PERSONALIZAR" at bounding box center [858, 479] width 211 height 44
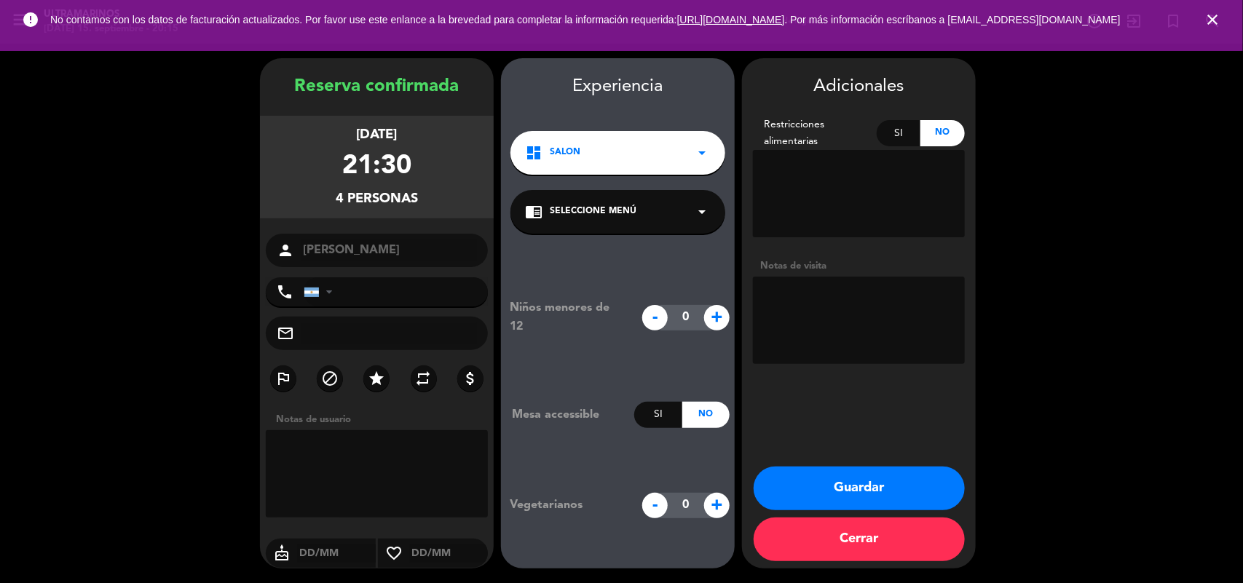
click at [850, 491] on button "Guardar" at bounding box center [859, 489] width 211 height 44
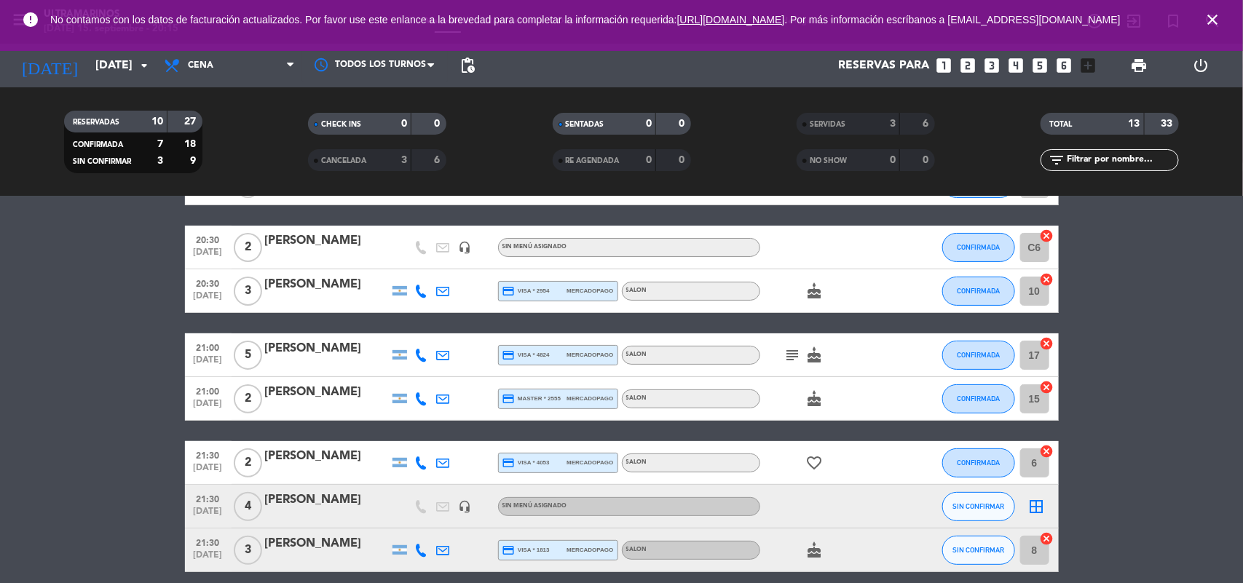
scroll to position [271, 0]
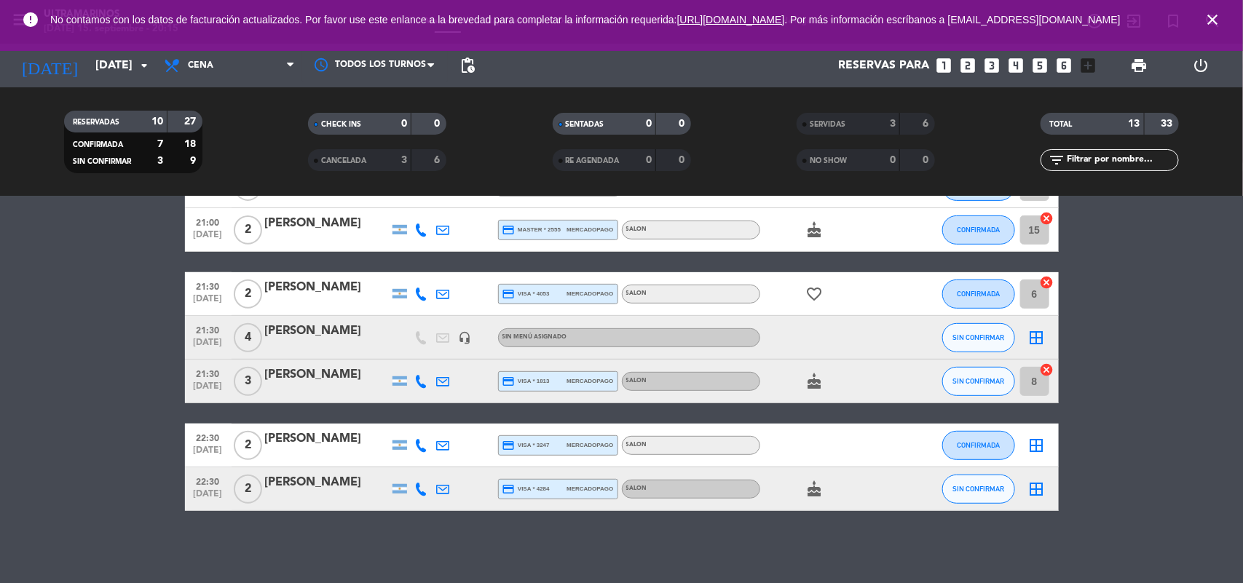
click at [1032, 343] on icon "border_all" at bounding box center [1036, 337] width 17 height 17
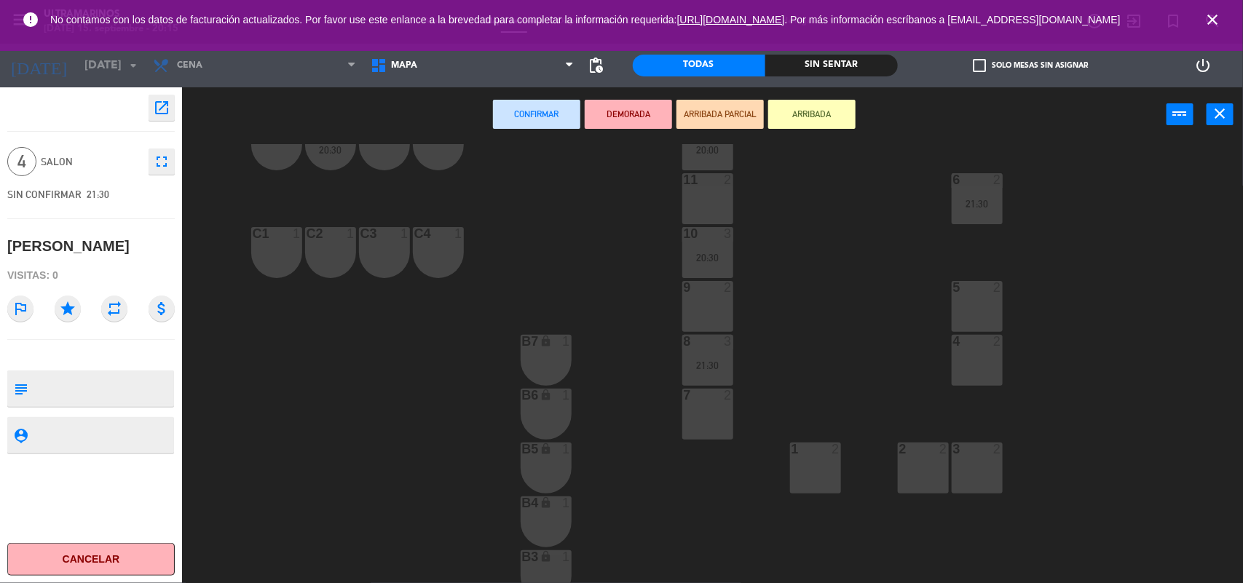
scroll to position [182, 0]
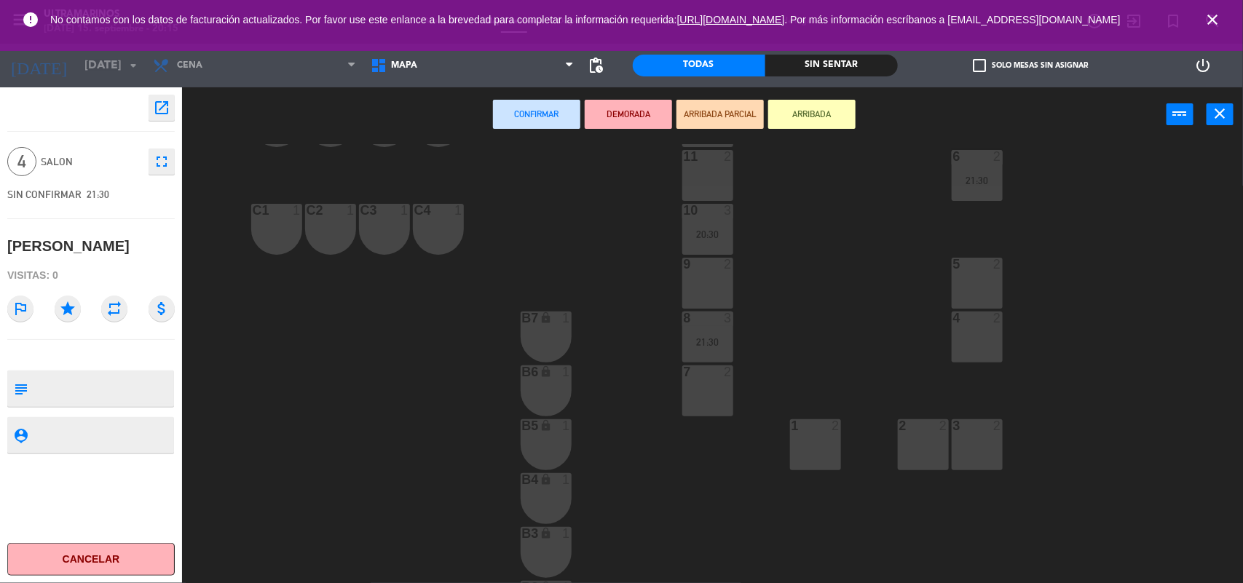
click at [976, 330] on div "4 2" at bounding box center [977, 337] width 51 height 51
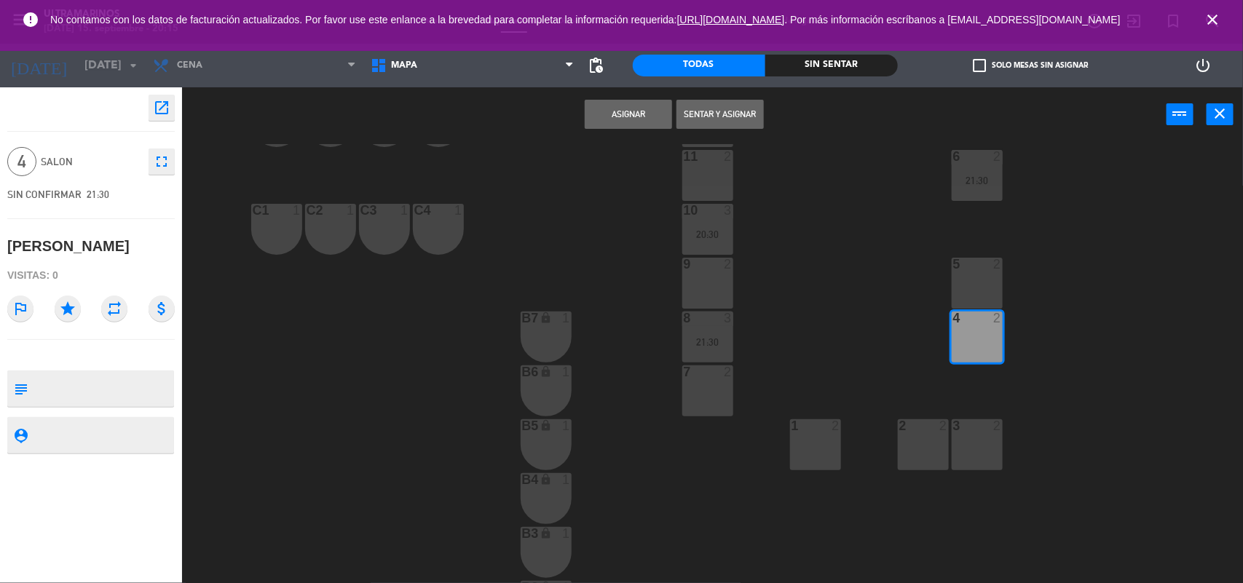
click at [644, 125] on button "Asignar" at bounding box center [628, 114] width 87 height 29
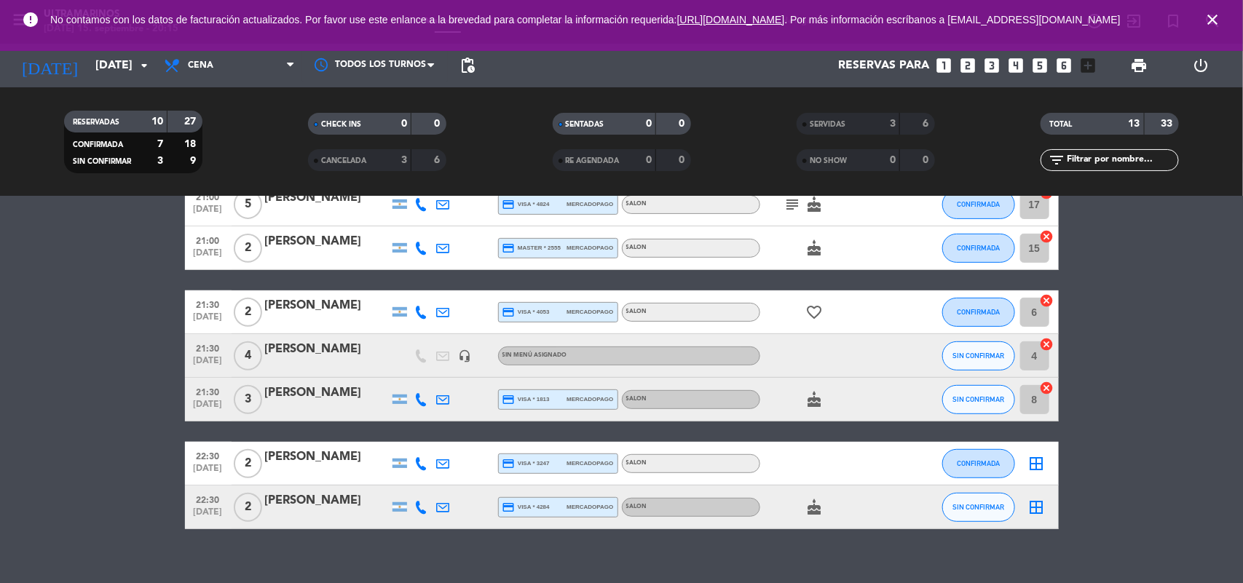
scroll to position [271, 0]
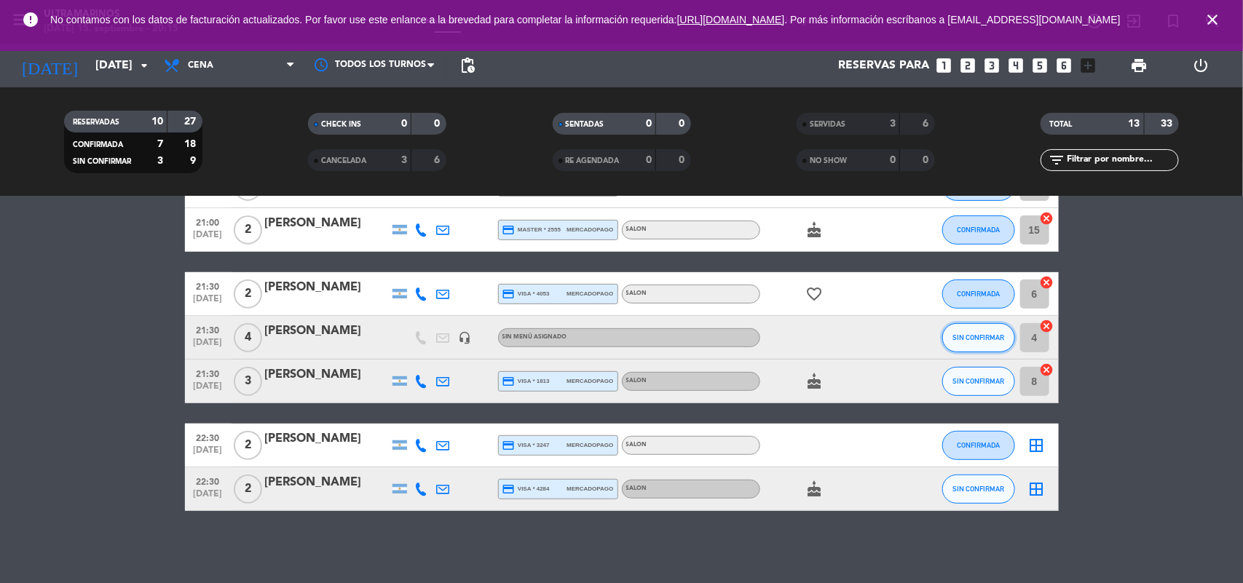
click at [955, 347] on button "SIN CONFIRMAR" at bounding box center [978, 337] width 73 height 29
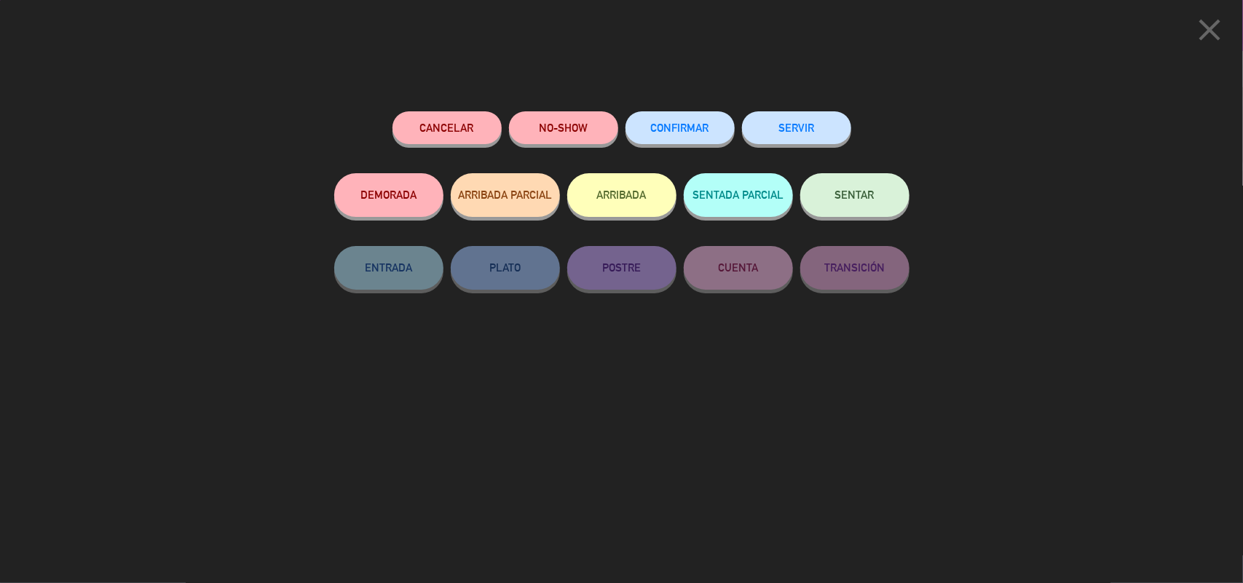
click at [670, 135] on button "CONFIRMAR" at bounding box center [679, 127] width 109 height 33
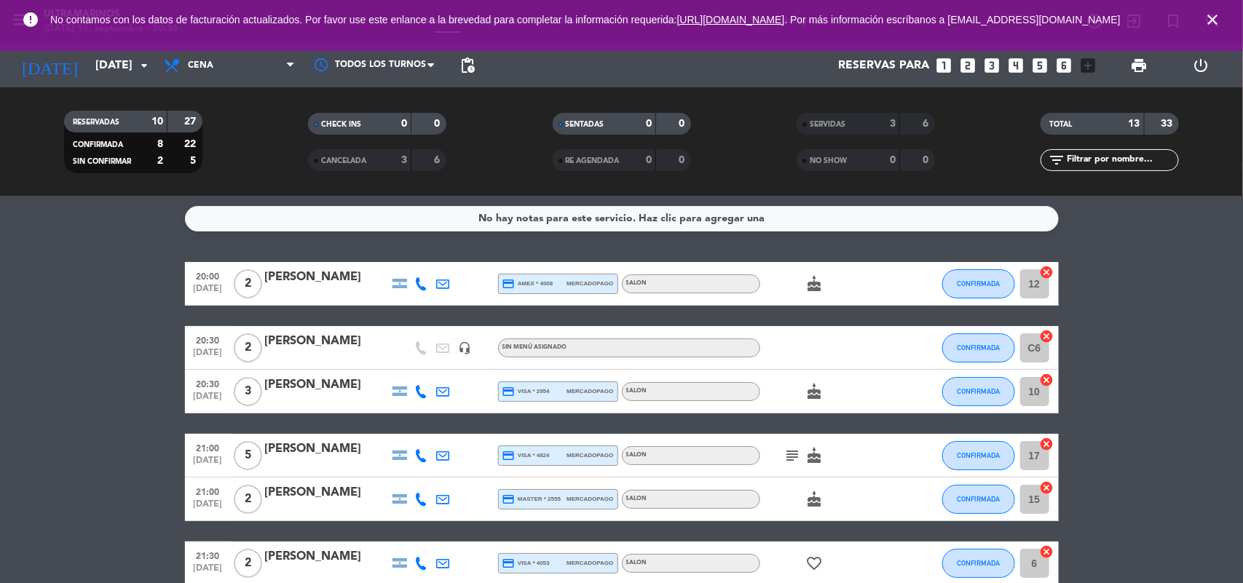
scroll to position [0, 0]
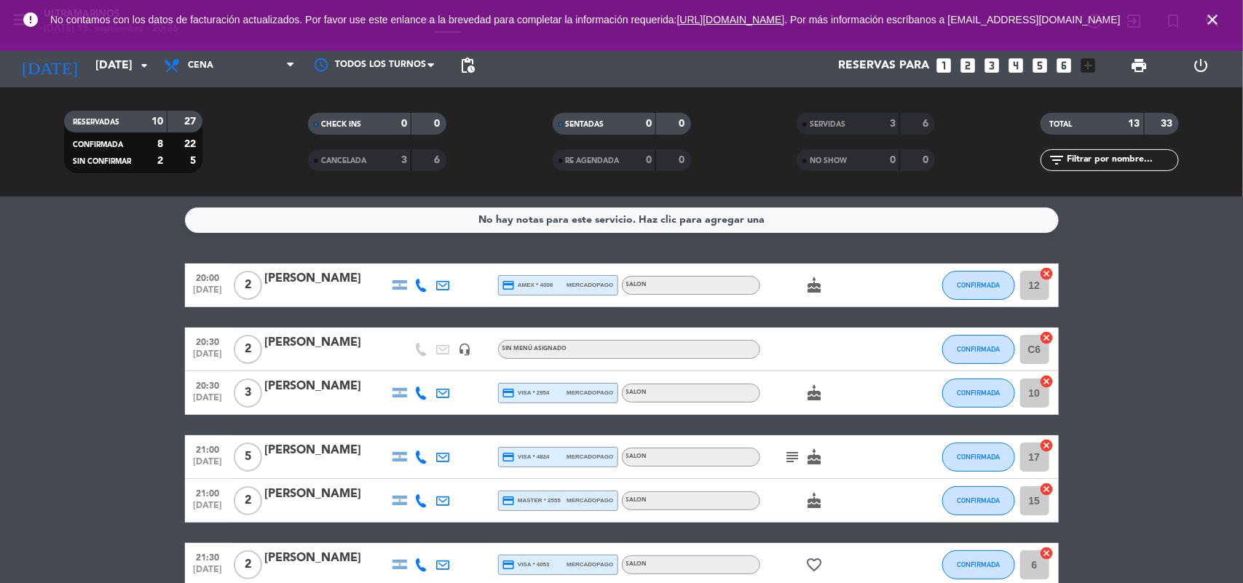
click at [866, 390] on div "cake" at bounding box center [825, 392] width 131 height 43
click at [868, 398] on div "cake" at bounding box center [825, 392] width 131 height 43
click at [960, 403] on button "CONFIRMADA" at bounding box center [978, 393] width 73 height 29
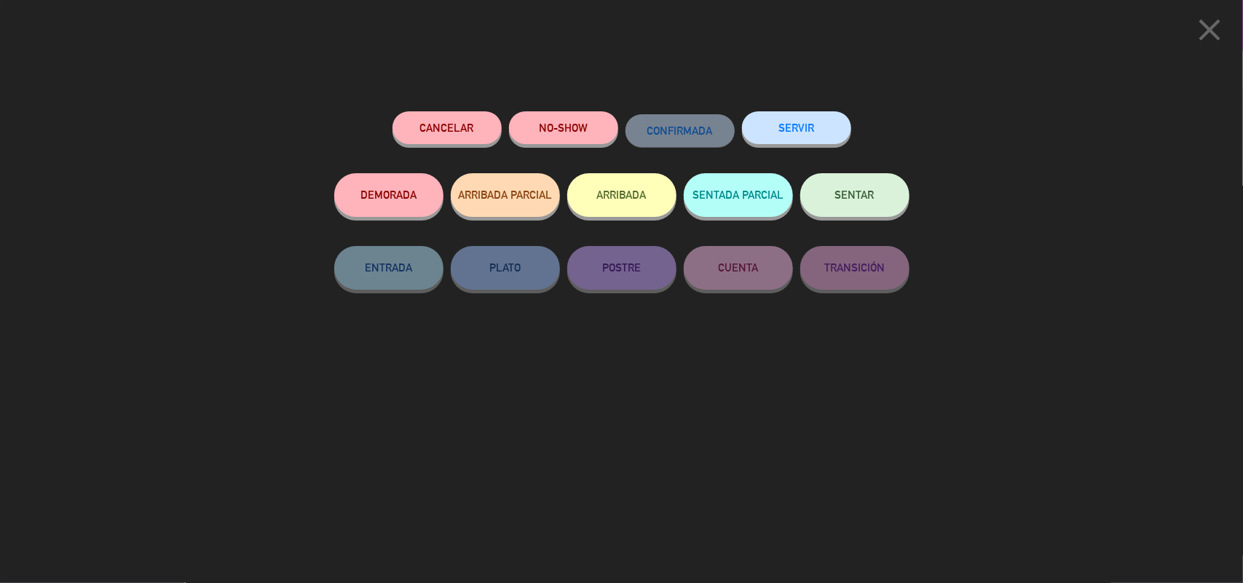
click at [810, 122] on button "SERVIR" at bounding box center [796, 127] width 109 height 33
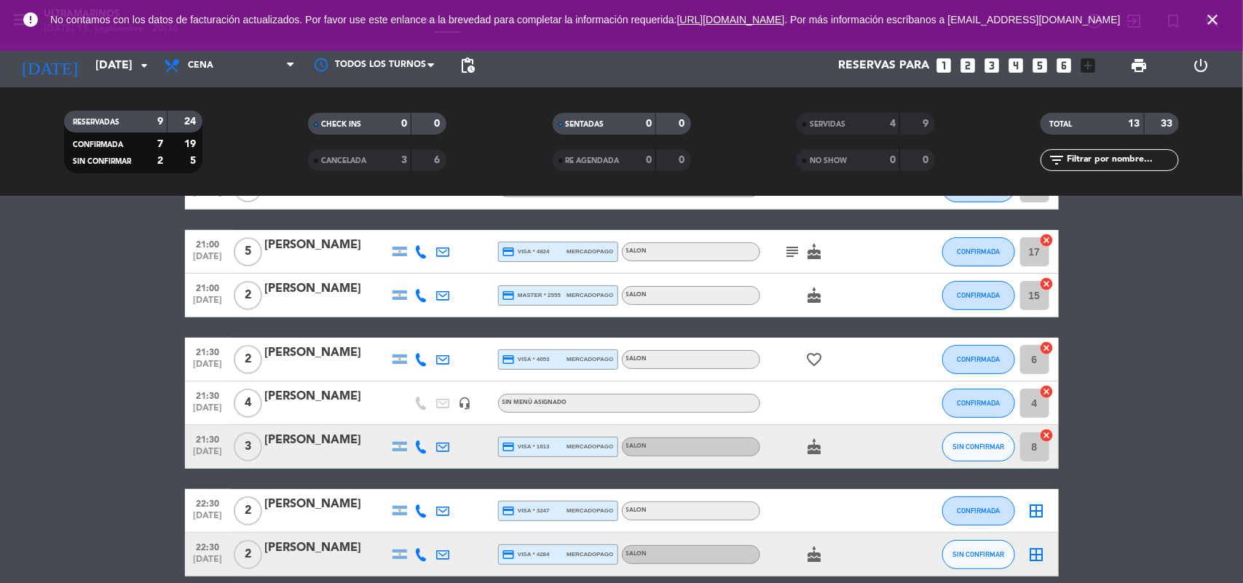
scroll to position [182, 0]
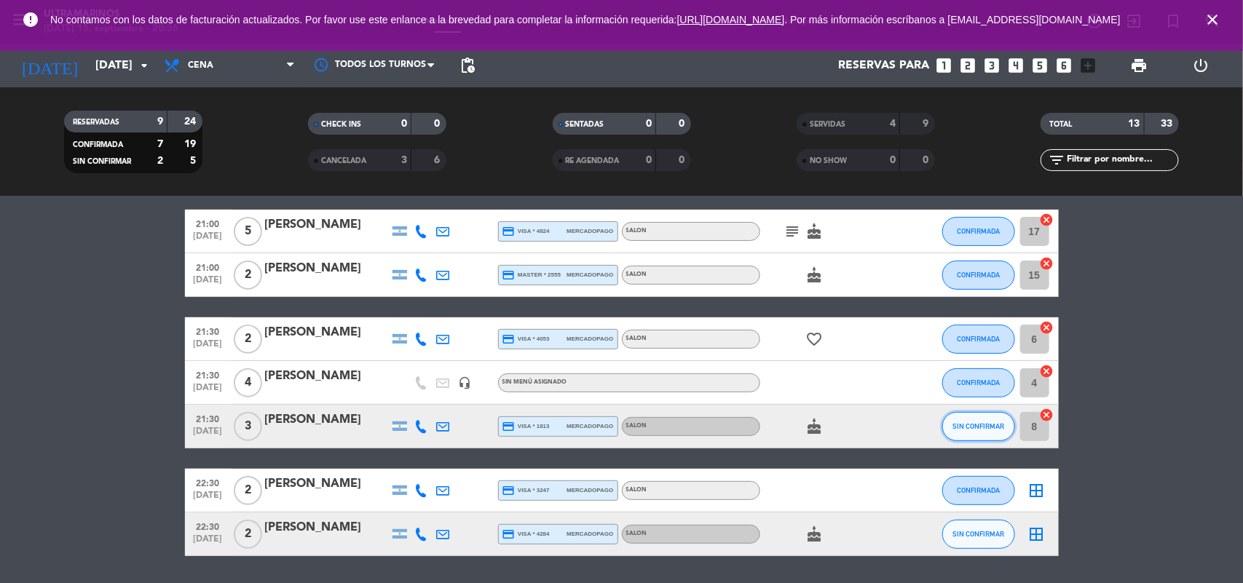
click at [954, 426] on span "SIN CONFIRMAR" at bounding box center [978, 426] width 52 height 8
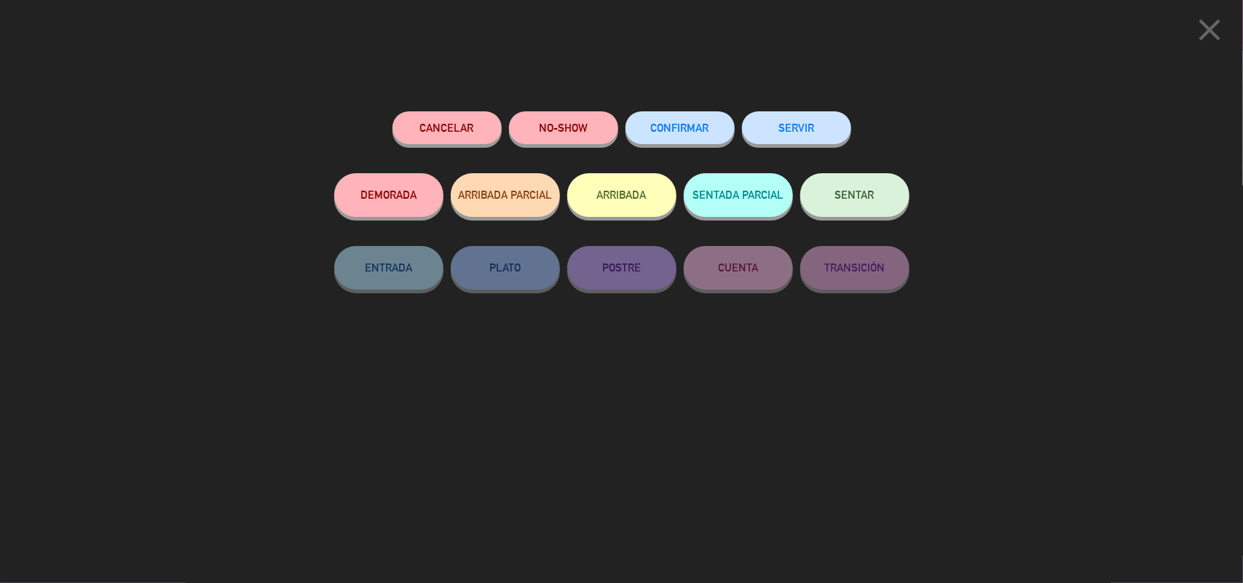
click at [690, 118] on button "CONFIRMAR" at bounding box center [679, 127] width 109 height 33
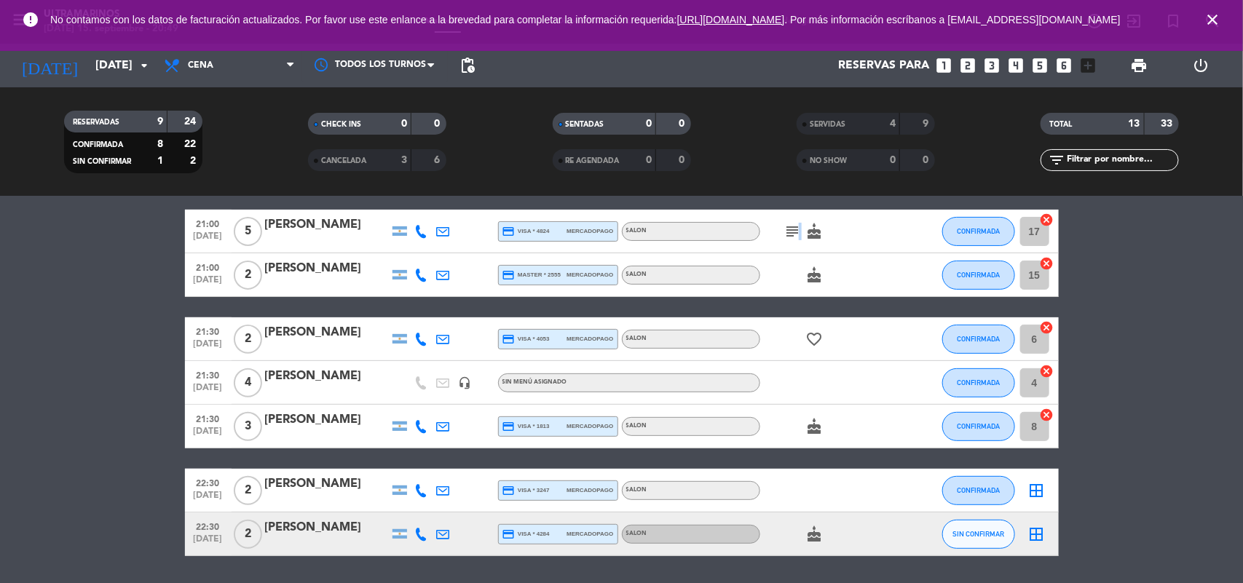
click at [796, 237] on icon "subject" at bounding box center [792, 231] width 17 height 17
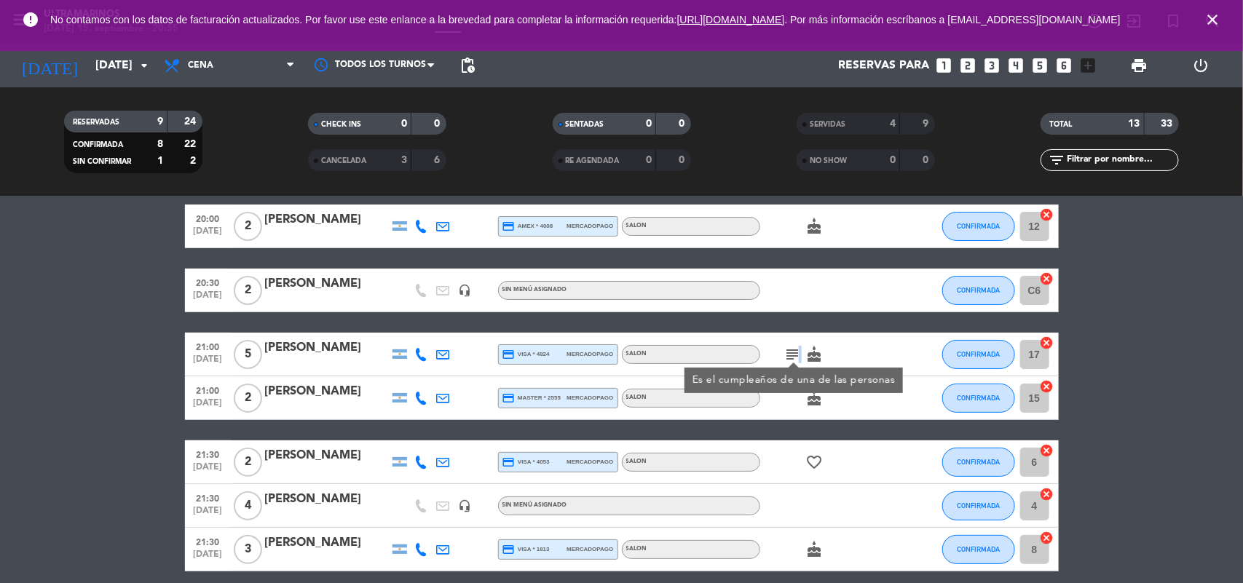
scroll to position [91, 0]
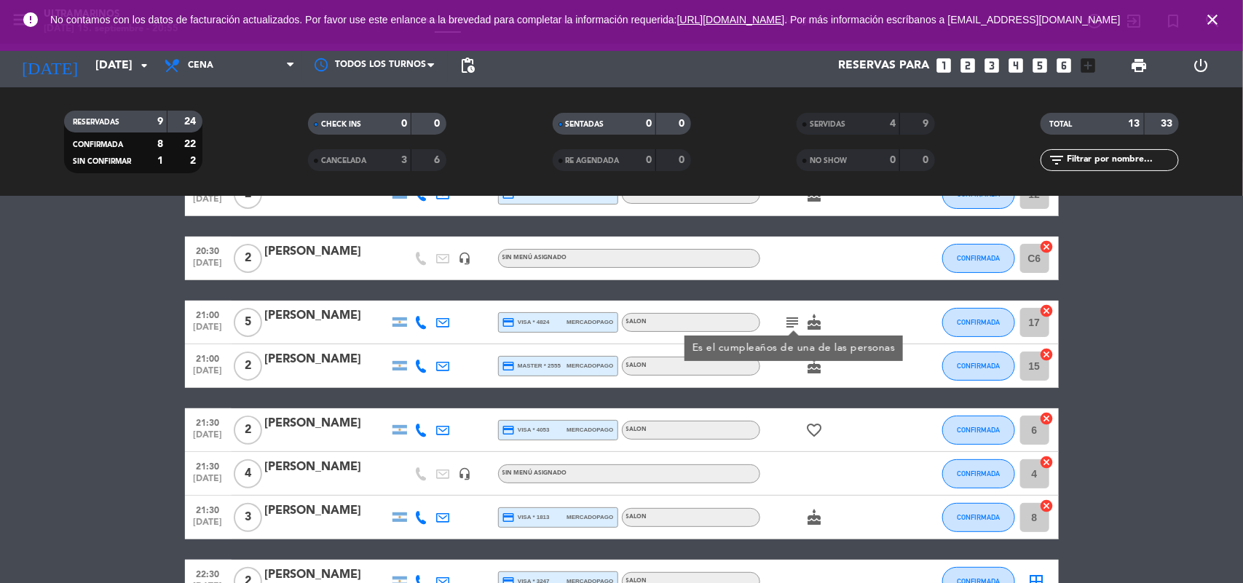
drag, startPoint x: 1169, startPoint y: 350, endPoint x: 1020, endPoint y: 344, distance: 148.7
click at [1166, 350] on bookings-row "20:00 [DATE] 2 [PERSON_NAME] credit_card amex * 4008 mercadopago SALON cake CON…" at bounding box center [621, 410] width 1243 height 475
click at [1220, 438] on bookings-row "20:00 [DATE] 2 [PERSON_NAME] credit_card amex * 4008 mercadopago SALON cake CON…" at bounding box center [621, 410] width 1243 height 475
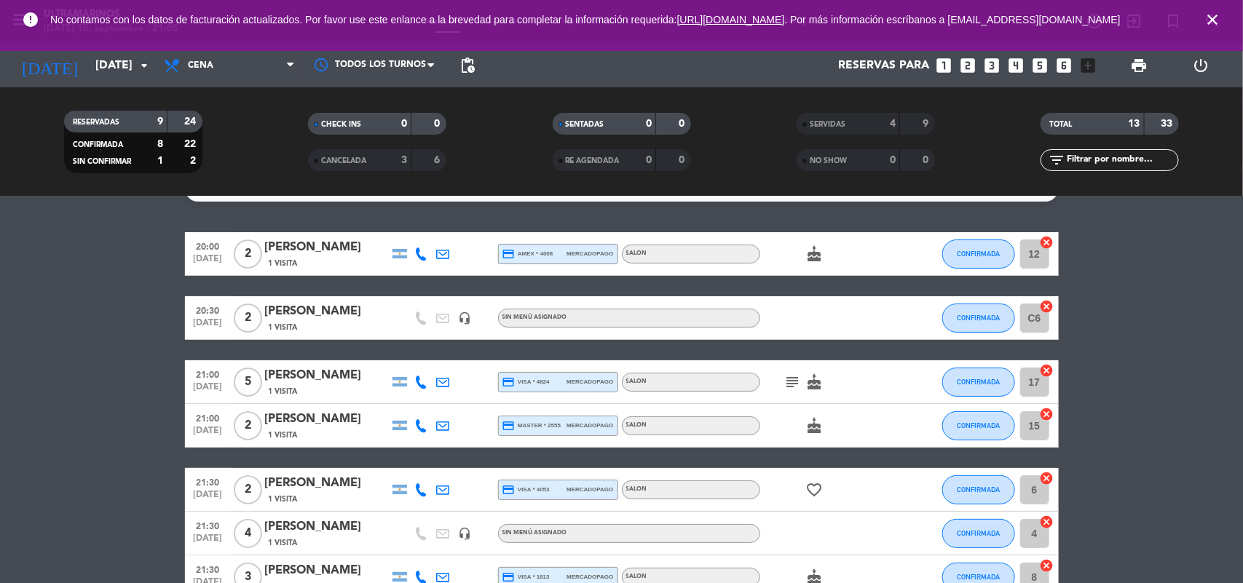
scroll to position [0, 0]
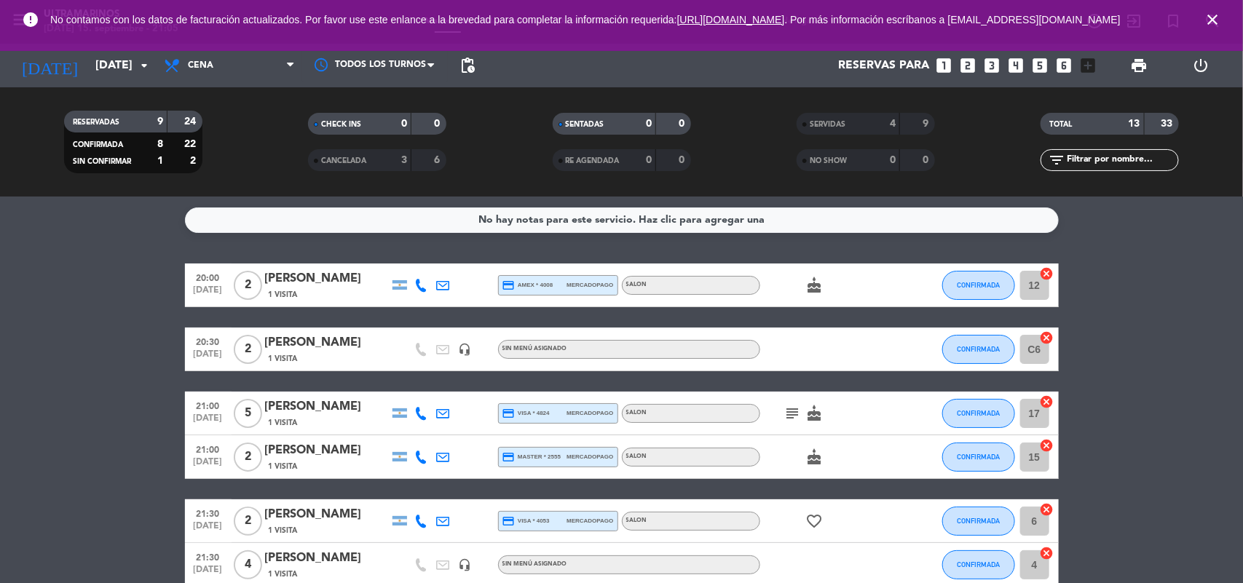
click at [813, 462] on icon "cake" at bounding box center [814, 457] width 17 height 17
click at [111, 68] on input "[DATE]" at bounding box center [165, 66] width 154 height 28
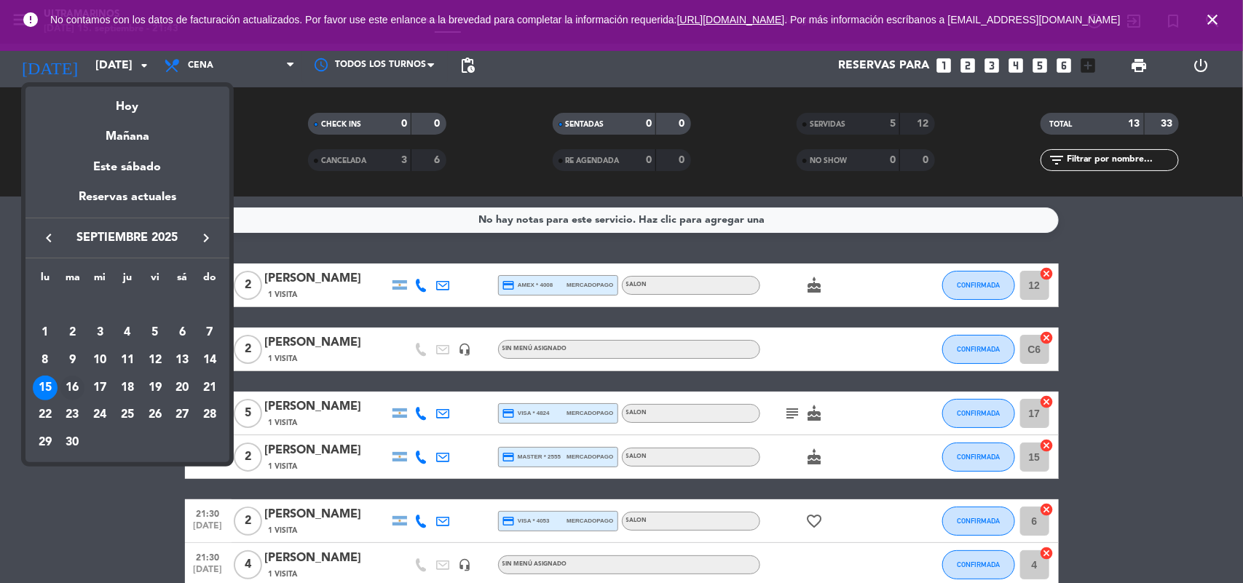
click at [75, 377] on div "16" at bounding box center [72, 388] width 25 height 25
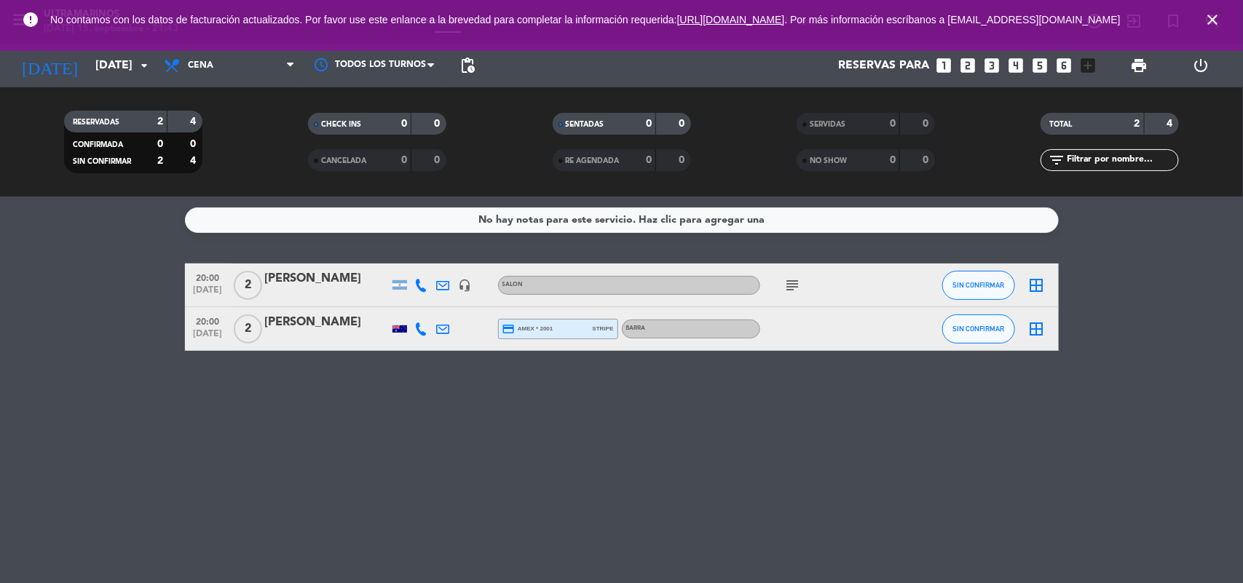
click at [786, 291] on icon "subject" at bounding box center [792, 285] width 17 height 17
click at [790, 289] on icon "subject" at bounding box center [792, 285] width 17 height 17
click at [788, 288] on icon "subject" at bounding box center [792, 285] width 17 height 17
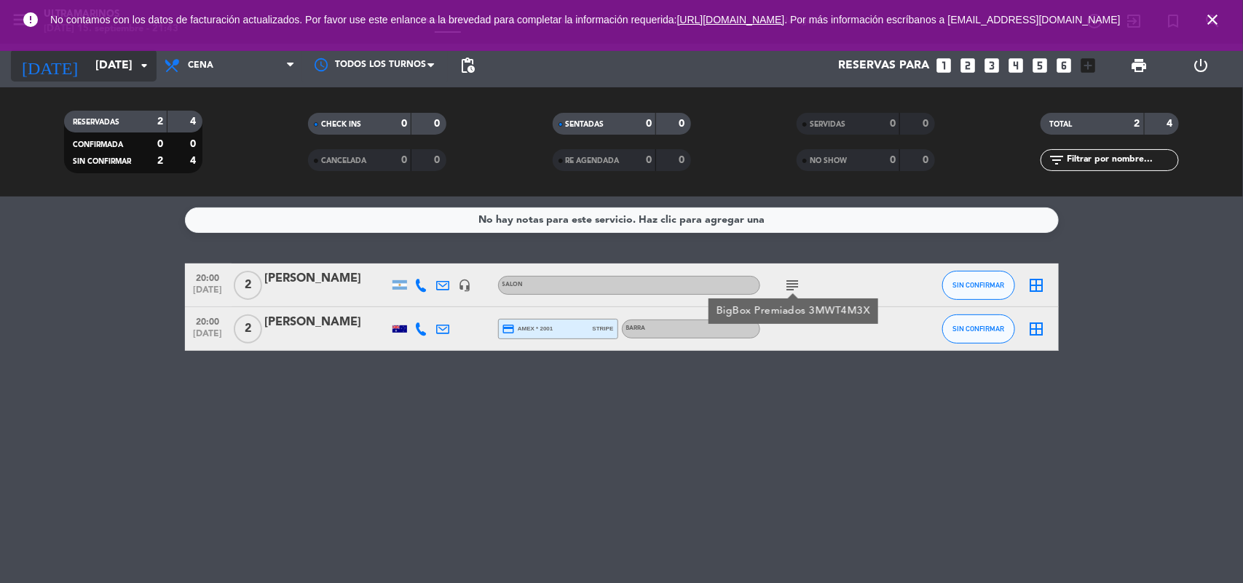
click at [90, 68] on input "[DATE]" at bounding box center [165, 66] width 154 height 28
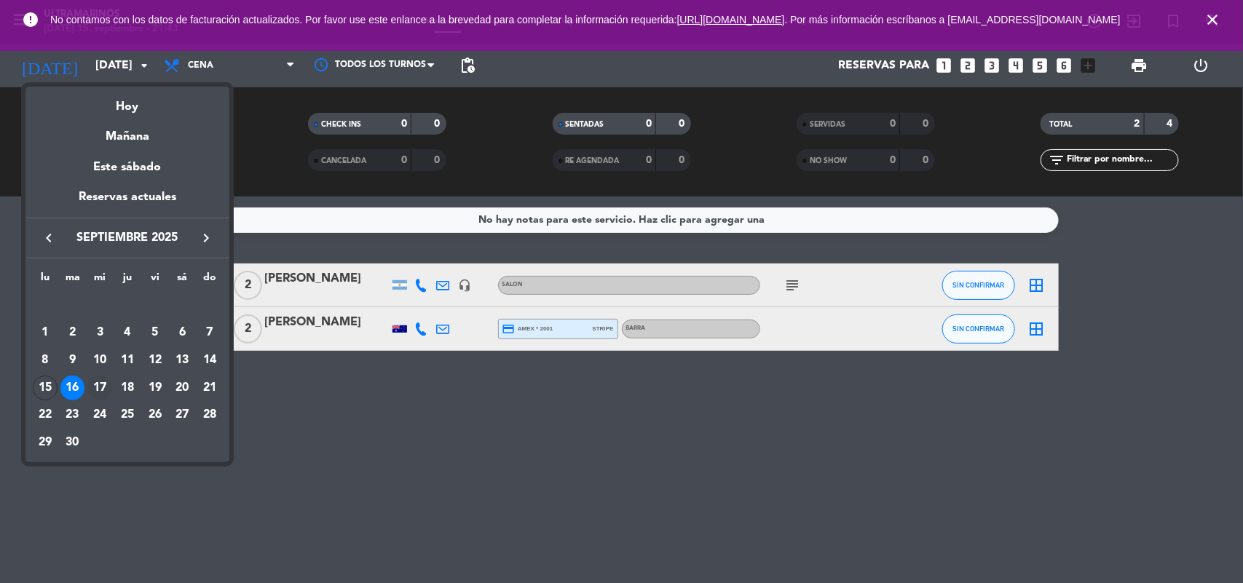
click at [103, 376] on div "17" at bounding box center [99, 388] width 25 height 25
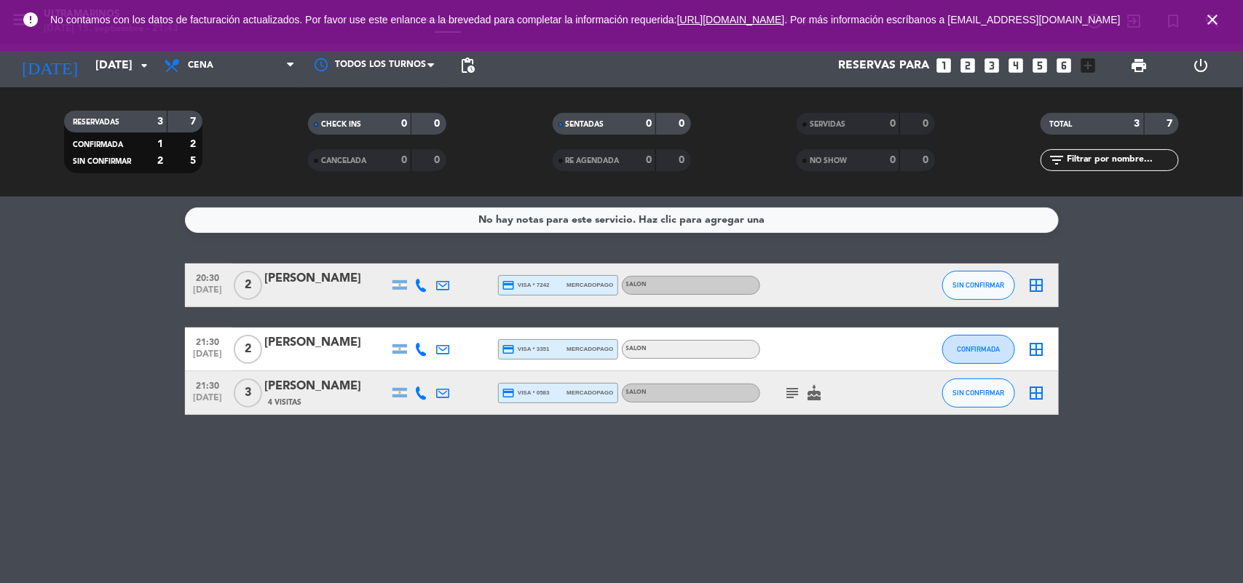
drag, startPoint x: 103, startPoint y: 376, endPoint x: 893, endPoint y: 401, distance: 791.2
click at [896, 401] on div at bounding box center [910, 392] width 39 height 43
click at [100, 60] on input "[DATE]" at bounding box center [165, 66] width 154 height 28
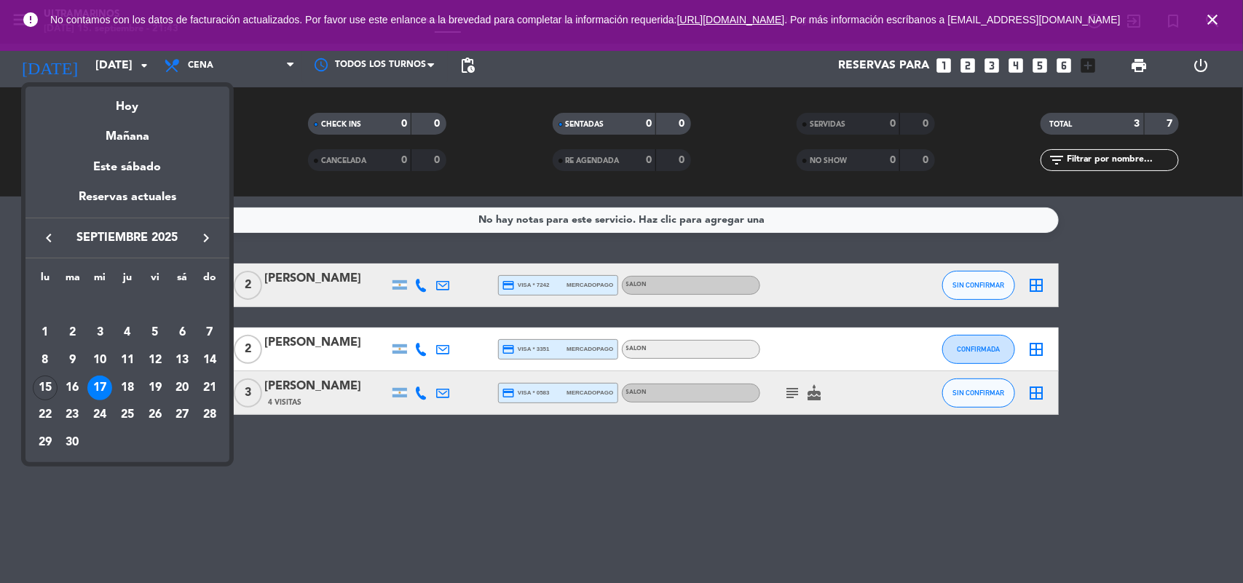
click at [47, 392] on div "15" at bounding box center [45, 388] width 25 height 25
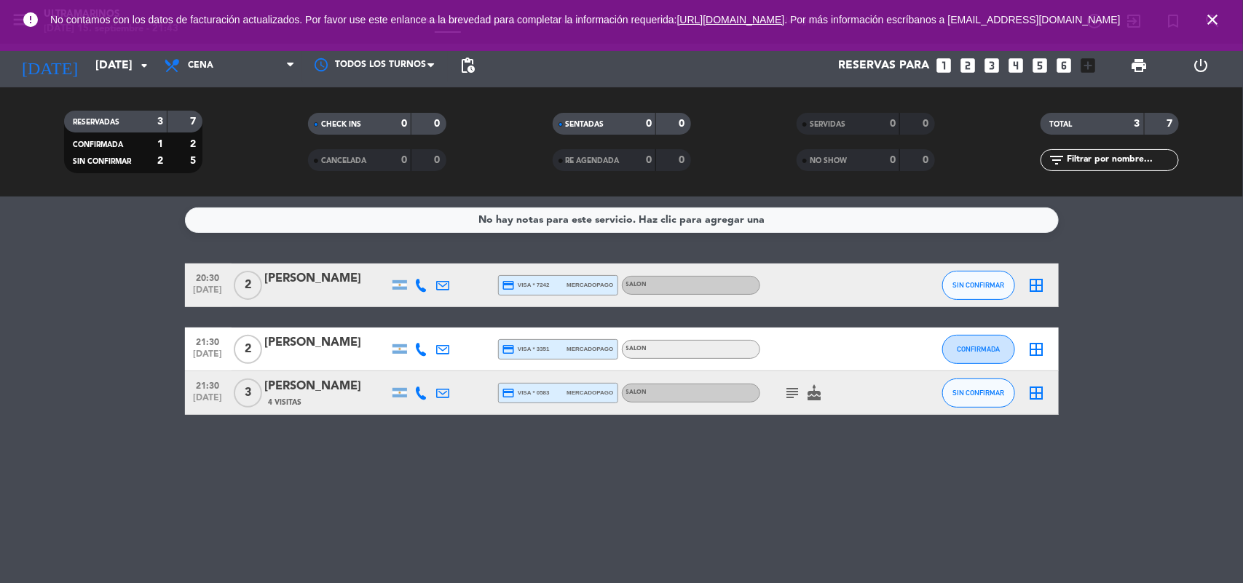
type input "[DATE]"
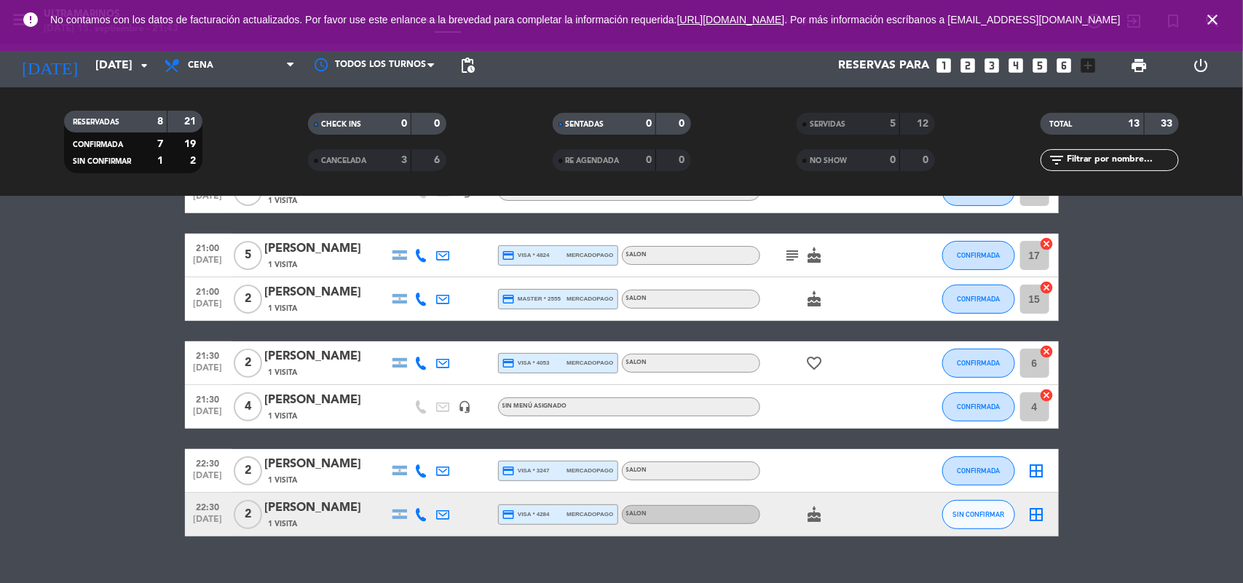
scroll to position [183, 0]
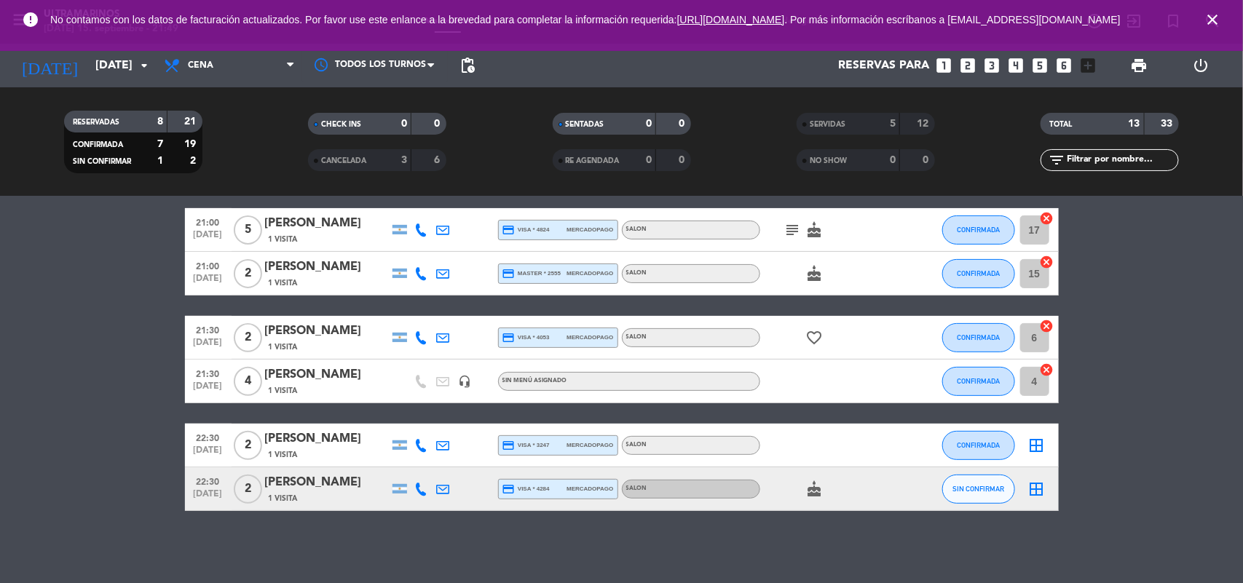
click at [848, 122] on div "SERVIDAS" at bounding box center [833, 124] width 67 height 17
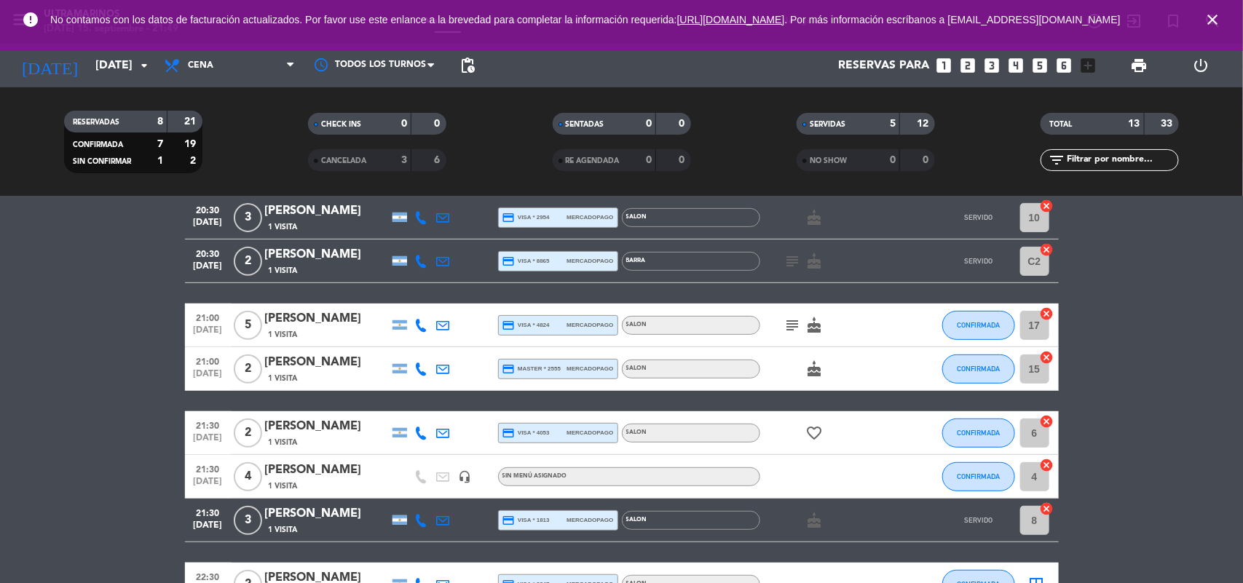
scroll to position [366, 0]
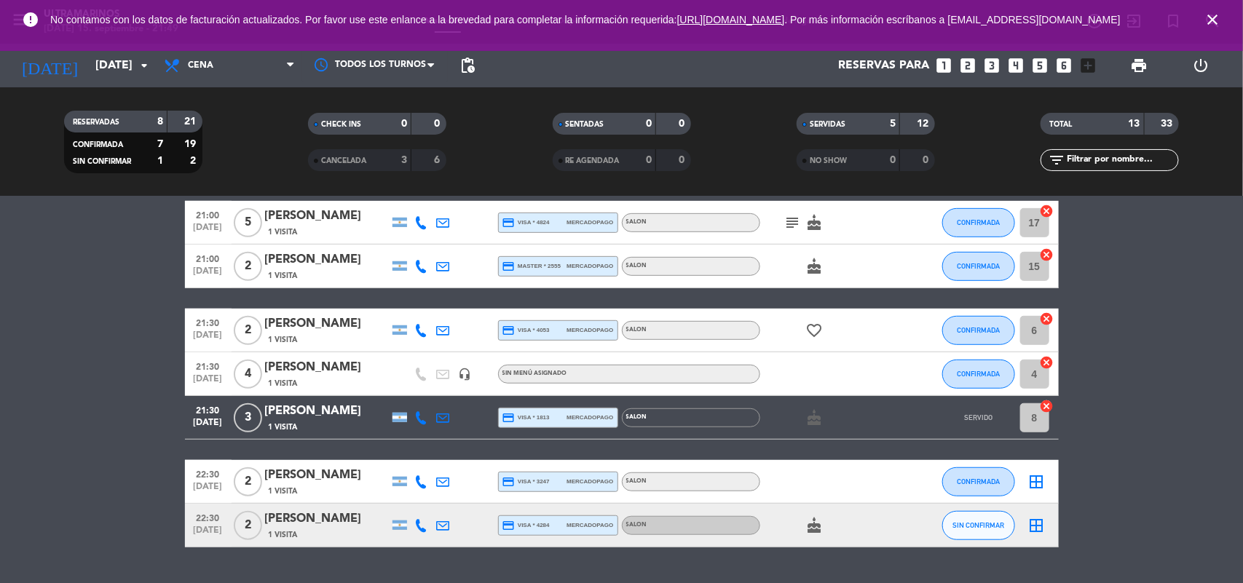
click at [877, 119] on div "5" at bounding box center [881, 124] width 29 height 17
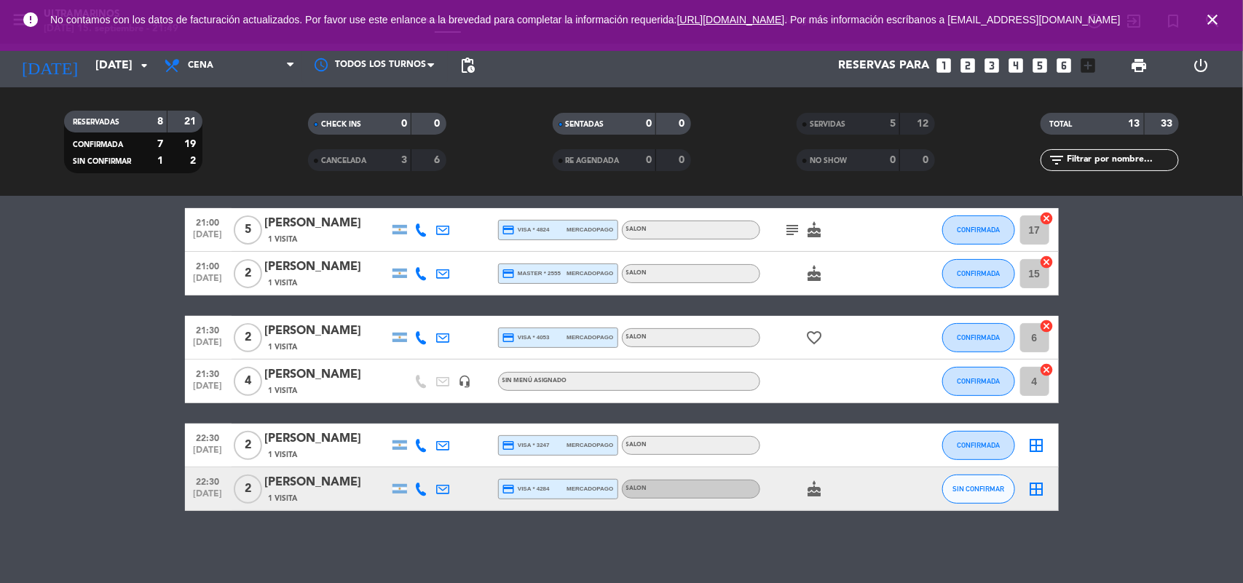
click at [819, 490] on icon "cake" at bounding box center [814, 489] width 17 height 17
click at [1171, 456] on bookings-row "20:00 [DATE] 2 [PERSON_NAME] 1 Visita credit_card amex * 4008 mercadopago SALON…" at bounding box center [621, 295] width 1243 height 431
click at [987, 335] on span "CONFIRMADA" at bounding box center [978, 337] width 43 height 8
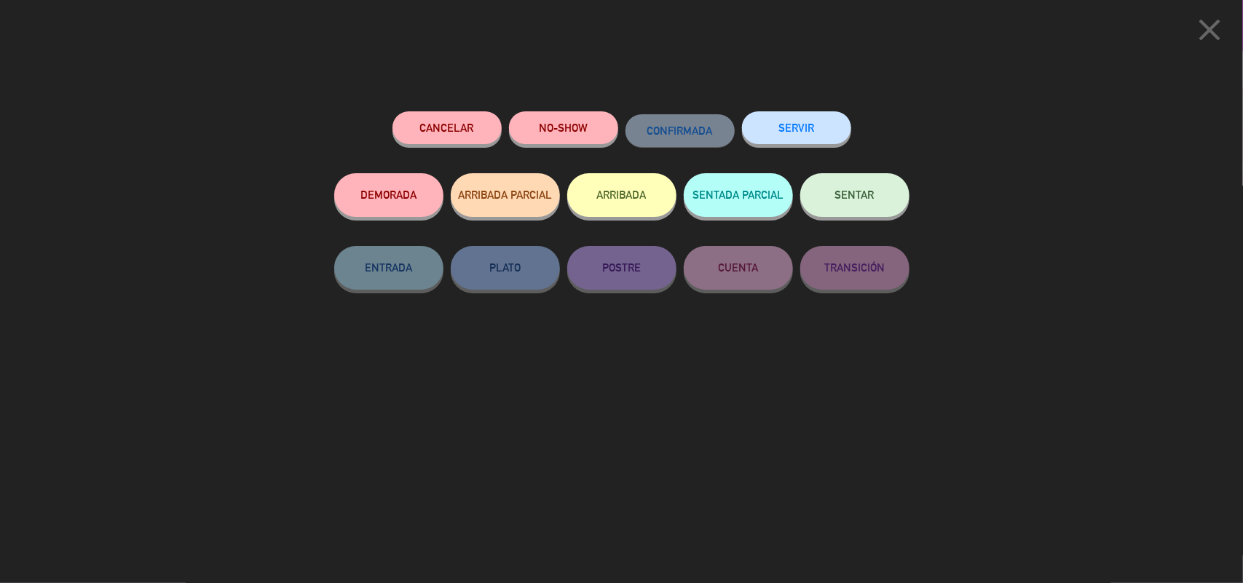
click at [792, 120] on button "SERVIR" at bounding box center [796, 127] width 109 height 33
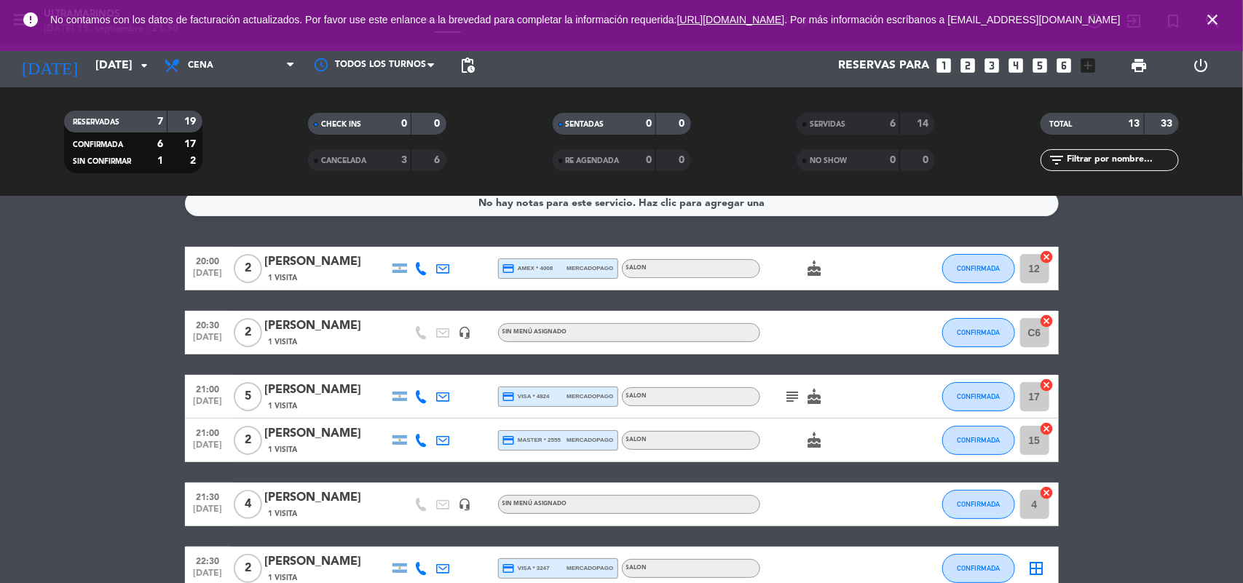
scroll to position [0, 0]
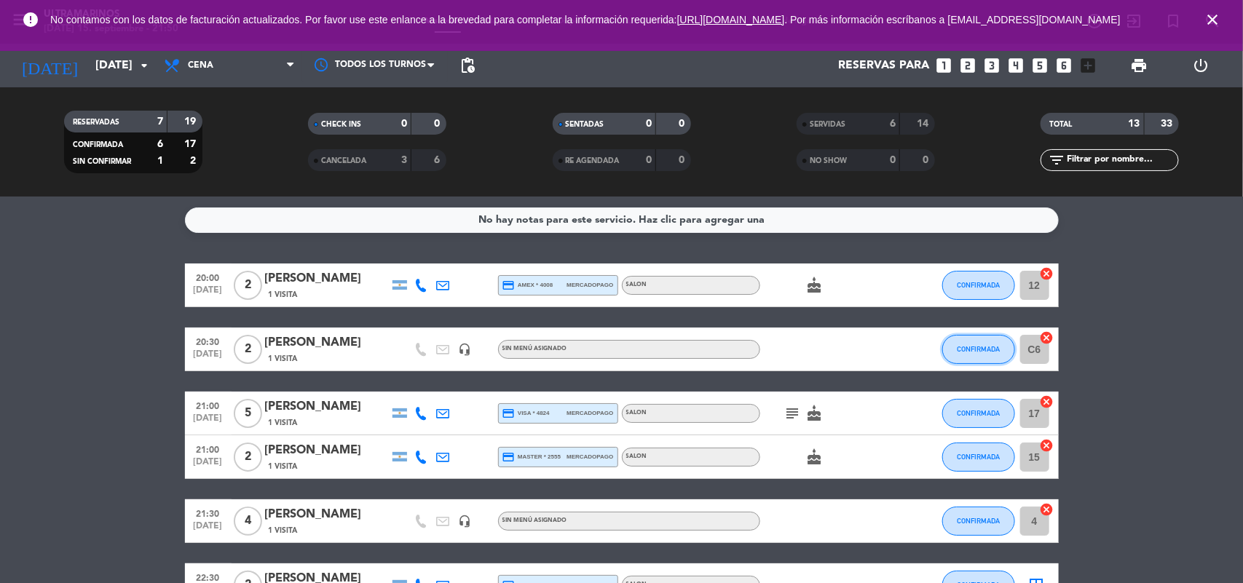
click at [992, 346] on span "CONFIRMADA" at bounding box center [978, 349] width 43 height 8
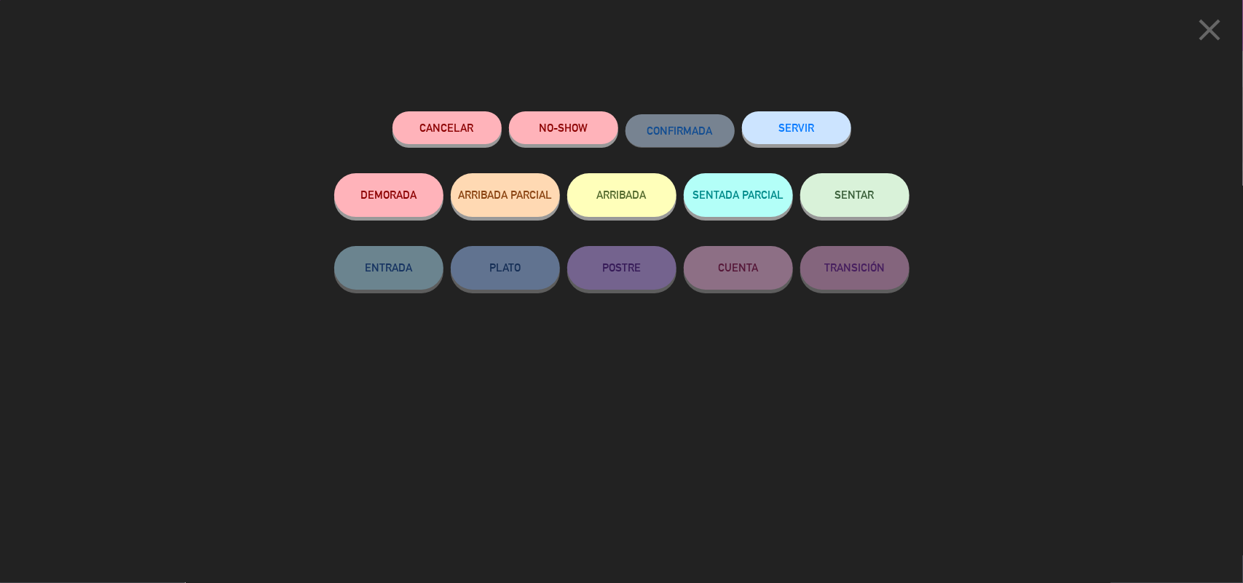
click at [778, 124] on button "SERVIR" at bounding box center [796, 127] width 109 height 33
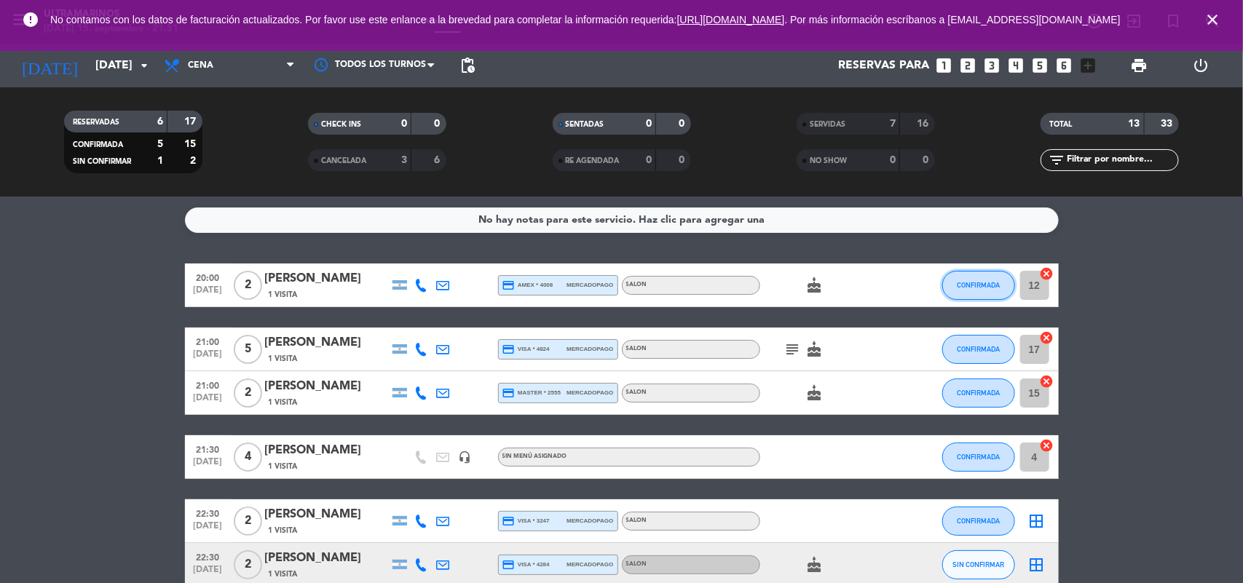
click at [1014, 285] on button "CONFIRMADA" at bounding box center [978, 285] width 73 height 29
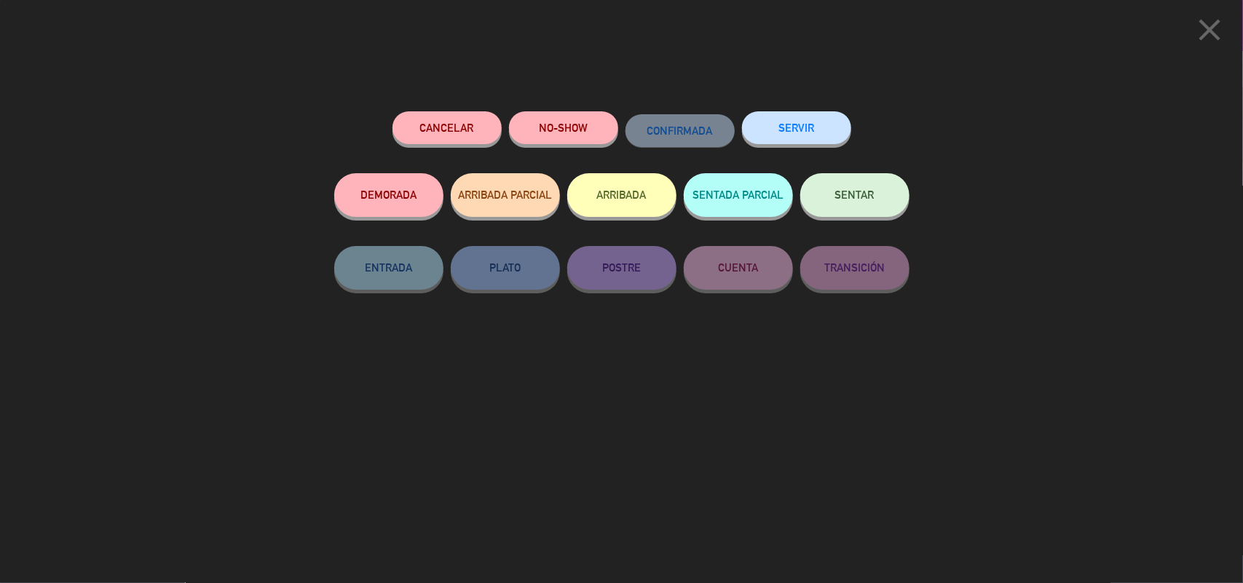
click at [814, 113] on div "SERVIR" at bounding box center [796, 142] width 109 height 62
click at [809, 117] on button "SERVIR" at bounding box center [796, 127] width 109 height 33
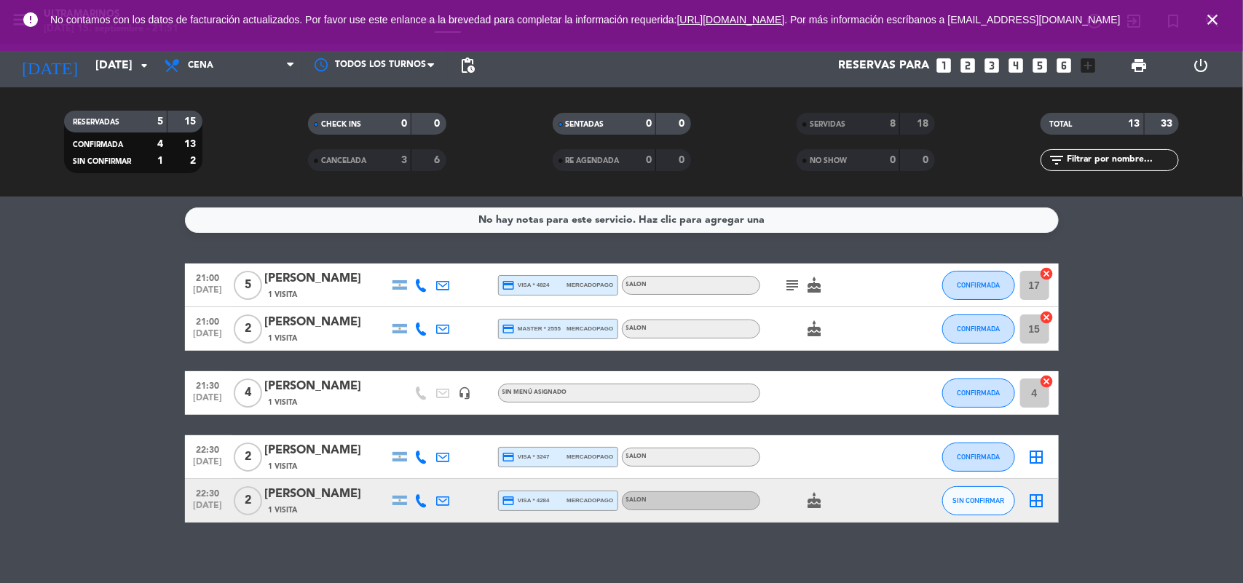
click at [816, 122] on span "SERVIDAS" at bounding box center [828, 124] width 36 height 7
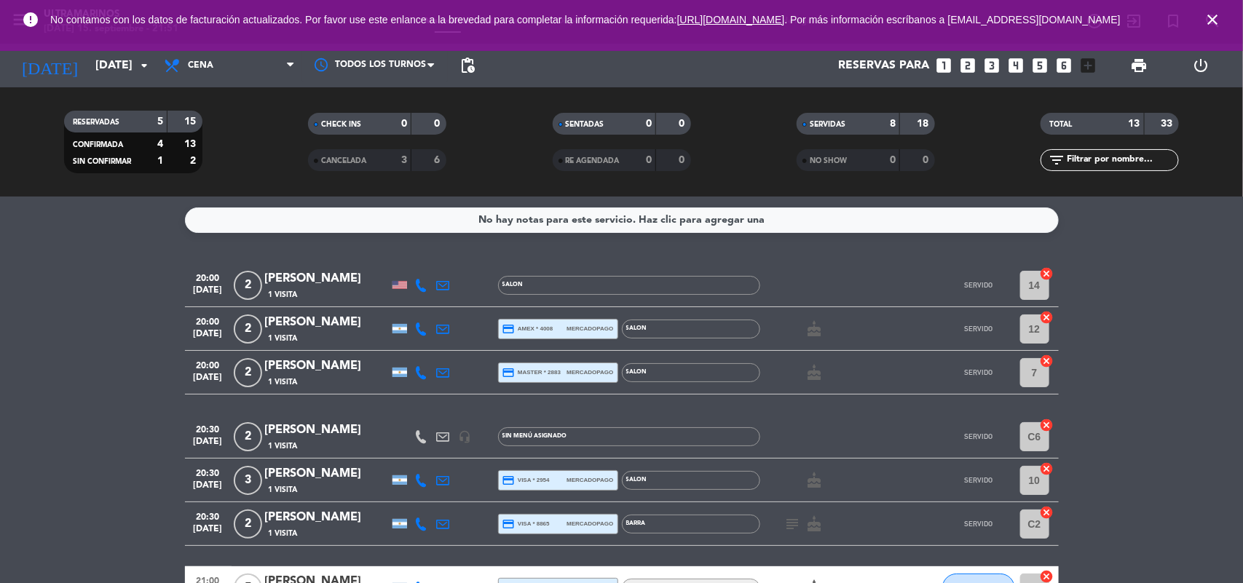
click at [830, 165] on div "NO SHOW" at bounding box center [833, 160] width 67 height 17
click at [344, 121] on span "CHECK INS" at bounding box center [341, 124] width 40 height 7
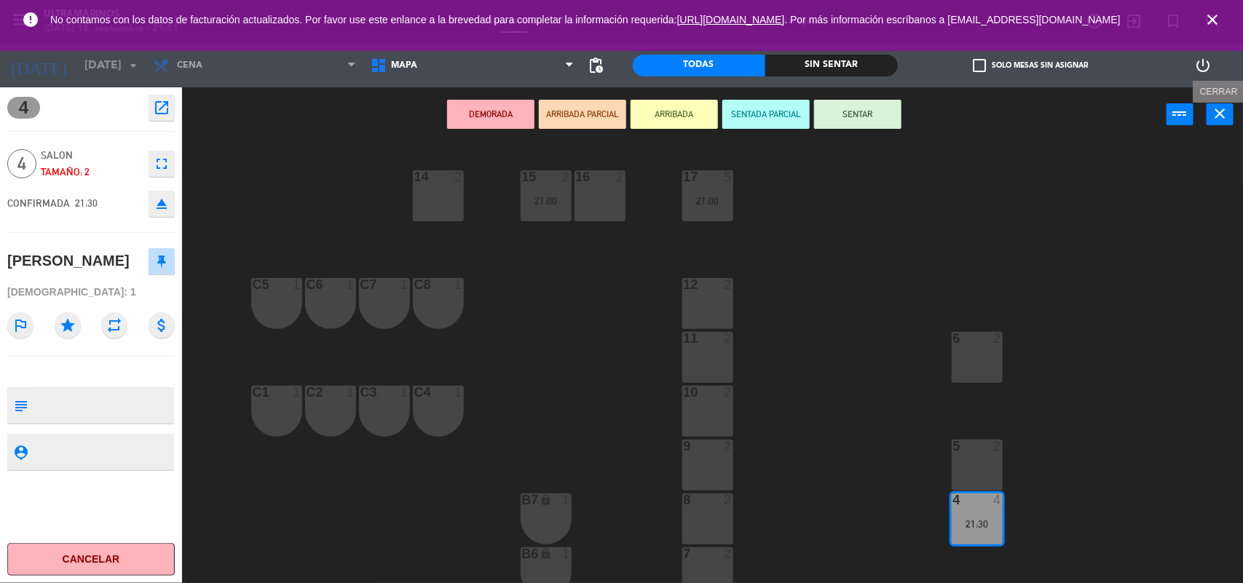
click at [1217, 111] on icon "close" at bounding box center [1220, 113] width 17 height 17
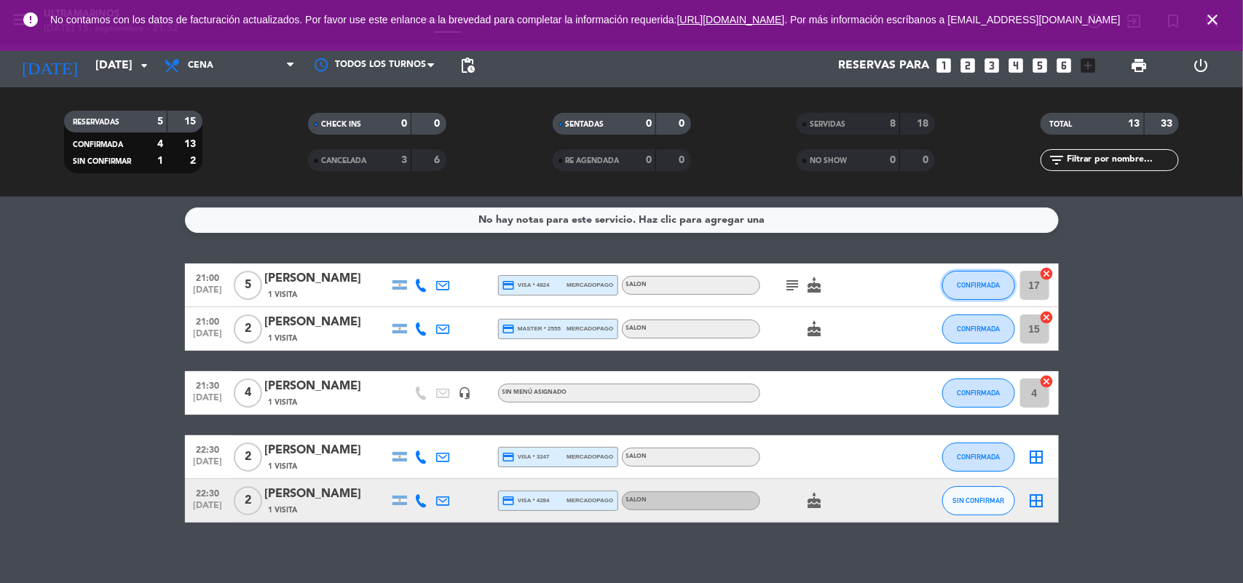
click at [970, 275] on button "CONFIRMADA" at bounding box center [978, 285] width 73 height 29
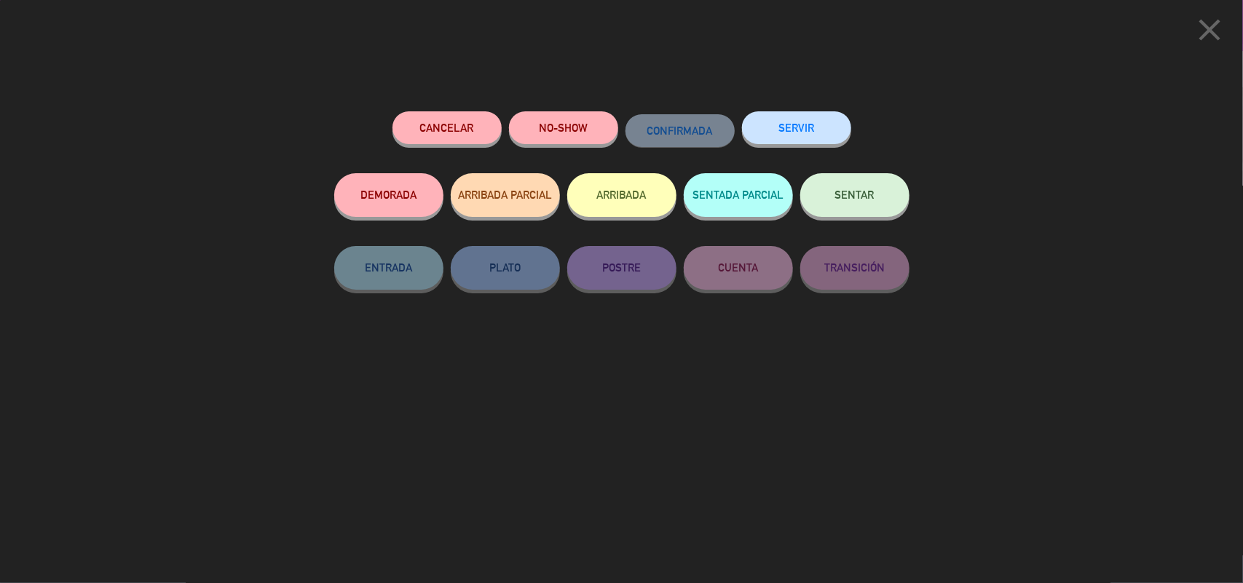
click at [777, 126] on button "SERVIR" at bounding box center [796, 127] width 109 height 33
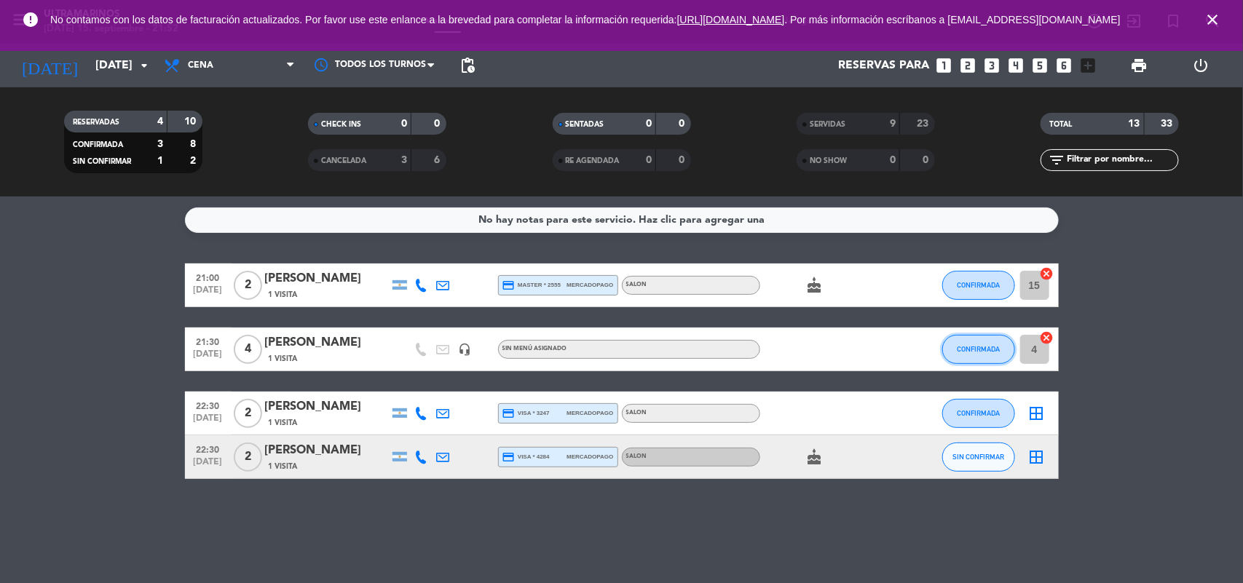
click at [956, 354] on button "CONFIRMADA" at bounding box center [978, 349] width 73 height 29
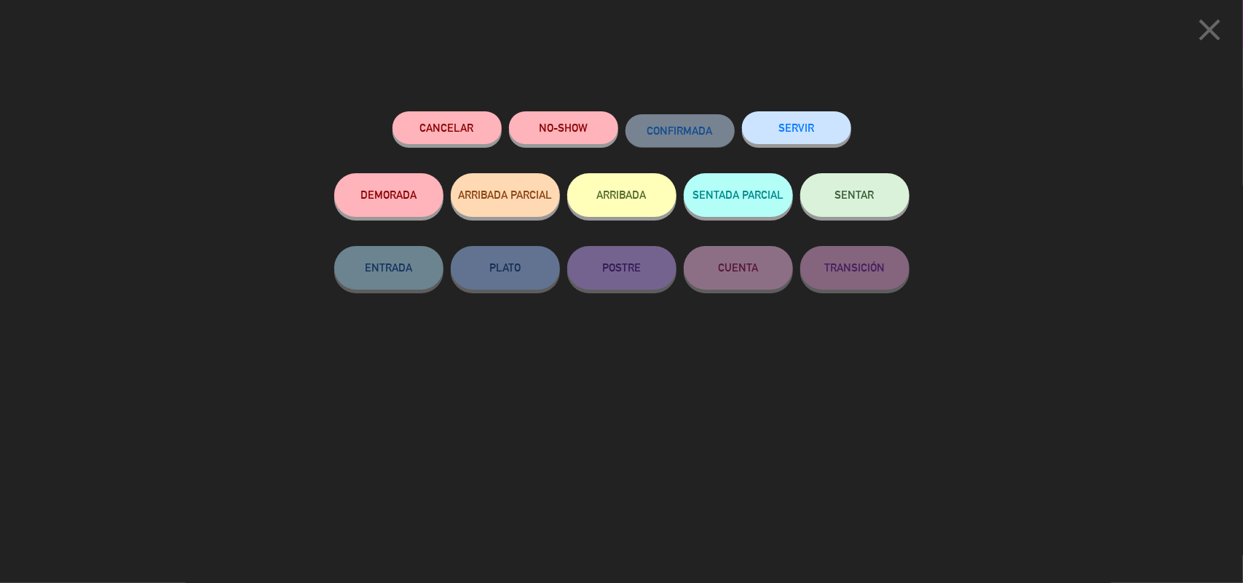
click at [821, 137] on button "SERVIR" at bounding box center [796, 127] width 109 height 33
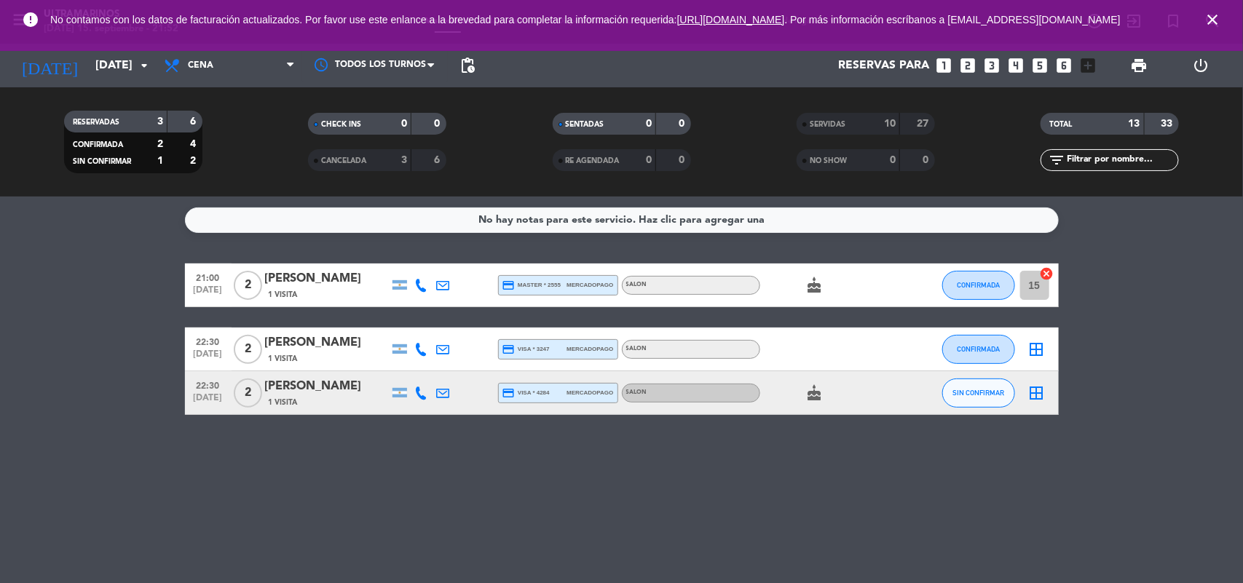
click at [422, 289] on icon at bounding box center [421, 285] width 13 height 13
click at [961, 283] on span "CONFIRMADA" at bounding box center [978, 285] width 43 height 8
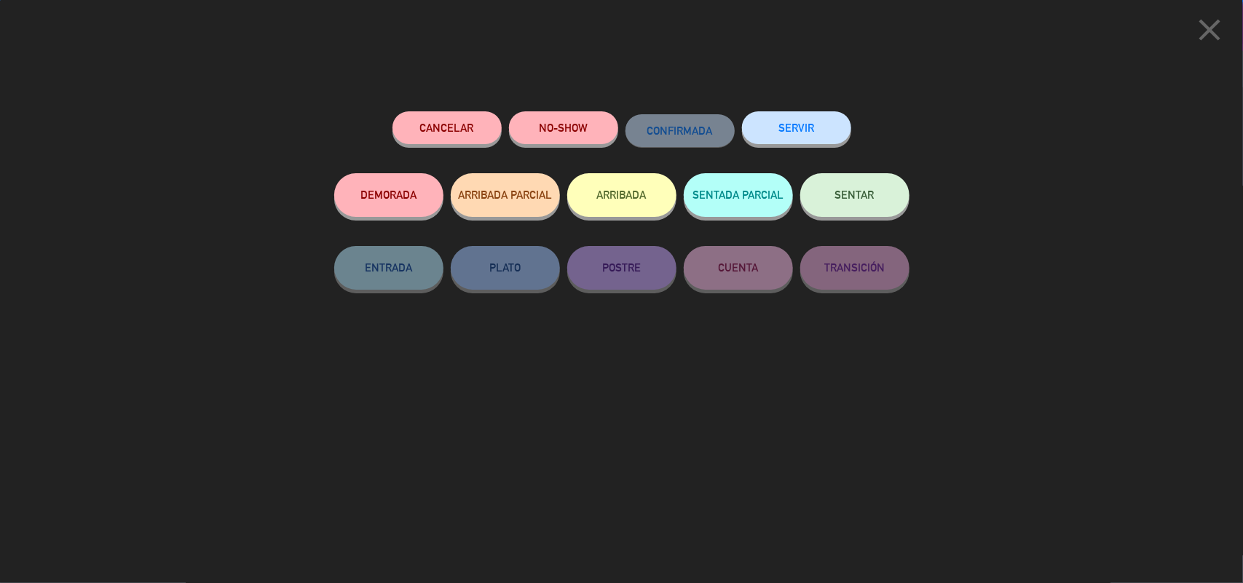
click at [845, 126] on button "SERVIR" at bounding box center [796, 127] width 109 height 33
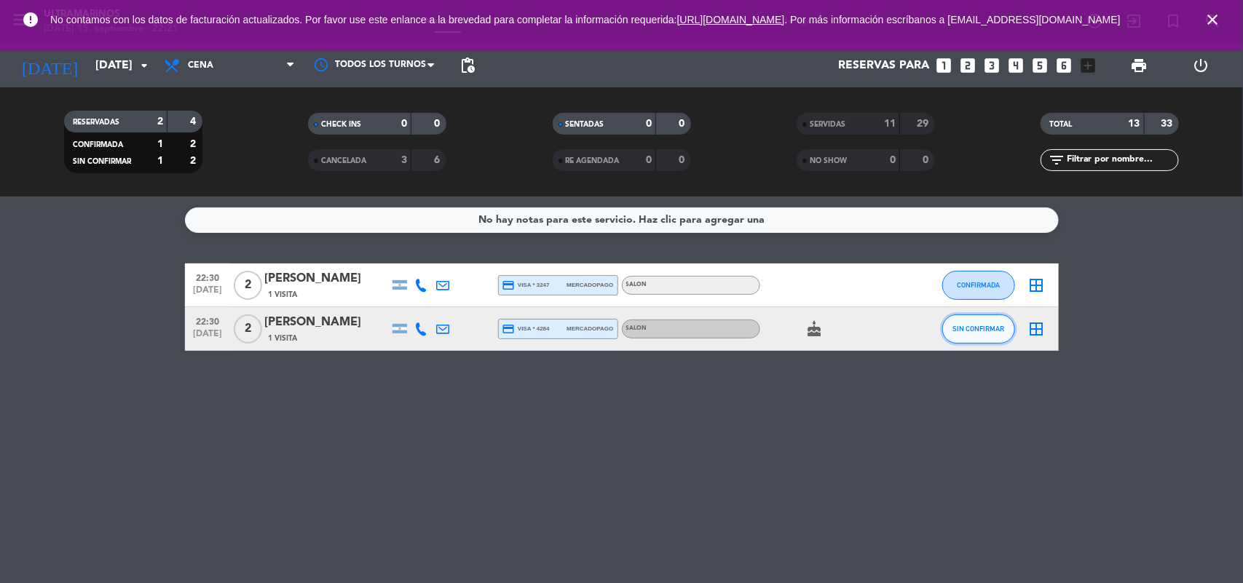
click at [978, 336] on button "SIN CONFIRMAR" at bounding box center [978, 329] width 73 height 29
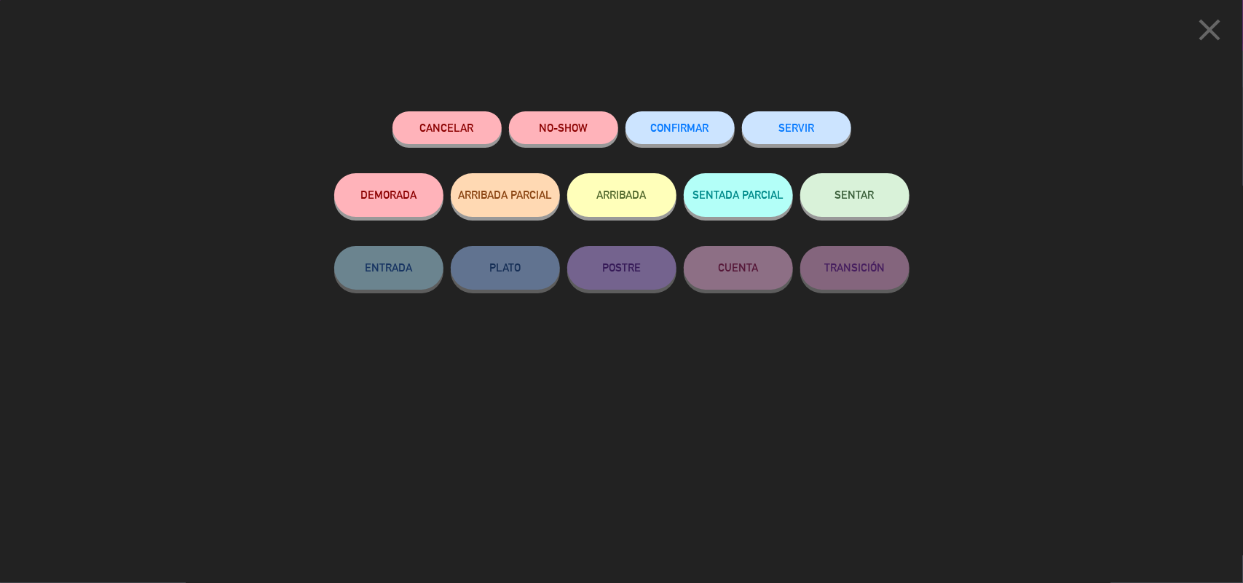
click at [821, 129] on button "SERVIR" at bounding box center [796, 127] width 109 height 33
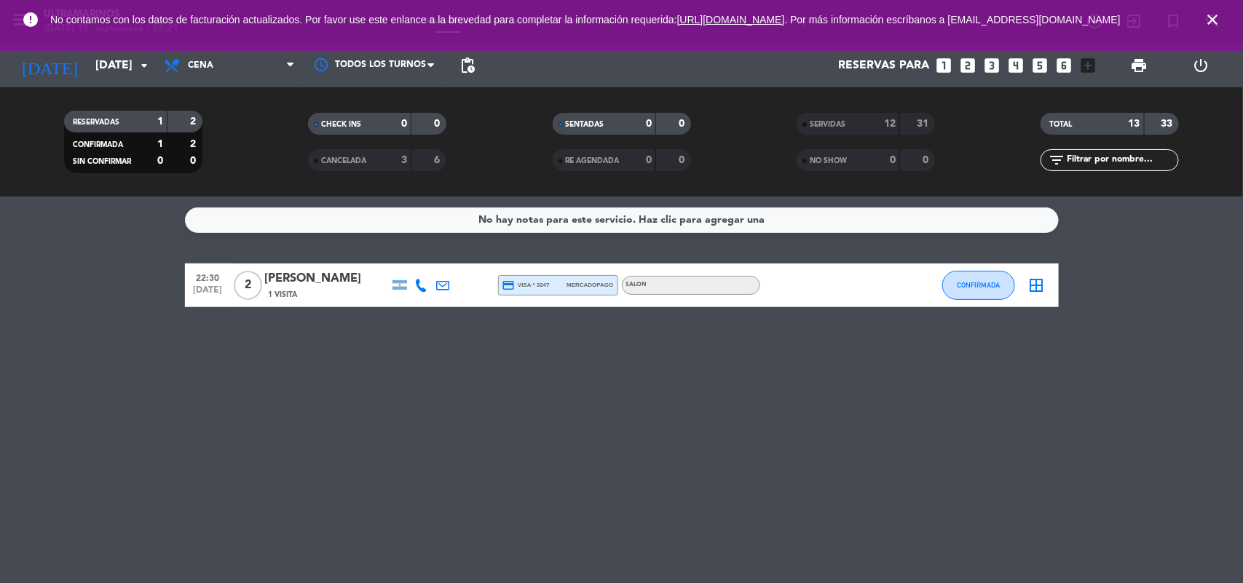
click at [813, 512] on div "No hay notas para este servicio. Haz clic para agregar una 22:30 [DATE] 2 [PERS…" at bounding box center [621, 390] width 1243 height 387
